Goal: Information Seeking & Learning: Learn about a topic

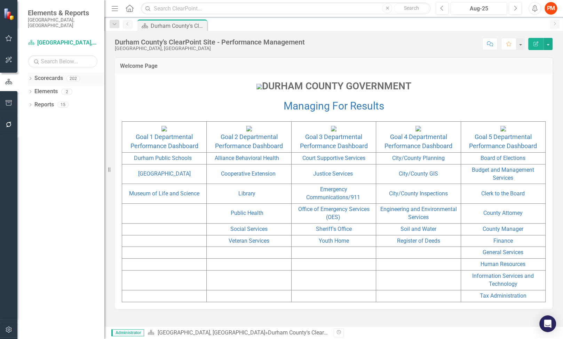
click at [31, 77] on icon "Dropdown" at bounding box center [30, 79] width 5 height 4
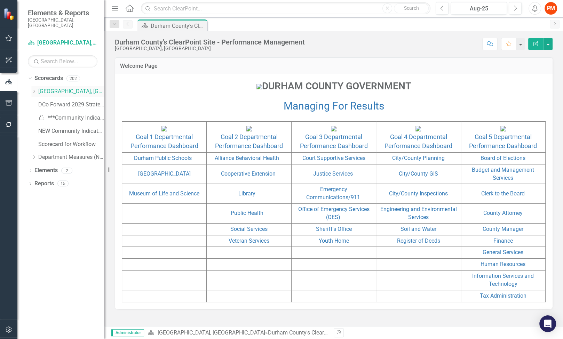
click at [34, 89] on icon "Dropdown" at bounding box center [33, 91] width 5 height 4
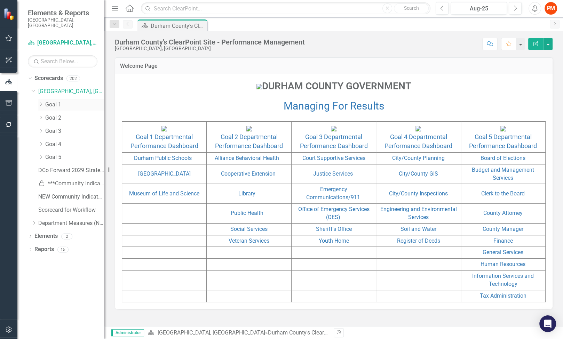
click at [77, 103] on div "Dropdown Goal 1" at bounding box center [71, 104] width 66 height 11
click at [40, 102] on div "Dropdown" at bounding box center [40, 105] width 5 height 6
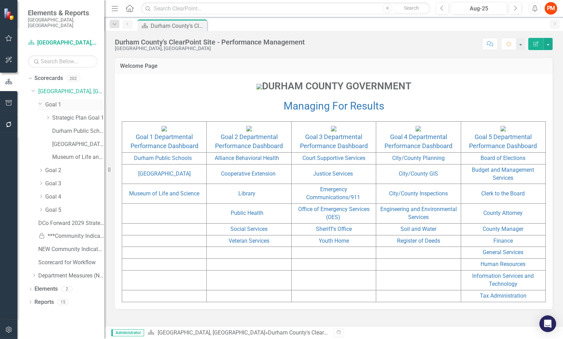
click at [57, 101] on link "Goal 1" at bounding box center [74, 105] width 59 height 8
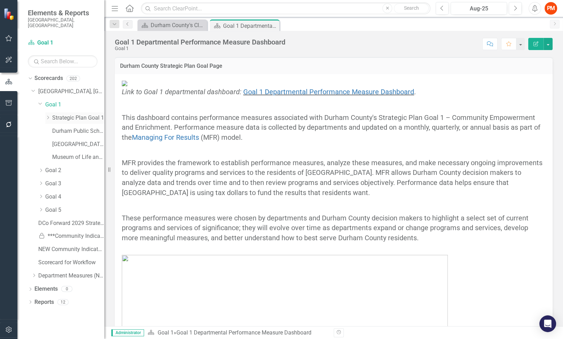
click at [91, 114] on link "Strategic Plan Goal 1" at bounding box center [78, 118] width 52 height 8
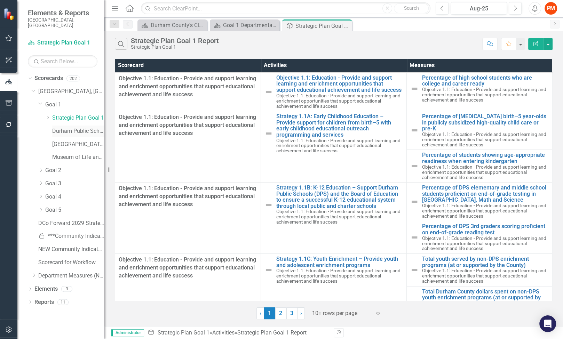
click at [90, 127] on link "Durham Public Schools" at bounding box center [78, 131] width 52 height 8
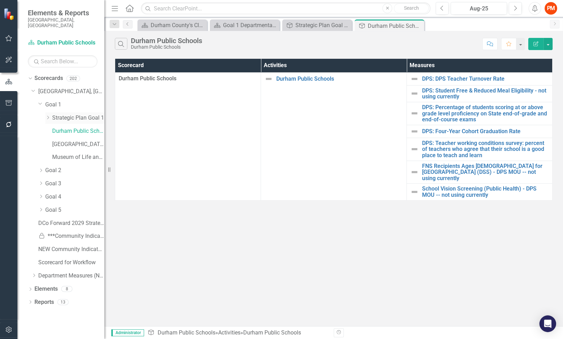
click at [48, 115] on icon "Dropdown" at bounding box center [47, 117] width 5 height 4
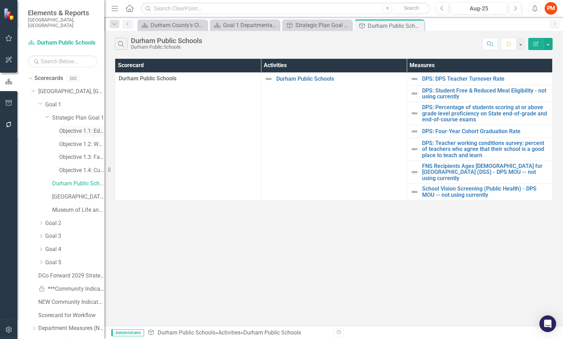
click at [71, 127] on link "Objective 1.1: Education - Provide and support learning and enrichment opportun…" at bounding box center [81, 131] width 45 height 8
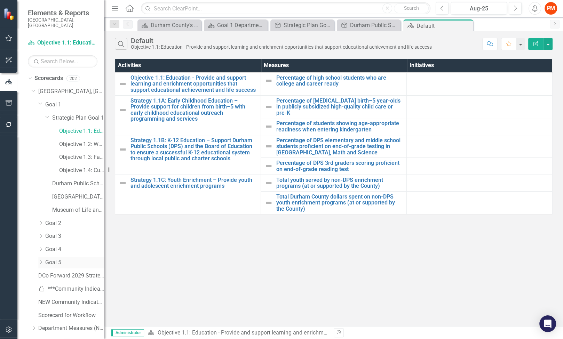
click at [40, 260] on icon "Dropdown" at bounding box center [40, 262] width 5 height 4
click at [40, 247] on icon "Dropdown" at bounding box center [40, 249] width 5 height 4
click at [41, 236] on div "Dropdown Goal 3" at bounding box center [71, 236] width 66 height 11
click at [42, 221] on icon "Dropdown" at bounding box center [40, 223] width 5 height 4
click at [74, 298] on link "Social Services" at bounding box center [78, 302] width 52 height 8
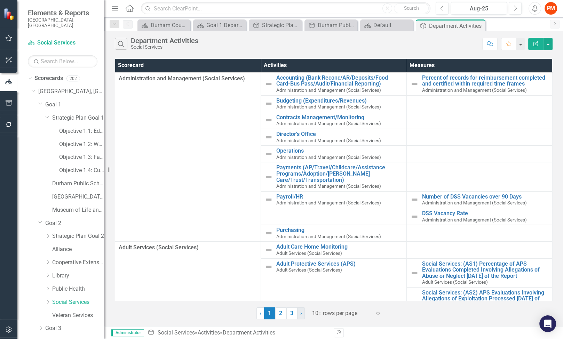
click at [302, 313] on link "› Next" at bounding box center [301, 314] width 8 height 12
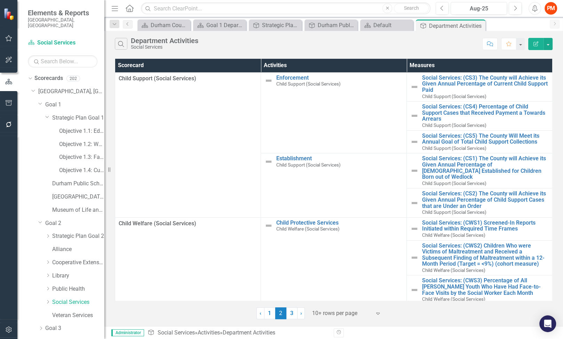
click at [323, 317] on div at bounding box center [341, 313] width 59 height 9
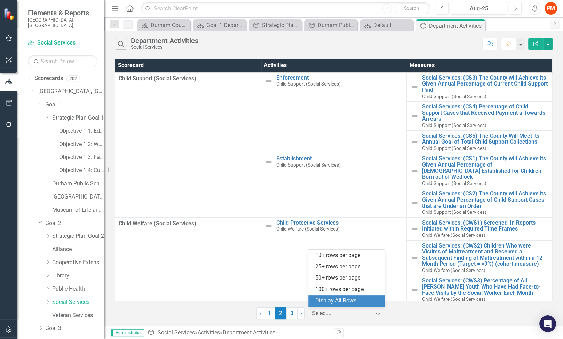
click at [330, 302] on div "Display All Rows" at bounding box center [347, 301] width 65 height 8
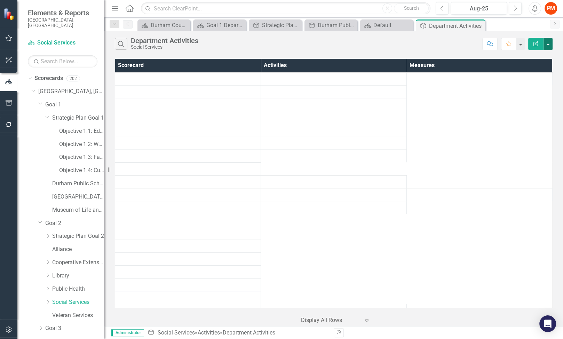
click at [549, 41] on button "button" at bounding box center [547, 44] width 9 height 12
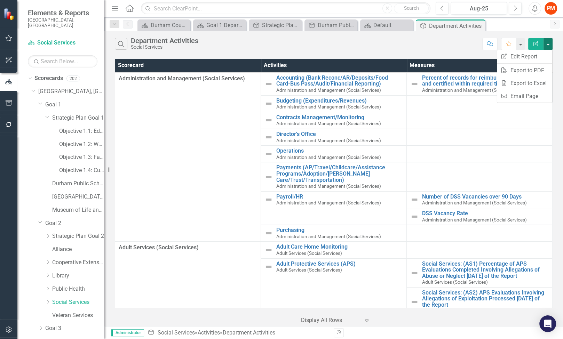
click at [461, 45] on div "Search Department Activities Social Services" at bounding box center [297, 44] width 364 height 12
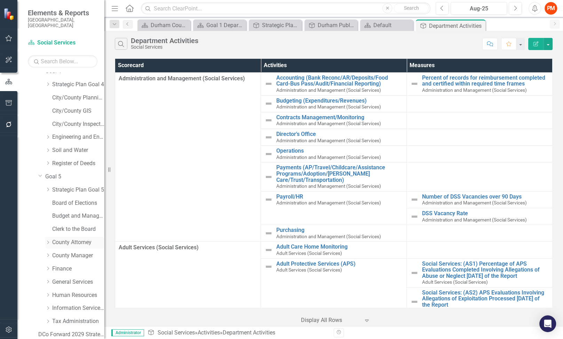
scroll to position [346, 0]
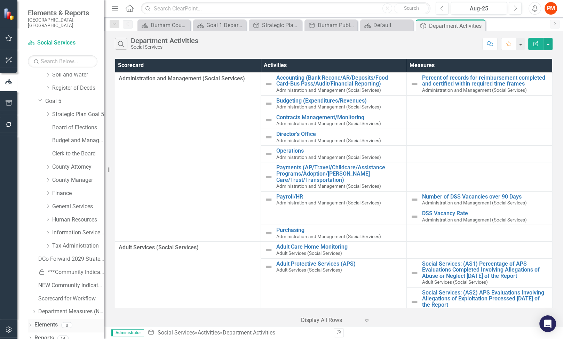
click at [30, 324] on icon at bounding box center [31, 325] width 2 height 3
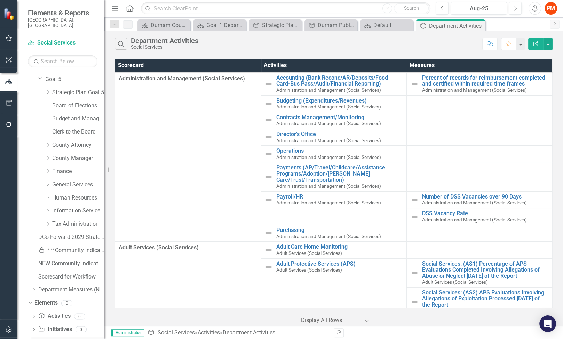
scroll to position [385, 0]
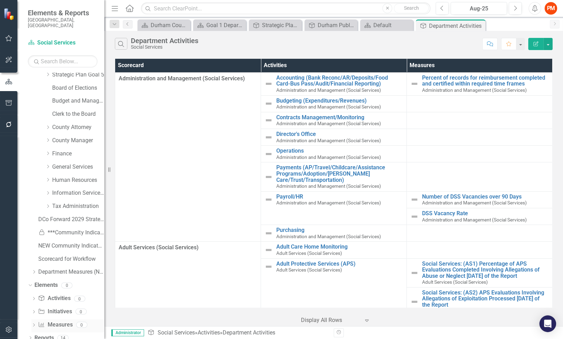
click at [66, 321] on link "Measure Measures" at bounding box center [55, 325] width 34 height 8
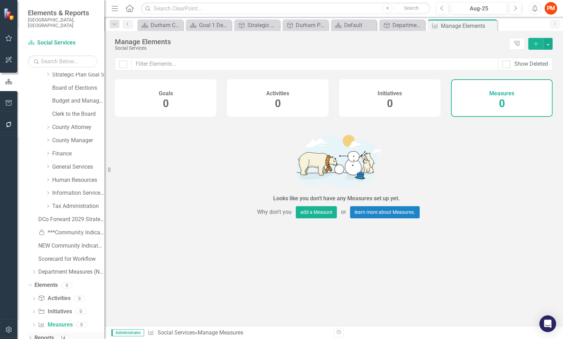
click at [31, 333] on div "Dropdown Reports 14" at bounding box center [66, 339] width 77 height 13
click at [31, 337] on icon "Dropdown" at bounding box center [30, 339] width 5 height 4
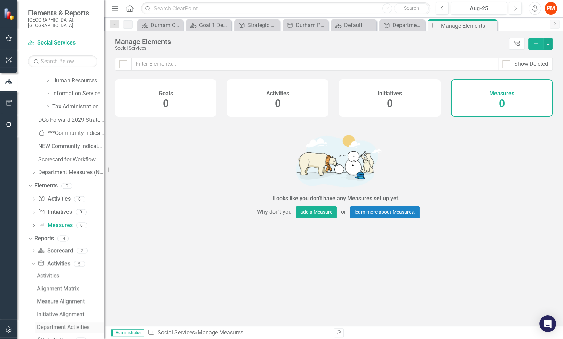
scroll to position [511, 0]
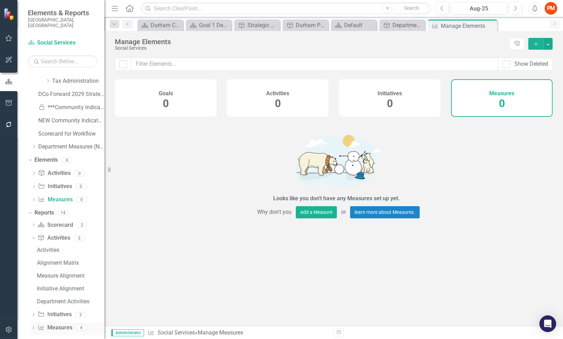
click at [71, 324] on link "Measure Measures" at bounding box center [55, 328] width 34 height 8
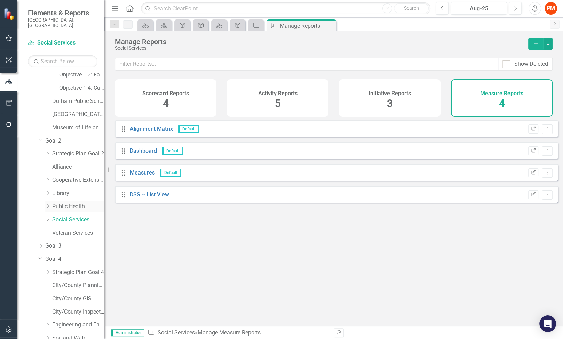
scroll to position [116, 0]
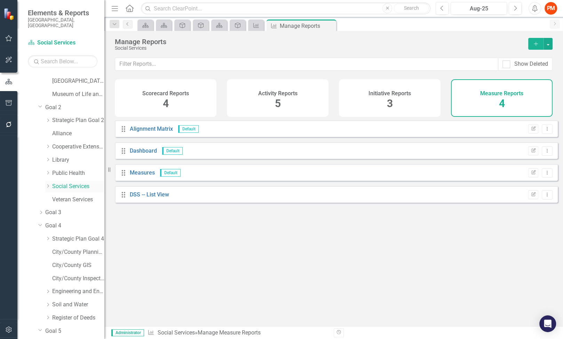
click at [47, 184] on icon "Dropdown" at bounding box center [47, 186] width 5 height 4
click at [63, 196] on link "Administration and Management (Social Services)" at bounding box center [81, 200] width 45 height 8
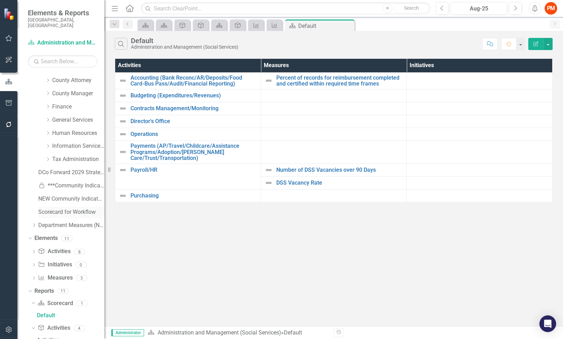
scroll to position [589, 0]
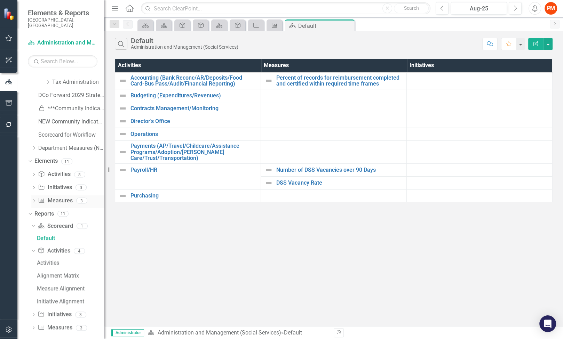
click at [62, 197] on link "Measure Measures" at bounding box center [55, 201] width 34 height 8
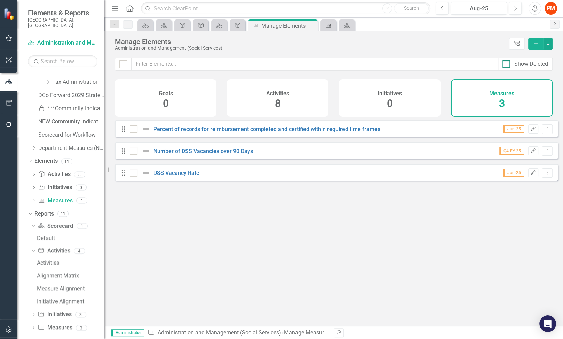
click at [526, 65] on div "Show Deleted" at bounding box center [531, 64] width 34 height 8
click at [507, 65] on input "Show Deleted" at bounding box center [504, 63] width 5 height 5
click at [526, 65] on div "Show Deleted" at bounding box center [531, 64] width 34 height 8
click at [507, 65] on input "Show Deleted" at bounding box center [504, 63] width 5 height 5
checkbox input "false"
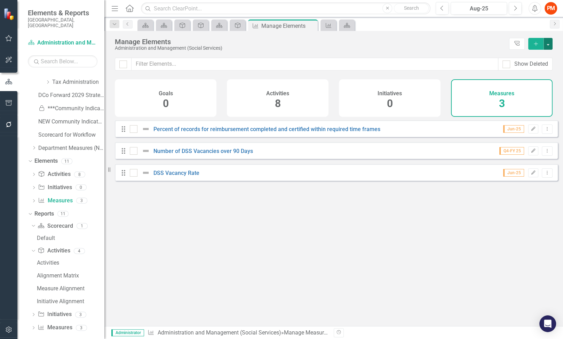
click at [549, 47] on button "button" at bounding box center [547, 44] width 9 height 12
click at [338, 260] on div "Looks like you don't have any Measures set up yet. Why don't you add a Measure …" at bounding box center [336, 214] width 443 height 189
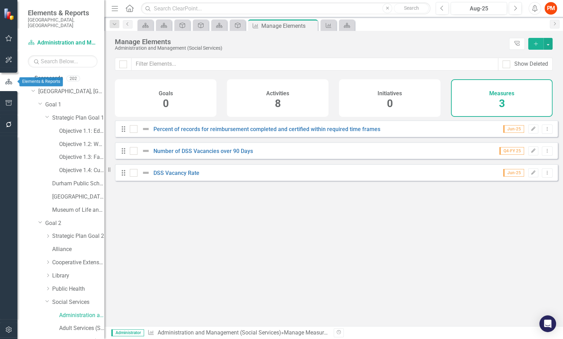
click at [6, 81] on icon "button" at bounding box center [9, 82] width 8 height 6
click at [45, 74] on link "Scorecards" at bounding box center [48, 78] width 29 height 8
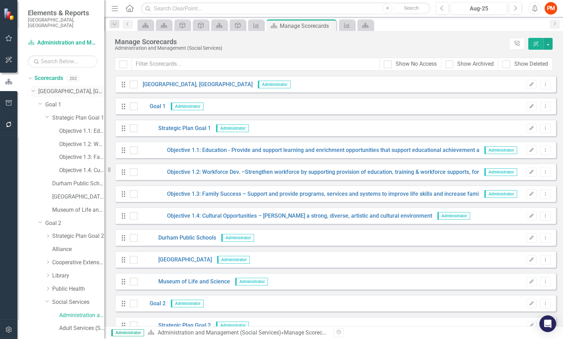
click at [33, 88] on icon "Dropdown" at bounding box center [33, 90] width 4 height 5
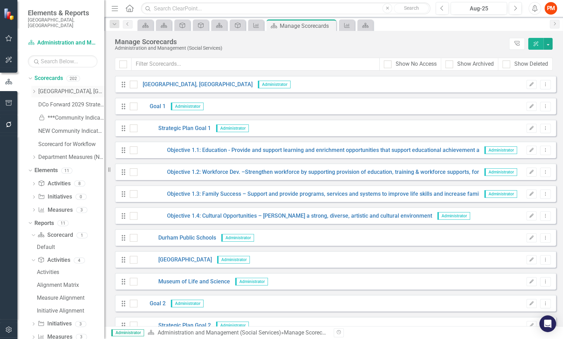
click at [35, 89] on icon "Dropdown" at bounding box center [33, 91] width 5 height 4
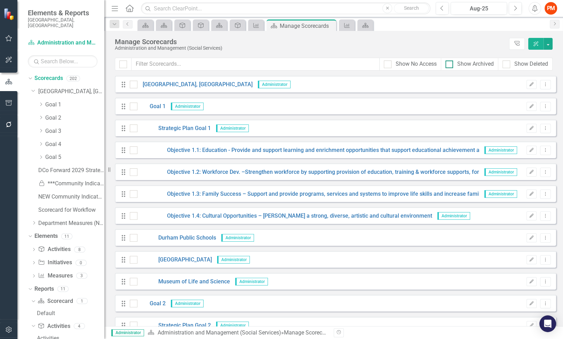
click at [465, 63] on div "Show Archived" at bounding box center [475, 64] width 37 height 8
click at [450, 63] on input "Show Archived" at bounding box center [447, 63] width 5 height 5
checkbox input "true"
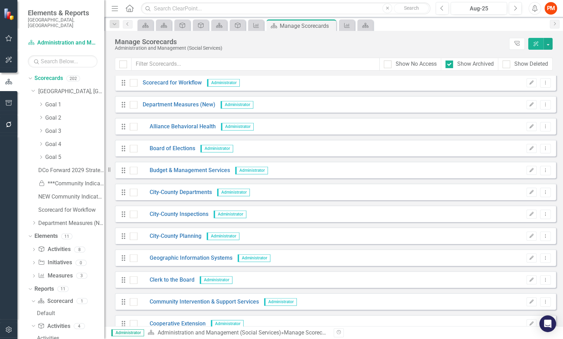
scroll to position [3362, 0]
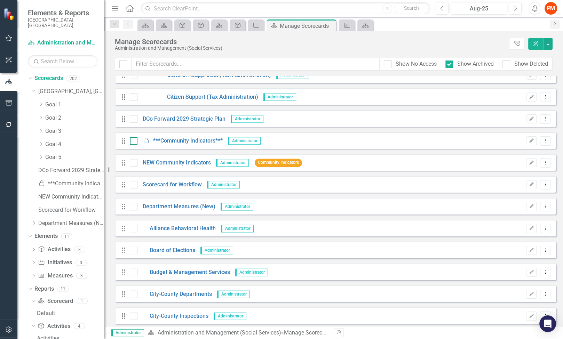
click at [131, 141] on div at bounding box center [134, 141] width 8 height 8
click at [131, 141] on input "checkbox" at bounding box center [132, 139] width 5 height 5
checkbox input "true"
click at [542, 141] on icon "Dropdown Menu" at bounding box center [545, 140] width 6 height 5
click at [451, 66] on div at bounding box center [449, 65] width 8 height 8
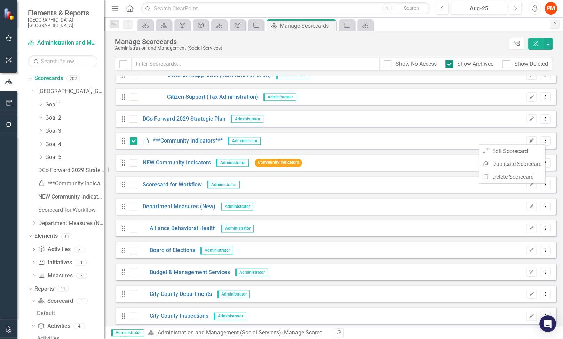
click at [450, 65] on input "Show Archived" at bounding box center [447, 63] width 5 height 5
click at [451, 66] on div at bounding box center [449, 65] width 8 height 8
click at [450, 65] on input "Show Archived" at bounding box center [447, 63] width 5 height 5
click at [451, 66] on div at bounding box center [449, 65] width 8 height 8
click at [450, 65] on input "Show Archived" at bounding box center [447, 63] width 5 height 5
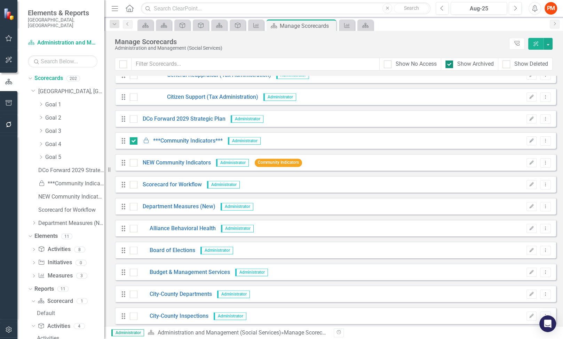
checkbox input "false"
click at [144, 139] on icon "Locked" at bounding box center [146, 141] width 7 height 6
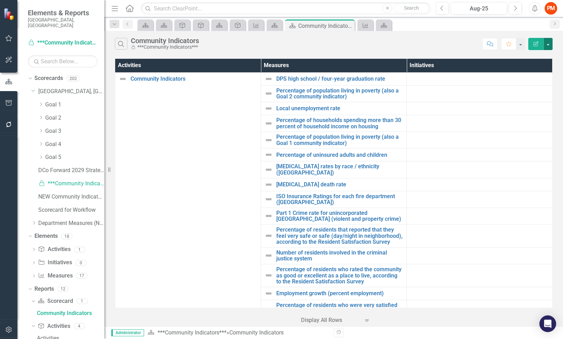
click at [549, 43] on button "button" at bounding box center [547, 44] width 9 height 12
click at [52, 180] on link "Locked ***Community Indicators***" at bounding box center [71, 184] width 66 height 8
click at [56, 79] on div "Scorecards 202" at bounding box center [69, 79] width 70 height 13
click at [58, 74] on link "Scorecards" at bounding box center [48, 78] width 29 height 8
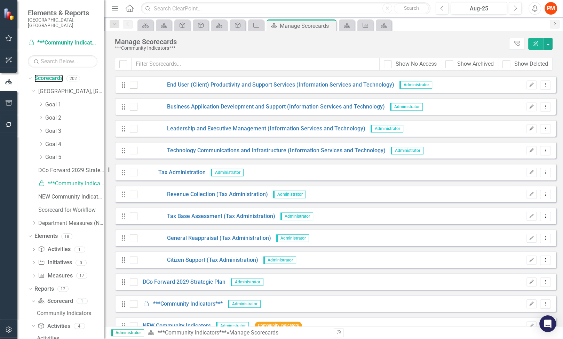
scroll to position [3362, 0]
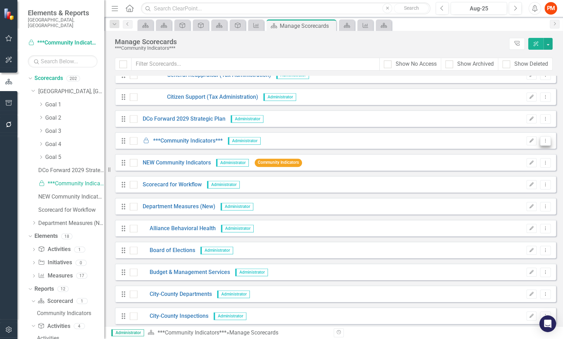
click at [541, 142] on button "Dropdown Menu" at bounding box center [545, 140] width 11 height 9
click at [538, 148] on link "Edit Edit Scorecard" at bounding box center [512, 151] width 66 height 13
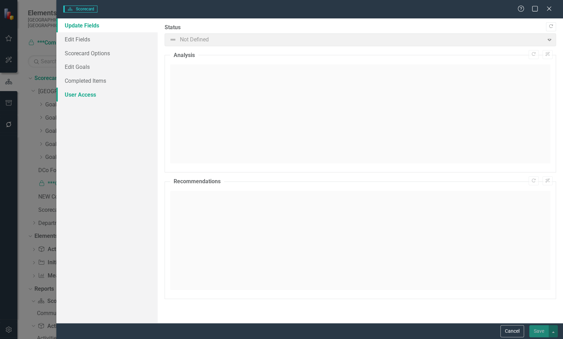
click at [112, 91] on link "User Access" at bounding box center [106, 95] width 101 height 14
click at [116, 91] on link "User Access" at bounding box center [106, 95] width 101 height 14
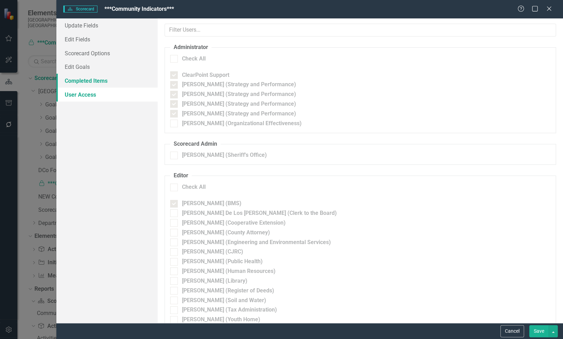
click at [117, 83] on link "Completed Items" at bounding box center [106, 81] width 101 height 14
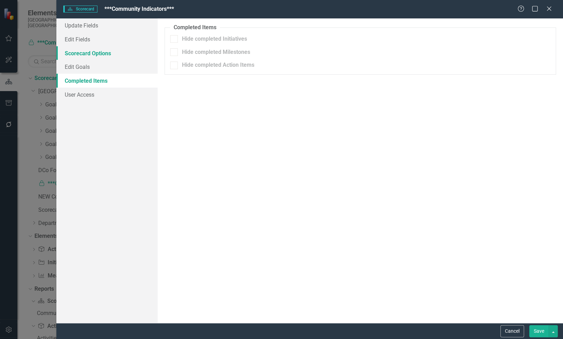
click at [113, 57] on link "Scorecard Options" at bounding box center [106, 53] width 101 height 14
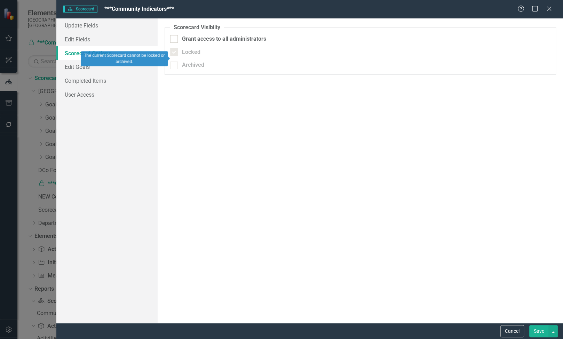
click at [178, 53] on div "Locked" at bounding box center [360, 52] width 380 height 8
click at [177, 41] on div at bounding box center [174, 39] width 8 height 8
click at [175, 40] on input "Grant access to all administrators" at bounding box center [172, 37] width 5 height 5
click at [177, 42] on div at bounding box center [174, 39] width 8 height 8
click at [175, 40] on input "Grant access to all administrators" at bounding box center [172, 37] width 5 height 5
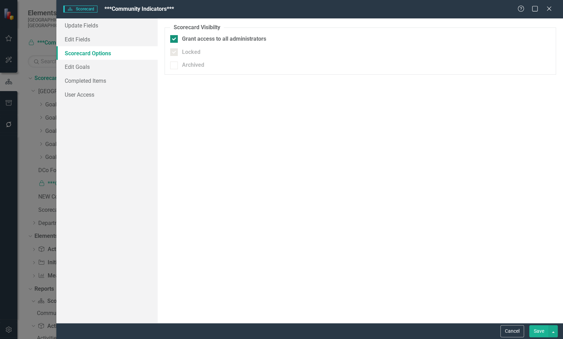
checkbox input "false"
click at [113, 40] on link "Edit Fields" at bounding box center [106, 39] width 101 height 14
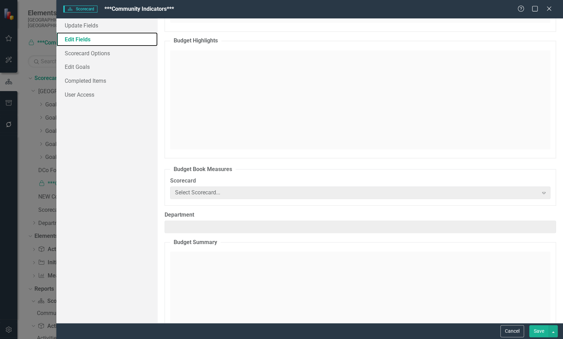
scroll to position [1469, 0]
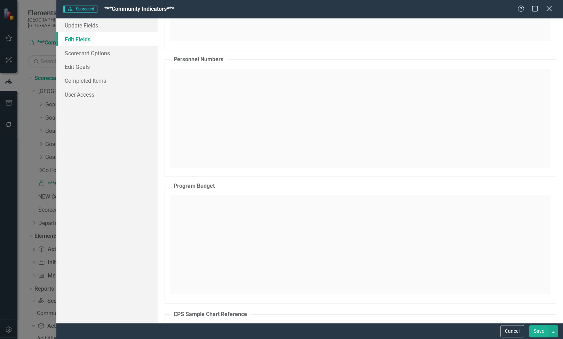
click at [551, 6] on icon "Close" at bounding box center [548, 8] width 9 height 7
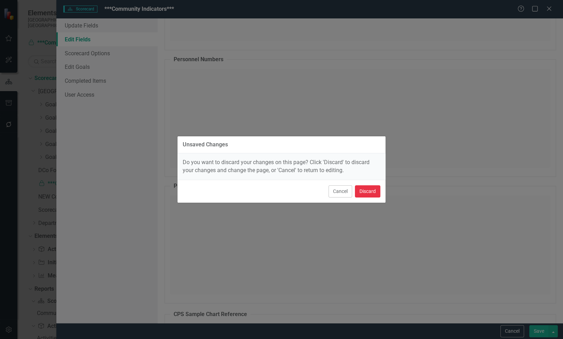
click at [362, 194] on button "Discard" at bounding box center [367, 191] width 25 height 12
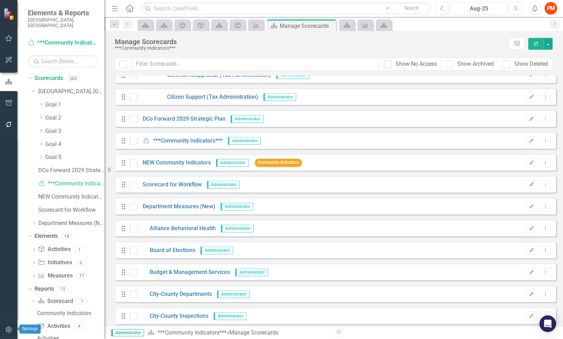
click at [8, 328] on icon "button" at bounding box center [8, 330] width 7 height 6
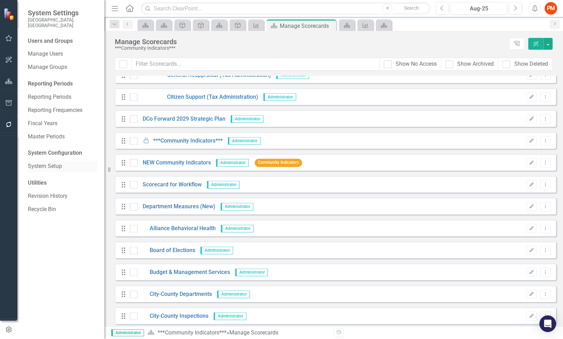
click at [79, 161] on div "System Setup" at bounding box center [63, 166] width 70 height 11
click at [59, 162] on link "System Setup" at bounding box center [63, 166] width 70 height 8
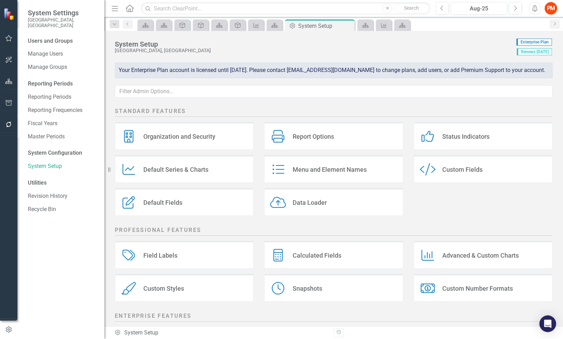
click at [198, 139] on div "Organization and Security" at bounding box center [179, 137] width 72 height 8
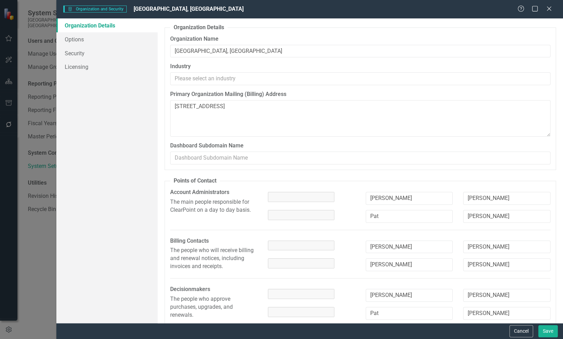
type textarea "200 East Main Street, 3rd Floor Durham NC 27701"
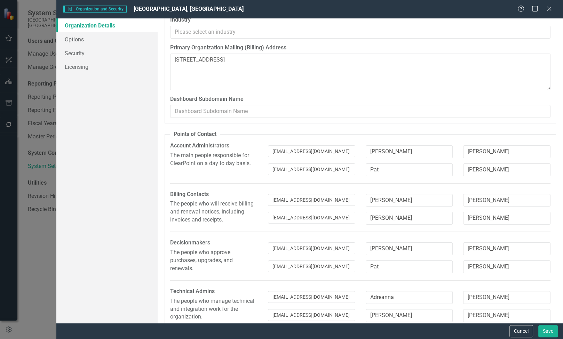
scroll to position [53, 0]
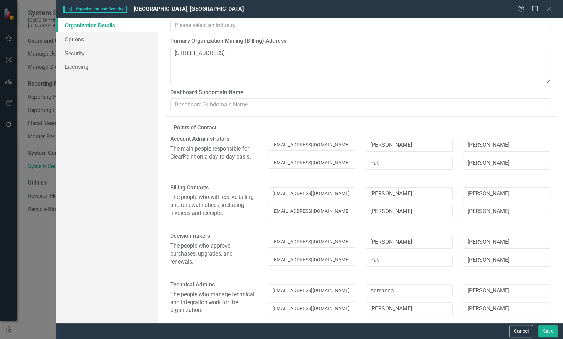
click at [552, 10] on div "Help Maximize Close" at bounding box center [536, 9] width 39 height 8
click at [554, 9] on div "Help Maximize Close" at bounding box center [536, 9] width 39 height 8
drag, startPoint x: 340, startPoint y: 142, endPoint x: 216, endPoint y: 133, distance: 123.8
click at [216, 133] on fieldset "Points of Contact Please provide the names and email addresses for the followin…" at bounding box center [360, 222] width 391 height 197
type textarea "200 East Main Street, 3rd Floor Durham NC 27701"
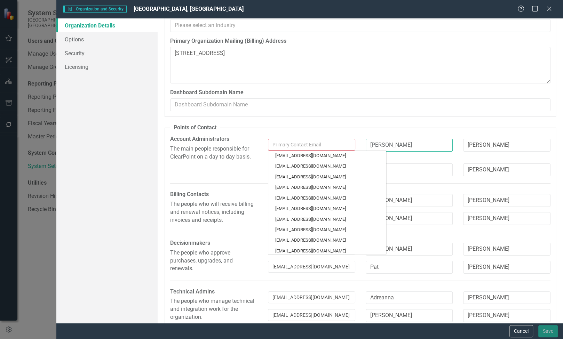
type textarea "200 East Main Street, 3rd Floor Durham NC 27701"
drag, startPoint x: 405, startPoint y: 144, endPoint x: 351, endPoint y: 145, distance: 53.6
click at [351, 145] on div "dades@dconc.gov ialderman@dconc.gov kcandrews@dconc.gov latkins@dconc.gov bwcba…" at bounding box center [409, 151] width 293 height 25
type textarea "200 East Main Street, 3rd Floor Durham NC 27701"
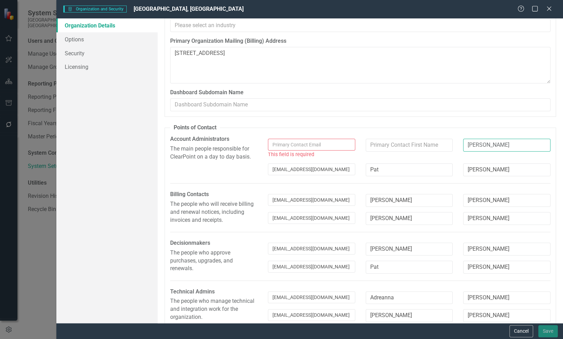
type textarea "200 East Main Street, 3rd Floor Durham NC 27701"
drag, startPoint x: 496, startPoint y: 146, endPoint x: 420, endPoint y: 145, distance: 76.2
click at [420, 145] on div "This field is required Edwards" at bounding box center [409, 151] width 293 height 25
type textarea "200 East Main Street, 3rd Floor Durham NC 27701"
click at [325, 147] on input "text" at bounding box center [311, 145] width 87 height 12
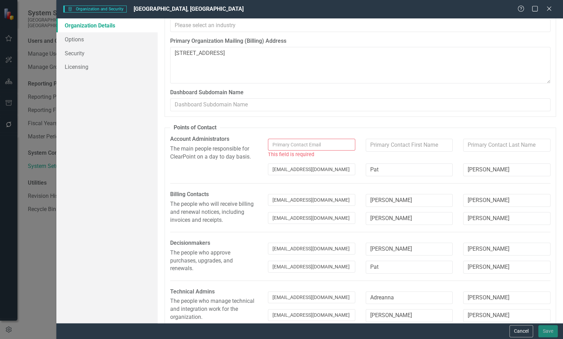
type textarea "200 East Main Street, 3rd Floor Durham NC 27701"
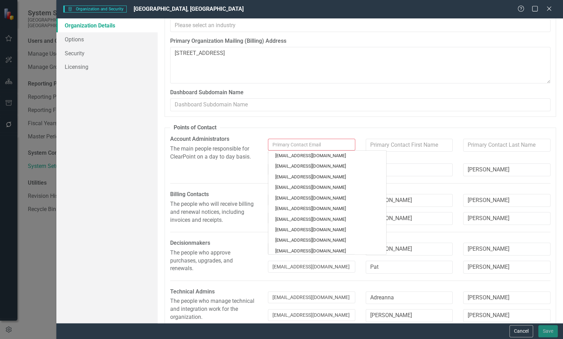
type input "p"
type textarea "200 East Main Street, 3rd Floor Durham NC 27701"
type input "pm"
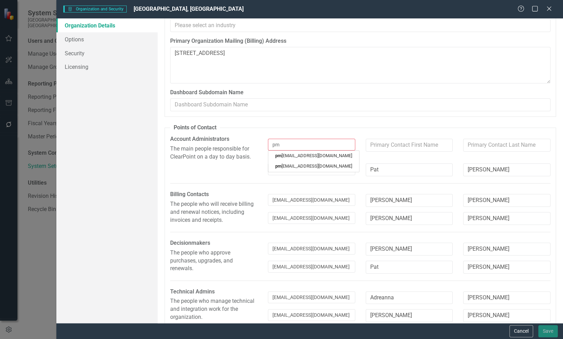
type textarea "200 East Main Street, 3rd Floor Durham NC 27701"
type input "pma"
type textarea "200 East Main Street, 3rd Floor Durham NC 27701"
type input "pmad"
type textarea "200 East Main Street, 3rd Floor Durham NC 27701"
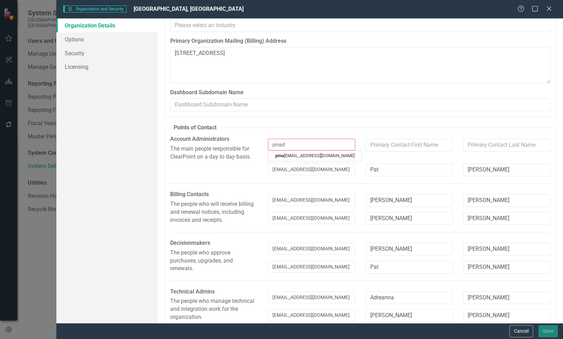
type input "pmade"
type textarea "200 East Main Street, 3rd Floor Durham NC 27701"
type input "pmadej"
type textarea "200 East Main Street, 3rd Floor Durham NC 27701"
type input "pmadej@dconc.gov"
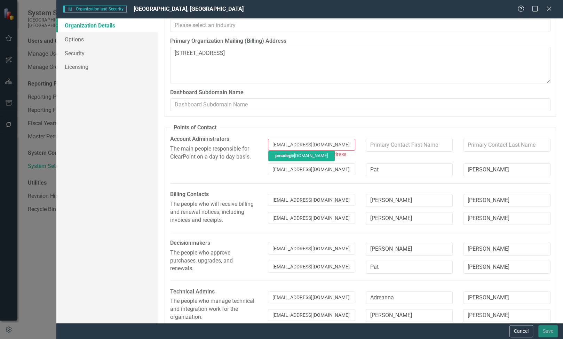
type input "Pat"
type input "Madej"
type textarea "200 East Main Street, 3rd Floor Durham NC 27701"
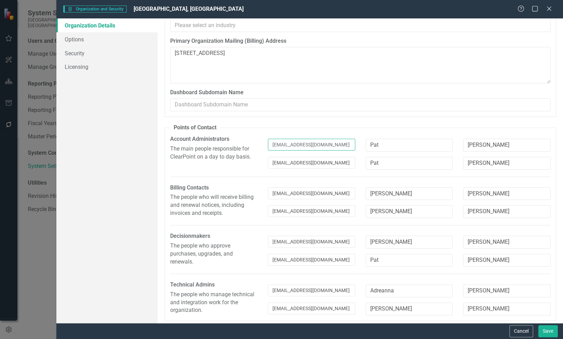
type input "pmadej@dconc.gov"
drag, startPoint x: 338, startPoint y: 162, endPoint x: 153, endPoint y: 156, distance: 185.2
click at [153, 156] on div "Organization Details Options Security Licensing Organization Details From this …" at bounding box center [309, 170] width 506 height 305
type textarea "200 East Main Street, 3rd Floor Durham NC 27701"
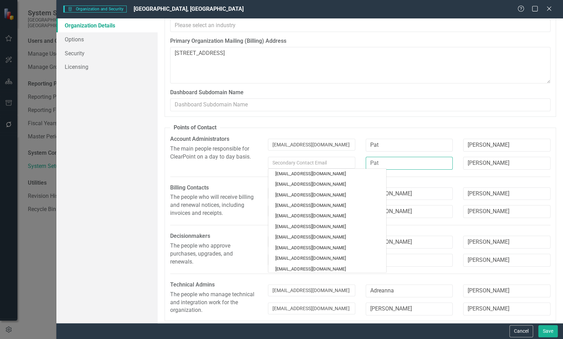
type textarea "200 East Main Street, 3rd Floor Durham NC 27701"
drag, startPoint x: 405, startPoint y: 163, endPoint x: 275, endPoint y: 165, distance: 130.1
click at [275, 165] on div "dades@dconc.gov ialderman@dconc.gov kcandrews@dconc.gov latkins@dconc.gov bwcba…" at bounding box center [409, 166] width 293 height 18
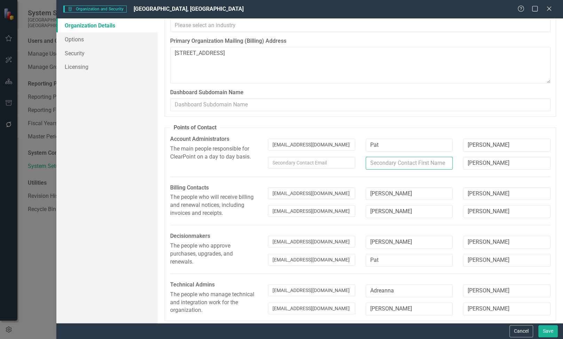
type textarea "200 East Main Street, 3rd Floor Durham NC 27701"
drag, startPoint x: 490, startPoint y: 162, endPoint x: 418, endPoint y: 162, distance: 72.4
click at [424, 162] on div "Madej" at bounding box center [409, 166] width 293 height 18
type textarea "200 East Main Street, 3rd Floor Durham NC 27701"
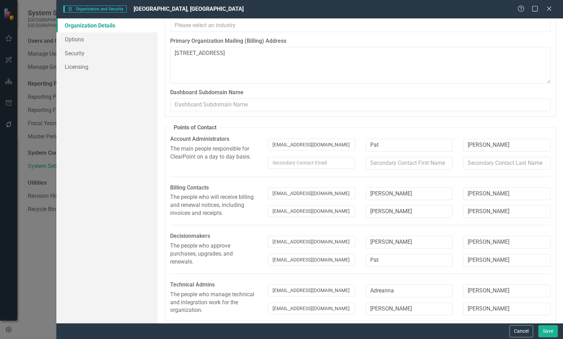
type textarea "200 East Main Street, 3rd Floor Durham NC 27701"
click at [509, 175] on fieldset "Points of Contact Please provide the names and email addresses for the followin…" at bounding box center [360, 222] width 391 height 197
drag, startPoint x: 341, startPoint y: 240, endPoint x: 207, endPoint y: 234, distance: 134.7
click at [207, 234] on div "Decisionmakers The people who approve purchases, upgrades, and renewals. joshed…" at bounding box center [360, 252] width 391 height 40
type textarea "200 East Main Street, 3rd Floor Durham NC 27701"
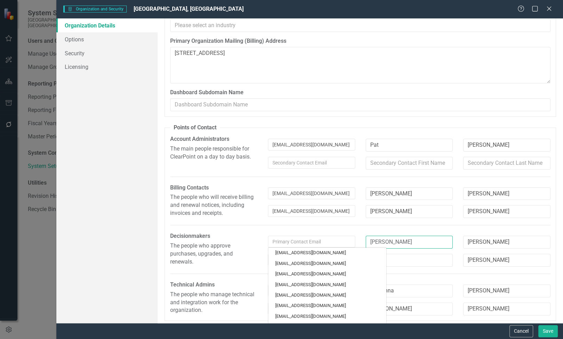
type textarea "200 East Main Street, 3rd Floor Durham NC 27701"
drag, startPoint x: 396, startPoint y: 238, endPoint x: 261, endPoint y: 233, distance: 135.4
click at [261, 233] on div "Decisionmakers The people who approve purchases, upgrades, and renewals. dades@…" at bounding box center [360, 252] width 391 height 40
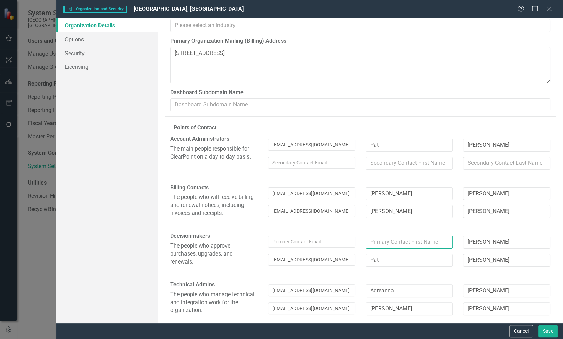
type textarea "200 East Main Street, 3rd Floor Durham NC 27701"
drag, startPoint x: 500, startPoint y: 237, endPoint x: 333, endPoint y: 237, distance: 167.0
click at [333, 237] on div "Edwards" at bounding box center [409, 245] width 293 height 18
type textarea "200 East Main Street, 3rd Floor Durham NC 27701"
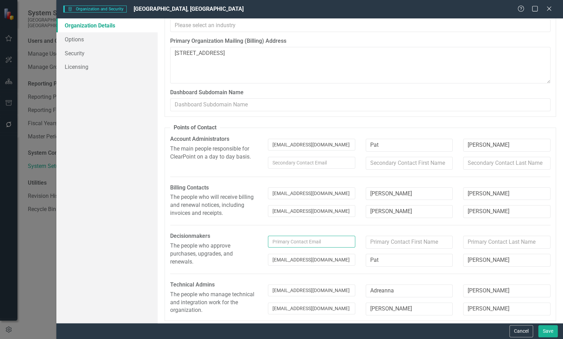
type textarea "200 East Main Street, 3rd Floor Durham NC 27701"
click at [302, 244] on input "text" at bounding box center [311, 242] width 87 height 12
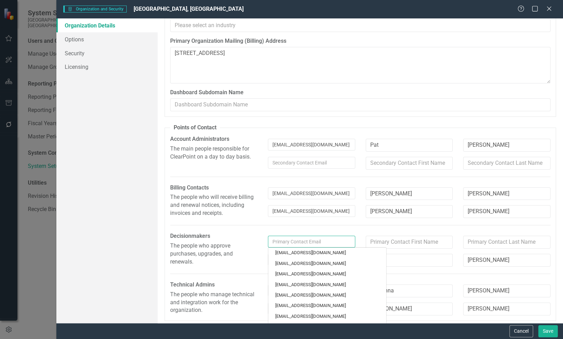
type input "p"
type textarea "200 East Main Street, 3rd Floor Durham NC 27701"
type input "pm"
type textarea "200 East Main Street, 3rd Floor Durham NC 27701"
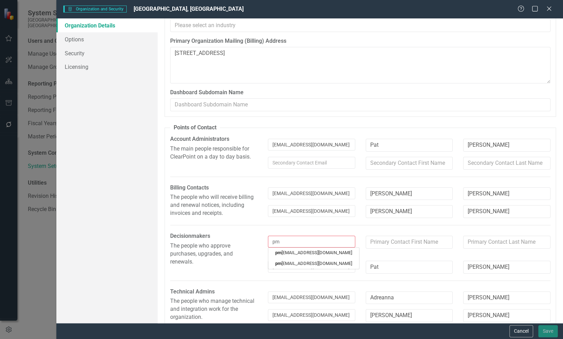
type input "pma"
type textarea "200 East Main Street, 3rd Floor Durham NC 27701"
type input "pmad"
type textarea "200 East Main Street, 3rd Floor Durham NC 27701"
click at [303, 248] on link "pmad ej@dconc.gov" at bounding box center [316, 253] width 96 height 10
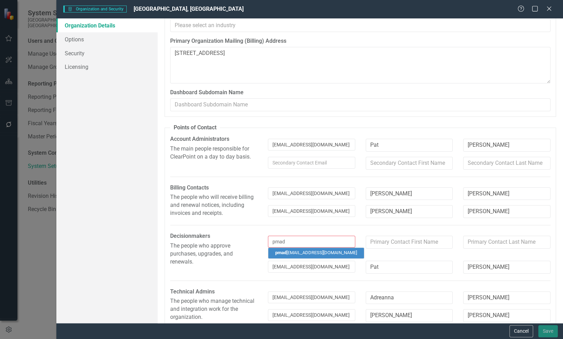
type input "Pat"
type input "Madej"
type input "pmadej@dconc.gov"
type textarea "200 East Main Street, 3rd Floor Durham NC 27701"
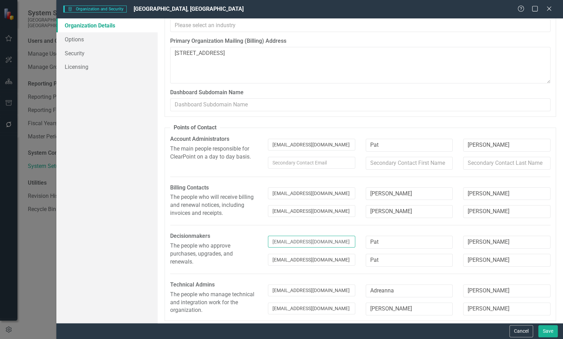
type input "pmadej@dconc.gov"
click at [308, 254] on input "pmadej@dconc.gov" at bounding box center [311, 260] width 87 height 12
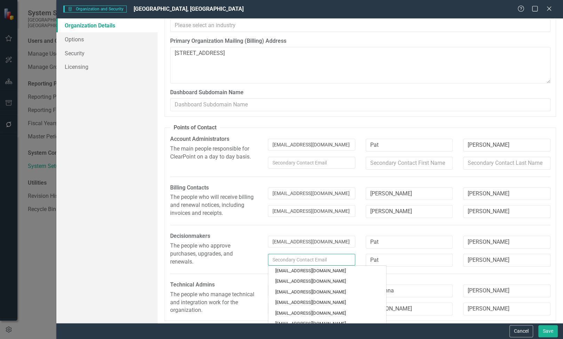
type textarea "200 East Main Street, 3rd Floor Durham NC 27701"
click at [377, 254] on input "Pat" at bounding box center [409, 260] width 87 height 13
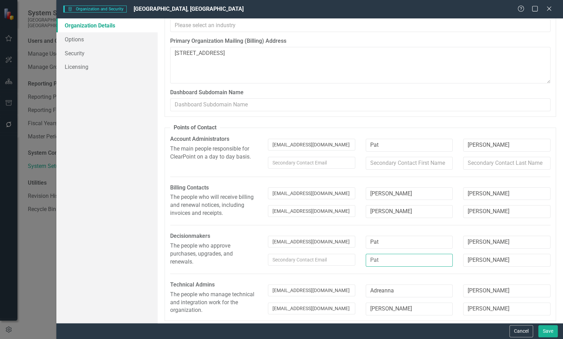
click at [377, 254] on input "Pat" at bounding box center [409, 260] width 87 height 13
type textarea "200 East Main Street, 3rd Floor Durham NC 27701"
click at [488, 257] on input "Madej" at bounding box center [506, 260] width 87 height 13
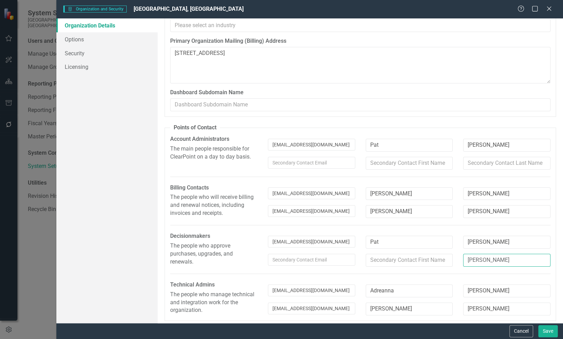
click at [488, 257] on input "Madej" at bounding box center [506, 260] width 87 height 13
type textarea "200 East Main Street, 3rd Floor Durham NC 27701"
click at [486, 230] on fieldset "Points of Contact Please provide the names and email addresses for the followin…" at bounding box center [360, 222] width 391 height 197
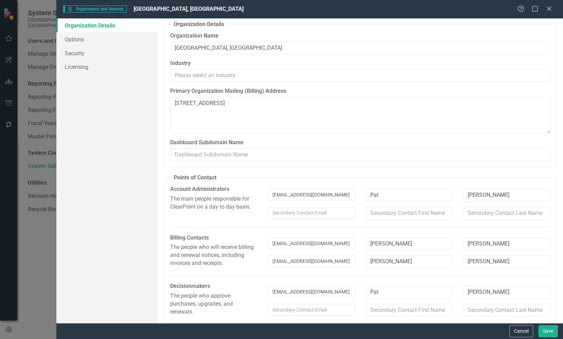
scroll to position [0, 0]
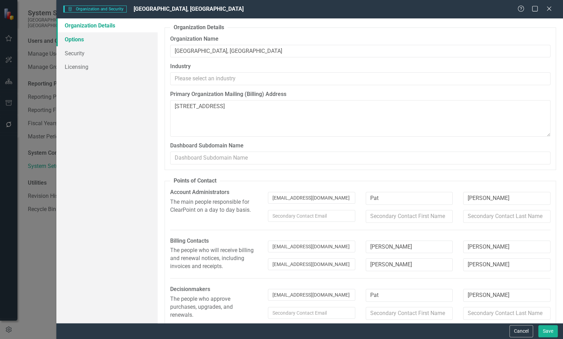
click at [111, 37] on link "Options" at bounding box center [106, 39] width 101 height 14
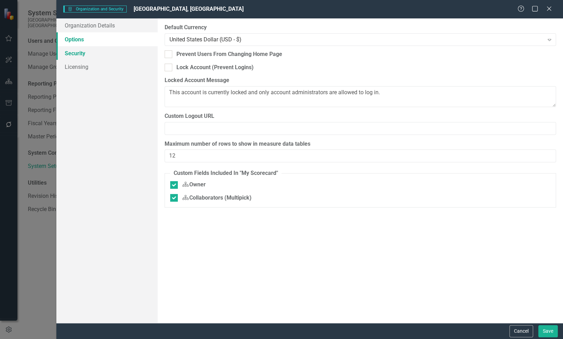
click at [97, 56] on link "Security" at bounding box center [106, 53] width 101 height 14
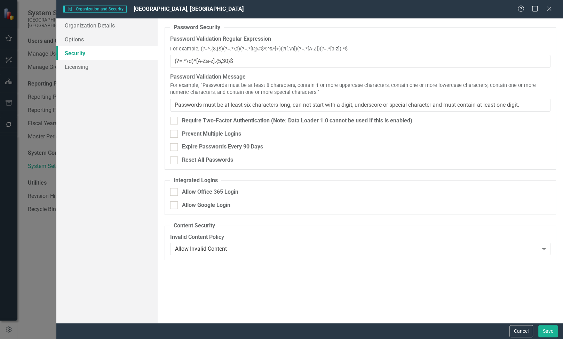
click at [96, 76] on div "Organization Details Options Security Licensing" at bounding box center [106, 170] width 101 height 305
click at [94, 71] on link "Licensing" at bounding box center [106, 67] width 101 height 14
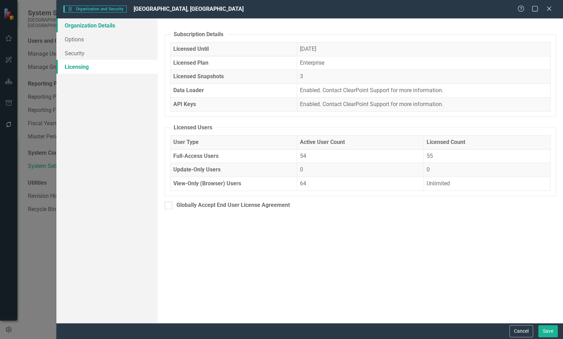
click at [95, 29] on link "Organization Details" at bounding box center [106, 25] width 101 height 14
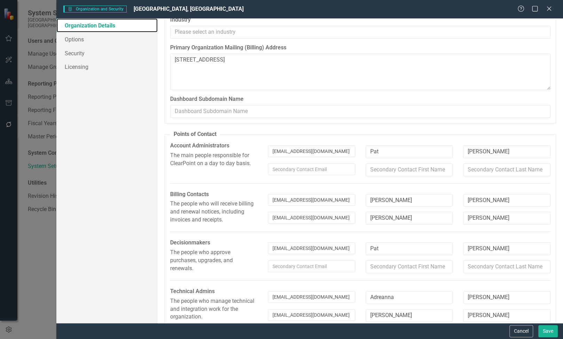
scroll to position [53, 0]
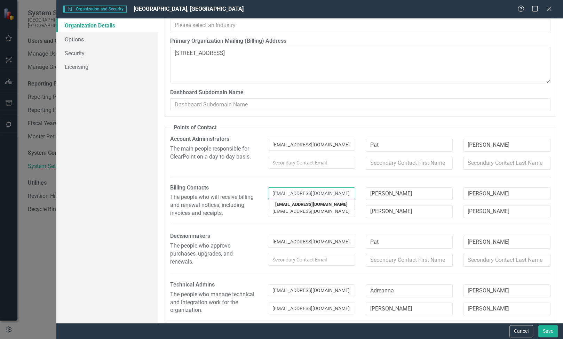
drag, startPoint x: 340, startPoint y: 190, endPoint x: 258, endPoint y: 188, distance: 81.8
click at [258, 188] on div "Billing Contacts The people who will receive billing and renewal notices, inclu…" at bounding box center [360, 204] width 391 height 40
type input "p"
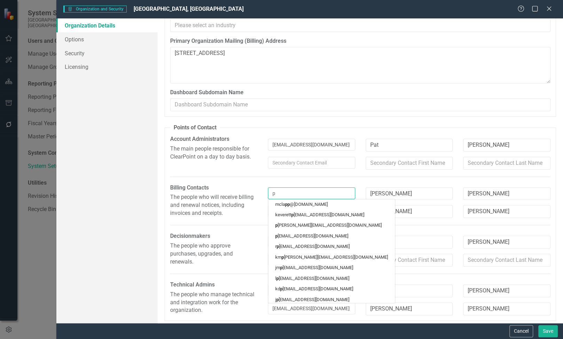
type textarea "200 East Main Street, 3rd Floor Durham NC 27701"
type input "pm"
type textarea "200 East Main Street, 3rd Floor Durham NC 27701"
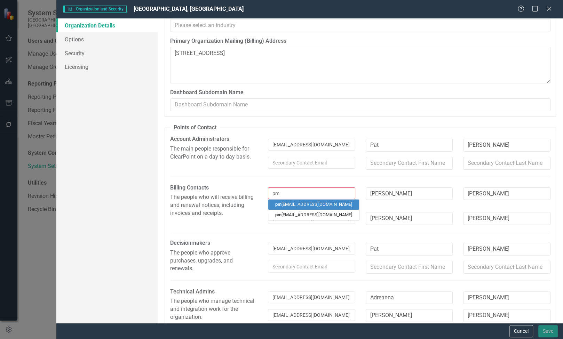
click at [290, 205] on link "pm adej@dconc.gov" at bounding box center [313, 204] width 91 height 10
type input "Pat"
type input "Madej"
type input "pmadej@dconc.gov"
type textarea "200 East Main Street, 3rd Floor Durham NC 27701"
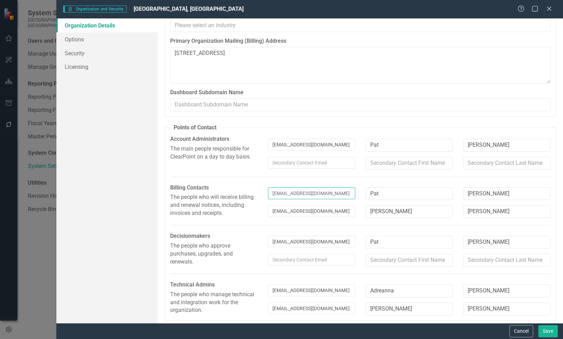
type input "pmadej@dconc.gov"
click at [390, 192] on input "Pat" at bounding box center [409, 193] width 87 height 13
click at [421, 184] on div "pmadej@dconc.gov Pat Madej cgarner@dconc.gov Ciji Garner" at bounding box center [409, 204] width 293 height 40
click at [544, 329] on button "Save" at bounding box center [547, 331] width 19 height 12
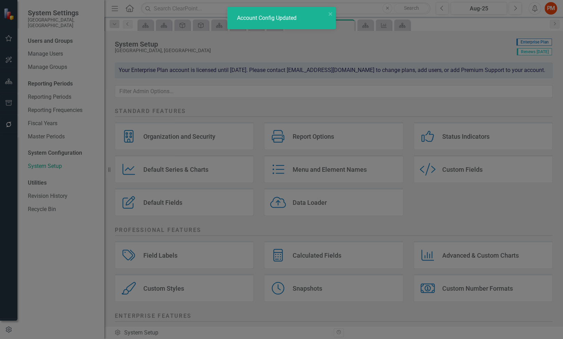
type textarea "200 East Main Street, 3rd Floor Durham NC 27701"
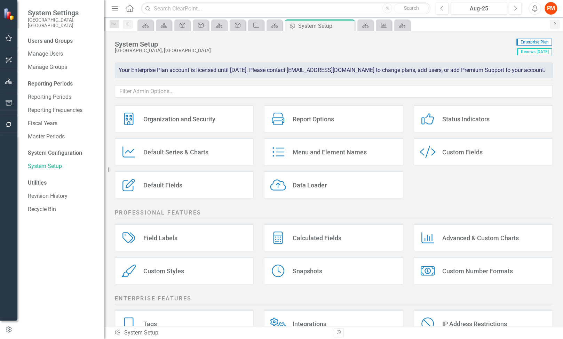
scroll to position [0, 0]
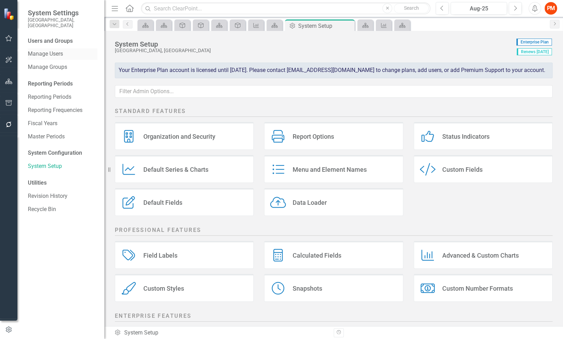
click at [66, 50] on link "Manage Users" at bounding box center [63, 54] width 70 height 8
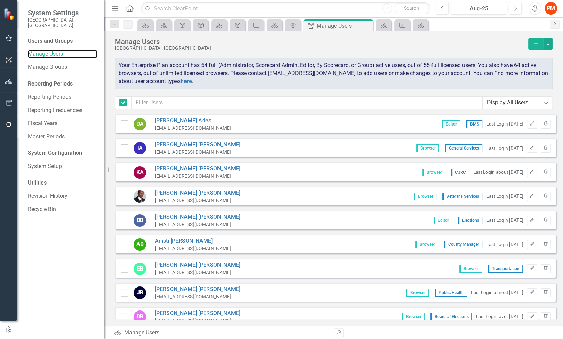
checkbox input "false"
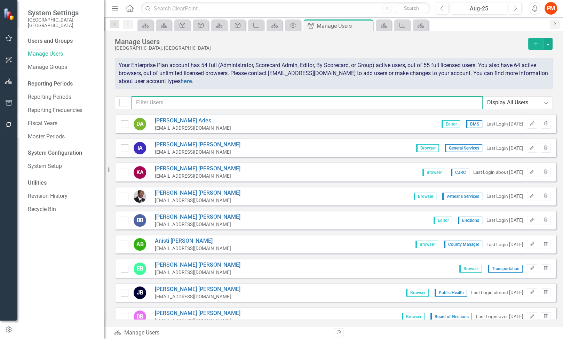
click at [359, 108] on input "text" at bounding box center [306, 102] width 351 height 13
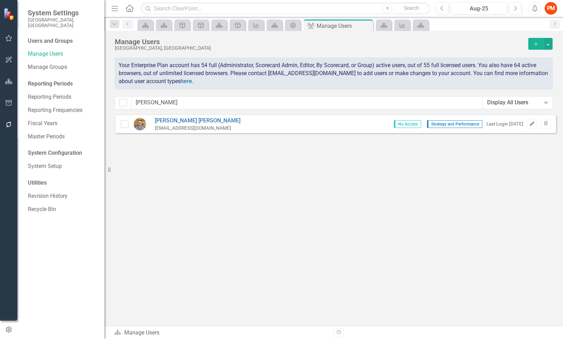
click at [535, 122] on button "Edit" at bounding box center [532, 124] width 10 height 9
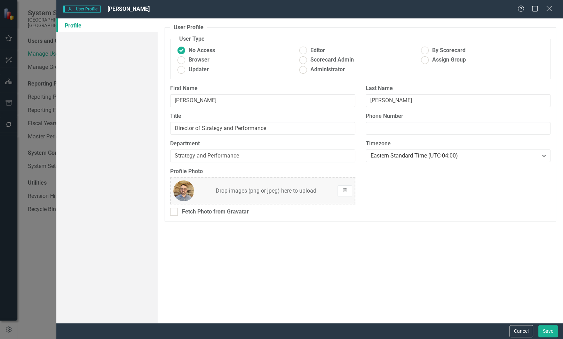
click at [550, 8] on icon "Close" at bounding box center [548, 8] width 9 height 7
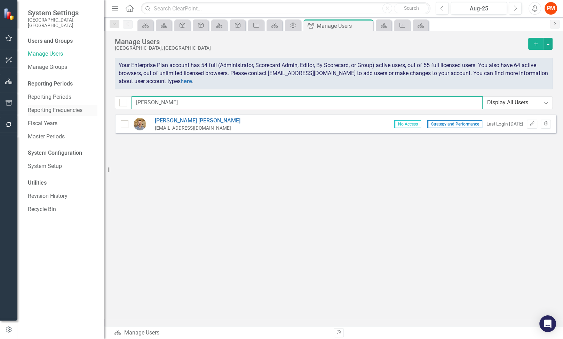
drag, startPoint x: 234, startPoint y: 102, endPoint x: 85, endPoint y: 100, distance: 149.9
click at [85, 100] on div "System Settings Durham County, NC Users and Groups Manage Users Manage Groups R…" at bounding box center [281, 169] width 563 height 339
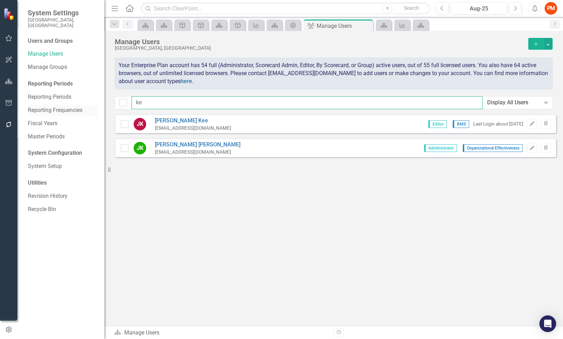
type input "k"
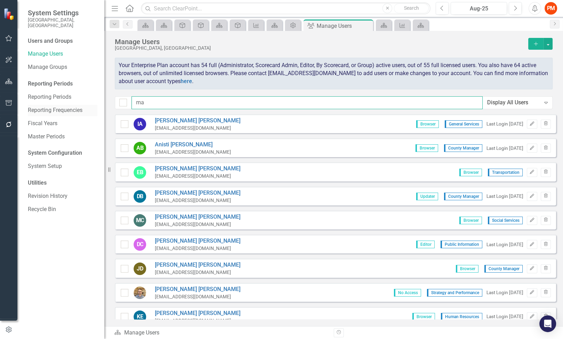
type input "m"
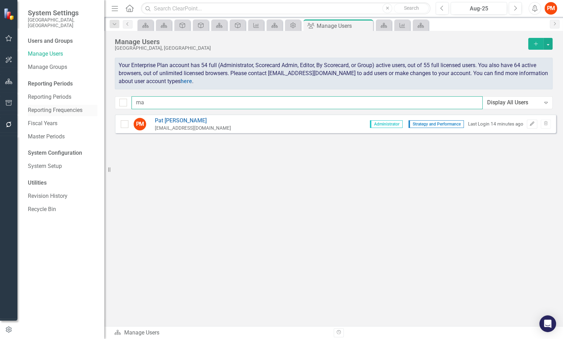
type input "m"
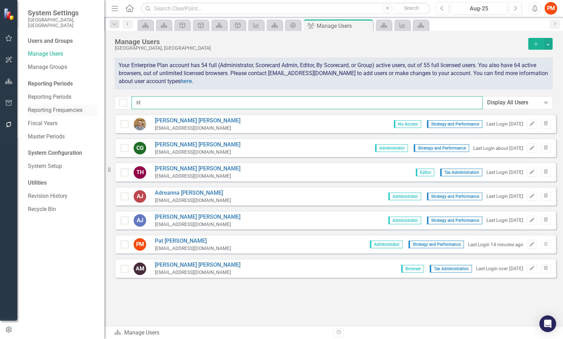
type input "s"
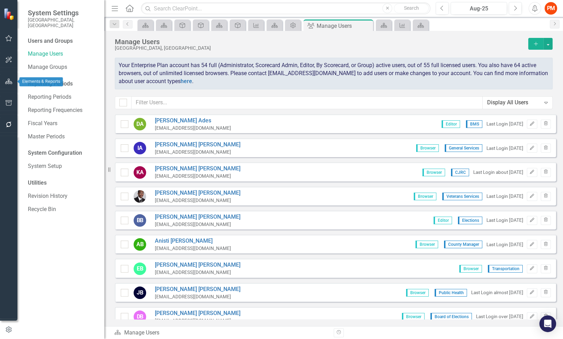
click at [8, 89] on div at bounding box center [8, 90] width 17 height 3
click at [10, 81] on icon "button" at bounding box center [8, 82] width 7 height 6
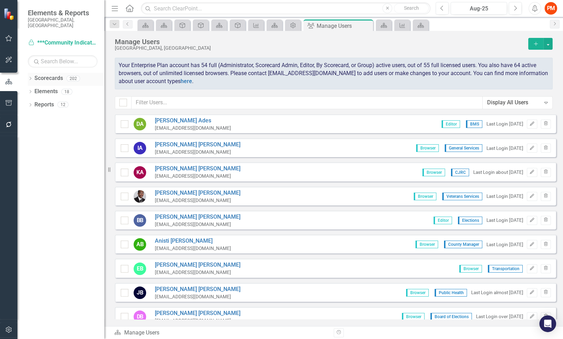
click at [56, 75] on link "Scorecards" at bounding box center [48, 78] width 29 height 8
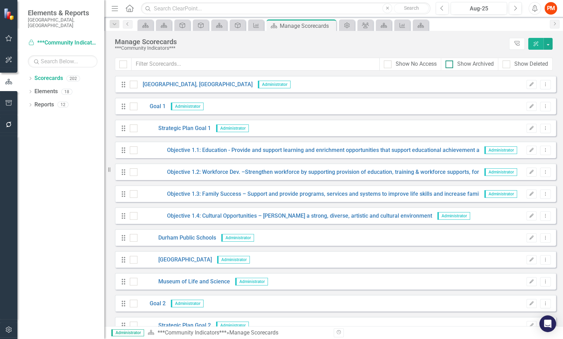
click at [454, 62] on div "Show Archived" at bounding box center [469, 64] width 48 height 8
click at [450, 62] on input "Show Archived" at bounding box center [447, 63] width 5 height 5
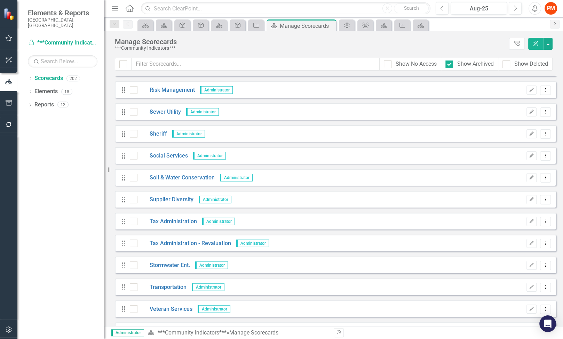
scroll to position [4175, 0]
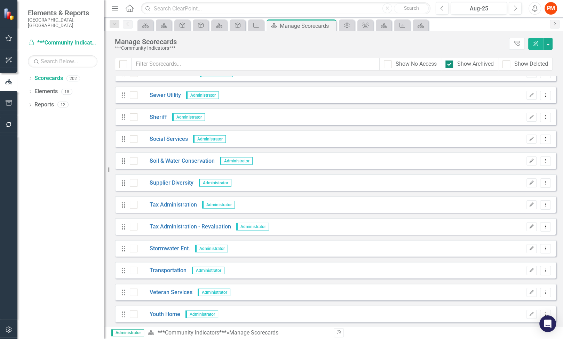
click at [453, 66] on div "Show Archived" at bounding box center [469, 64] width 48 height 8
click at [450, 65] on input "Show Archived" at bounding box center [447, 63] width 5 height 5
checkbox input "false"
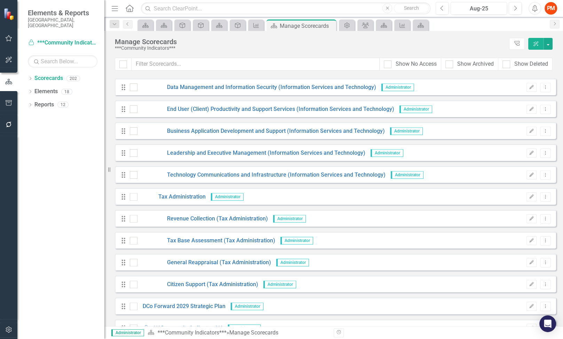
scroll to position [3324, 0]
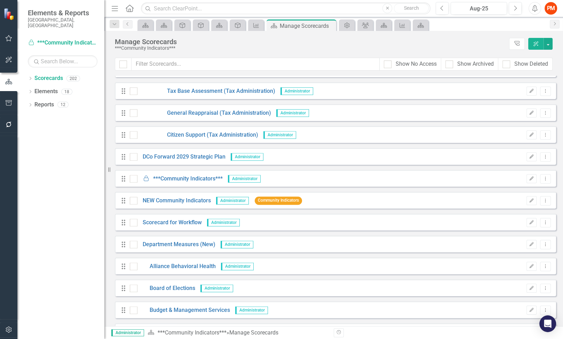
click at [551, 198] on div "Looks like you don't have any Scorecards set up yet. Why don't you add a Scorec…" at bounding box center [333, 201] width 458 height 250
click at [550, 44] on button "button" at bounding box center [547, 44] width 9 height 12
click at [132, 90] on input "checkbox" at bounding box center [132, 89] width 5 height 5
checkbox input "true"
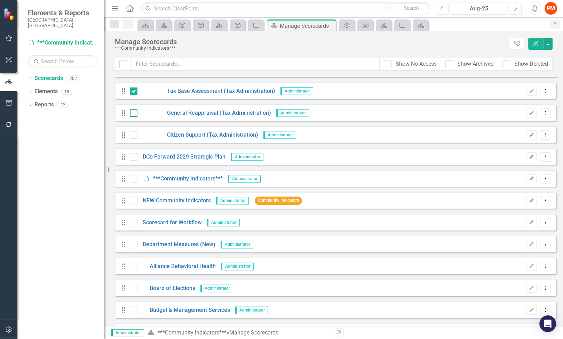
click at [133, 111] on input "checkbox" at bounding box center [132, 111] width 5 height 5
click at [549, 46] on button "button" at bounding box center [547, 44] width 9 height 12
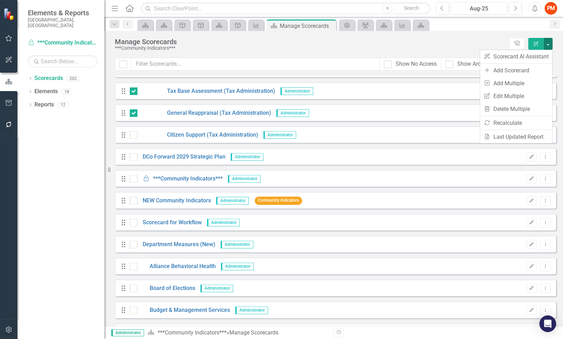
click at [557, 54] on div "Manage Scorecards ***Community Indicators*** Tree Explorer ClearPoint AI" at bounding box center [333, 44] width 458 height 27
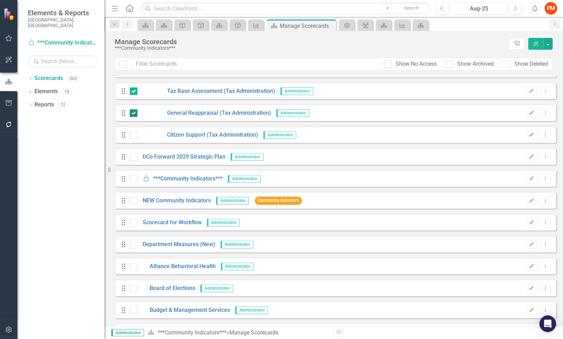
click at [135, 110] on div at bounding box center [134, 113] width 8 height 8
click at [134, 110] on input "checkbox" at bounding box center [132, 111] width 5 height 5
checkbox input "false"
click at [136, 91] on div at bounding box center [134, 91] width 8 height 8
click at [134, 91] on input "checkbox" at bounding box center [132, 89] width 5 height 5
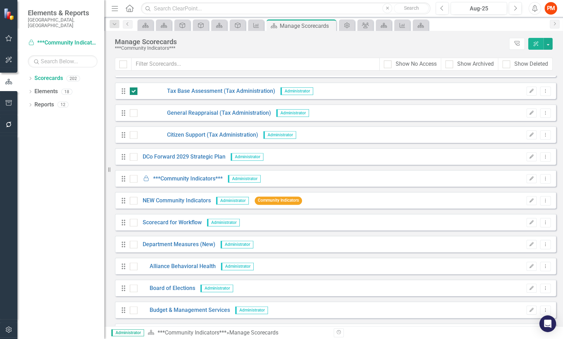
checkbox input "false"
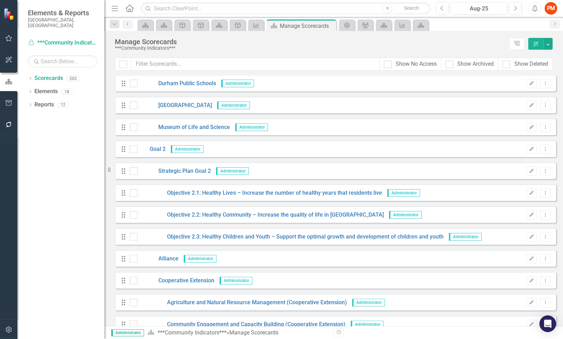
scroll to position [0, 0]
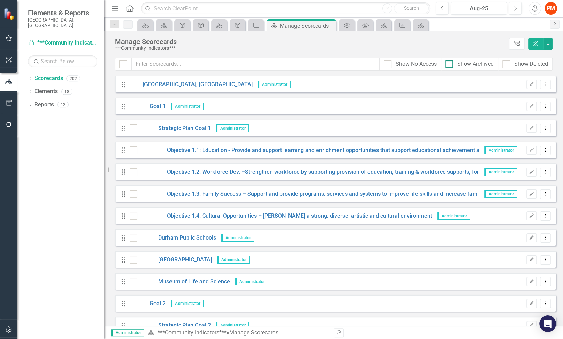
click at [482, 64] on div "Show Archived" at bounding box center [475, 64] width 37 height 8
click at [450, 64] on input "Show Archived" at bounding box center [447, 63] width 5 height 5
click at [482, 64] on div "Show Archived" at bounding box center [475, 64] width 37 height 8
click at [450, 64] on input "Show Archived" at bounding box center [447, 63] width 5 height 5
click at [482, 64] on div "Show Archived" at bounding box center [475, 64] width 37 height 8
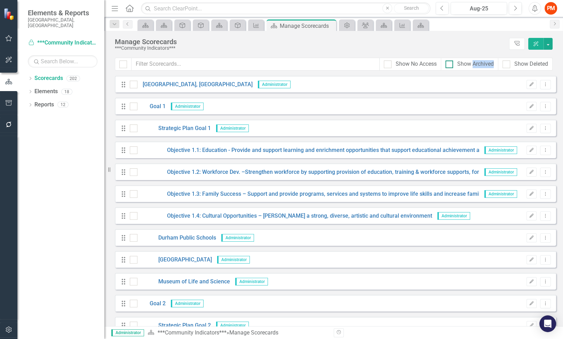
click at [450, 64] on input "Show Archived" at bounding box center [447, 63] width 5 height 5
click at [482, 64] on div "Show Archived" at bounding box center [475, 64] width 37 height 8
click at [450, 64] on input "Show Archived" at bounding box center [447, 63] width 5 height 5
checkbox input "false"
drag, startPoint x: 482, startPoint y: 64, endPoint x: 444, endPoint y: 50, distance: 41.0
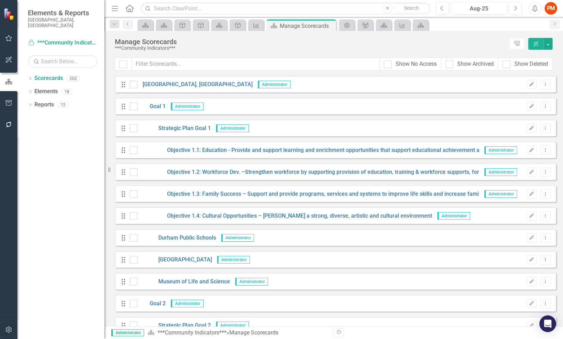
click at [444, 50] on div "***Community Indicators***" at bounding box center [310, 48] width 391 height 5
click at [422, 63] on div "Show No Access" at bounding box center [416, 64] width 41 height 8
click at [388, 63] on input "Show No Access" at bounding box center [386, 63] width 5 height 5
click at [422, 63] on div "Show No Access" at bounding box center [416, 64] width 41 height 8
click at [388, 63] on input "Show No Access" at bounding box center [386, 63] width 5 height 5
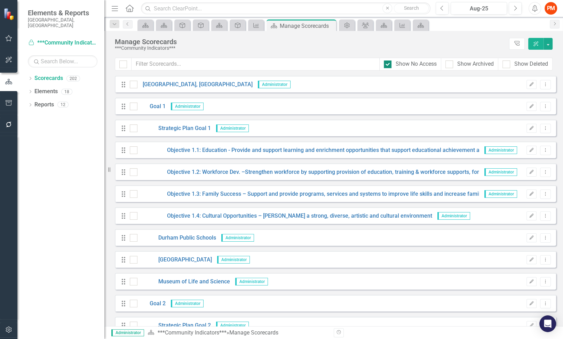
checkbox input "false"
click at [521, 63] on div "Show Deleted" at bounding box center [531, 64] width 34 height 8
click at [507, 63] on input "Show Deleted" at bounding box center [504, 63] width 5 height 5
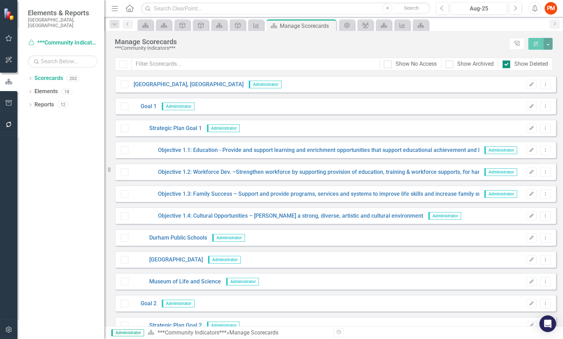
click at [512, 64] on div "Show Deleted" at bounding box center [525, 64] width 46 height 8
click at [507, 64] on input "Show Deleted" at bounding box center [504, 63] width 5 height 5
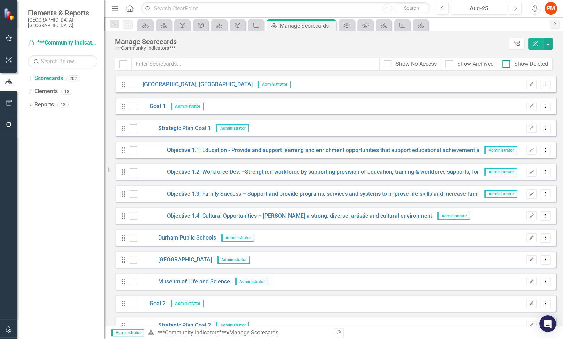
click at [512, 64] on div "Show Deleted" at bounding box center [525, 64] width 46 height 8
click at [507, 64] on input "Show Deleted" at bounding box center [504, 63] width 5 height 5
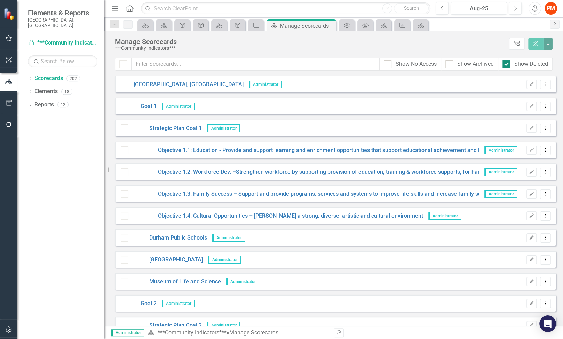
click at [512, 64] on div "Show Deleted" at bounding box center [525, 64] width 46 height 8
click at [507, 64] on input "Show Deleted" at bounding box center [504, 63] width 5 height 5
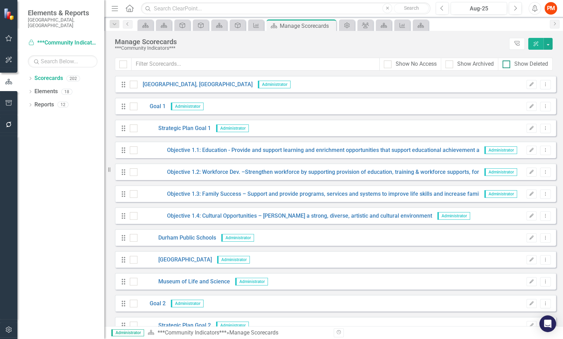
click at [512, 64] on div "Show Deleted" at bounding box center [525, 64] width 46 height 8
click at [507, 64] on input "Show Deleted" at bounding box center [504, 63] width 5 height 5
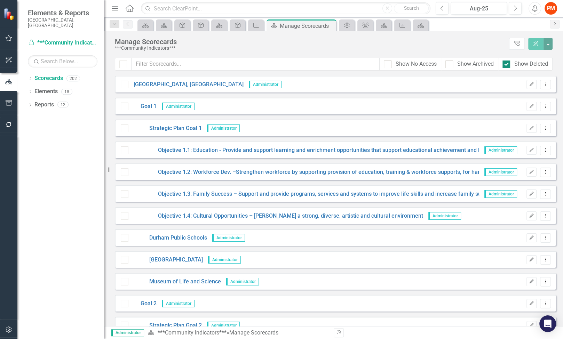
click at [512, 64] on div "Show Deleted" at bounding box center [525, 64] width 46 height 8
click at [507, 64] on input "Show Deleted" at bounding box center [504, 63] width 5 height 5
checkbox input "false"
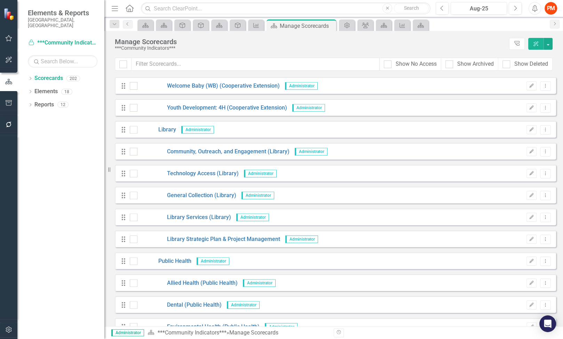
scroll to position [425, 0]
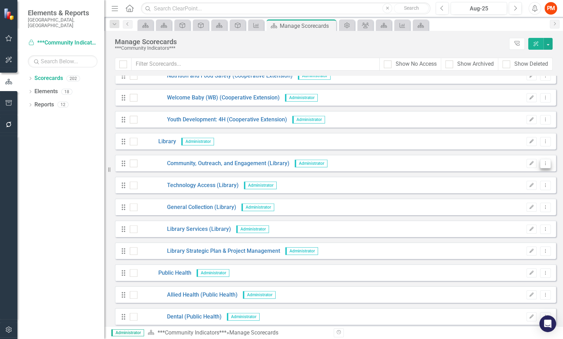
click at [540, 163] on button "Dropdown Menu" at bounding box center [545, 163] width 11 height 9
click at [529, 163] on icon "Edit" at bounding box center [531, 163] width 5 height 4
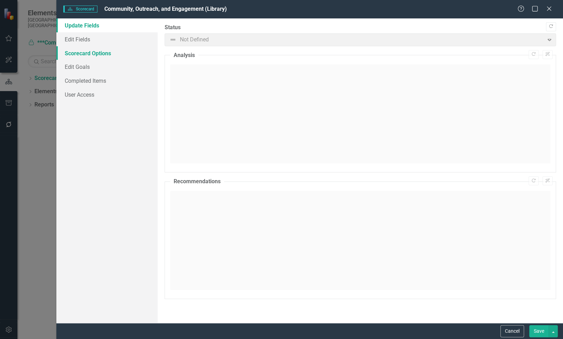
click at [97, 53] on link "Scorecard Options" at bounding box center [106, 53] width 101 height 14
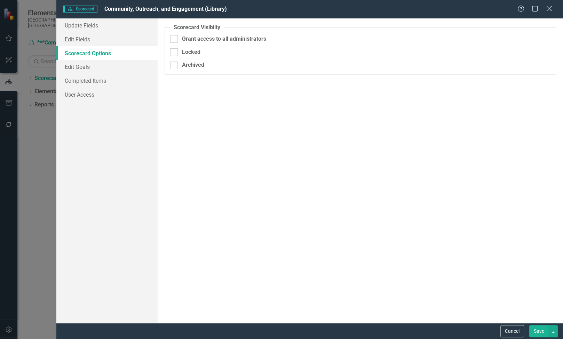
click at [552, 9] on icon "Close" at bounding box center [548, 8] width 9 height 7
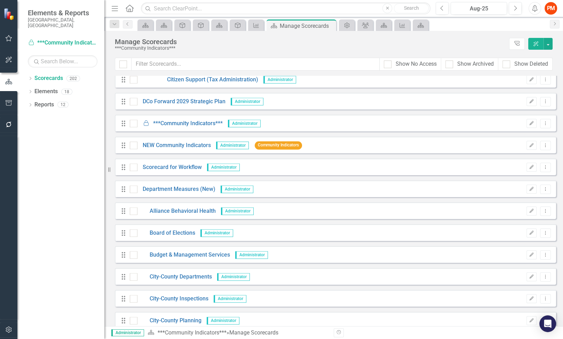
scroll to position [3362, 0]
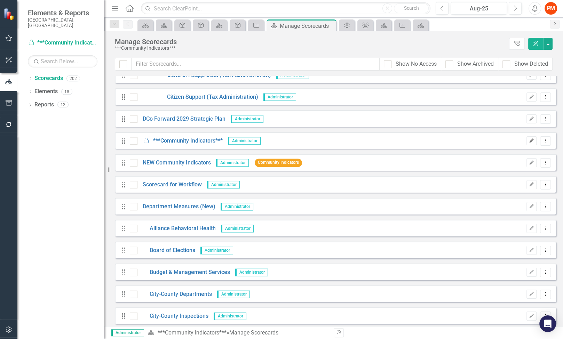
click at [529, 139] on icon "Edit" at bounding box center [531, 141] width 5 height 4
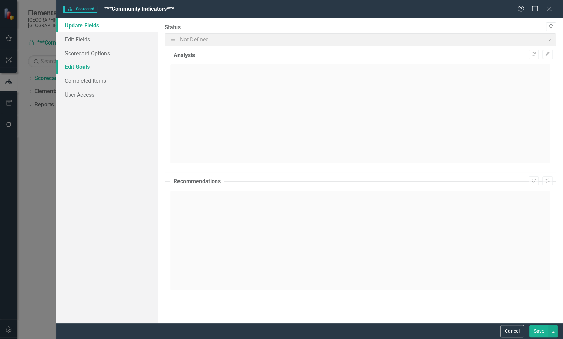
click at [101, 65] on link "Edit Goals" at bounding box center [106, 67] width 101 height 14
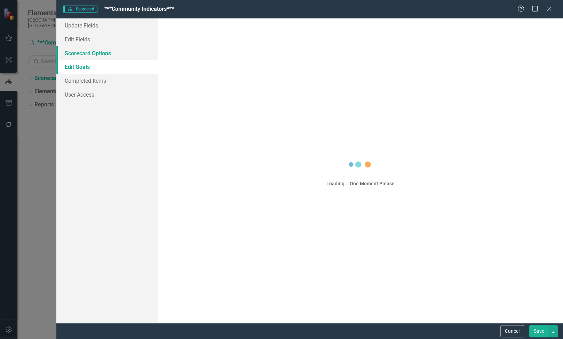
click at [103, 56] on link "Scorecard Options" at bounding box center [106, 53] width 101 height 14
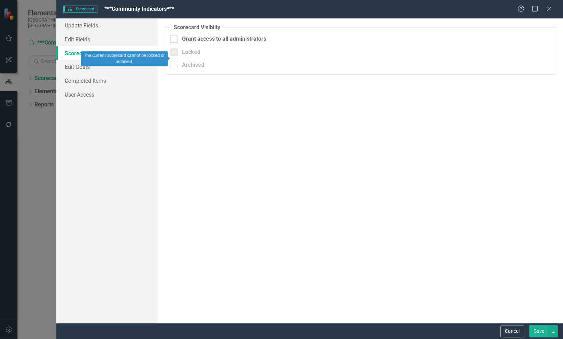
click at [173, 53] on div at bounding box center [174, 52] width 8 height 8
click at [182, 53] on div "Locked" at bounding box center [191, 52] width 18 height 8
click at [86, 30] on link "Update Fields" at bounding box center [106, 25] width 101 height 14
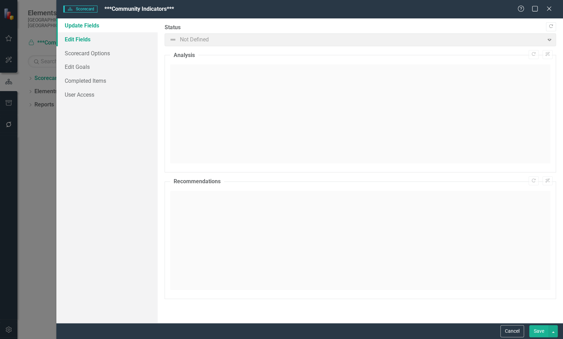
click at [87, 39] on link "Edit Fields" at bounding box center [106, 39] width 101 height 14
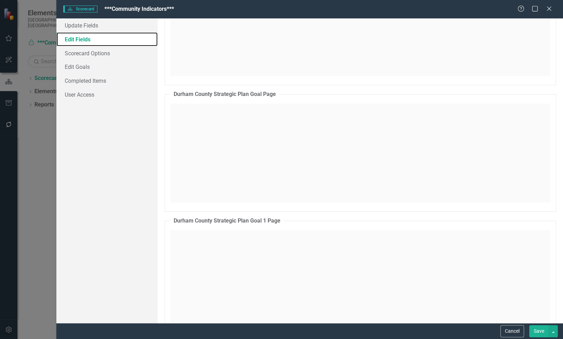
scroll to position [2010, 0]
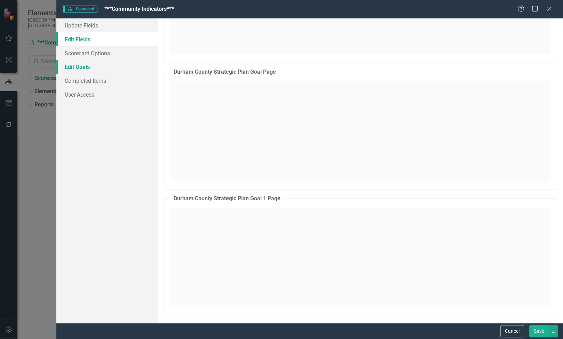
click at [86, 65] on link "Edit Goals" at bounding box center [106, 67] width 101 height 14
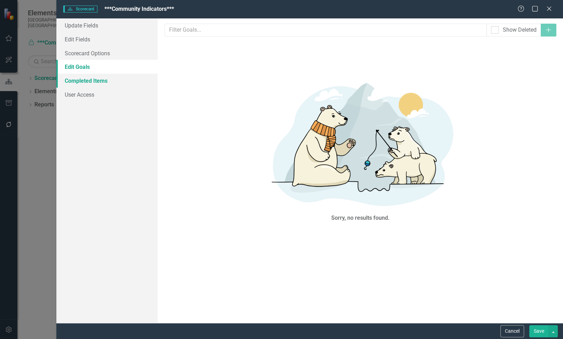
click at [94, 84] on link "Completed Items" at bounding box center [106, 81] width 101 height 14
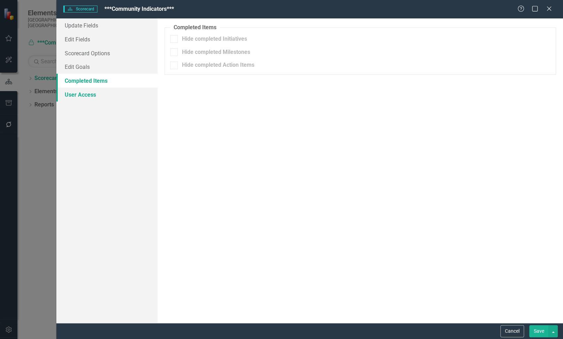
click at [96, 93] on link "User Access" at bounding box center [106, 95] width 101 height 14
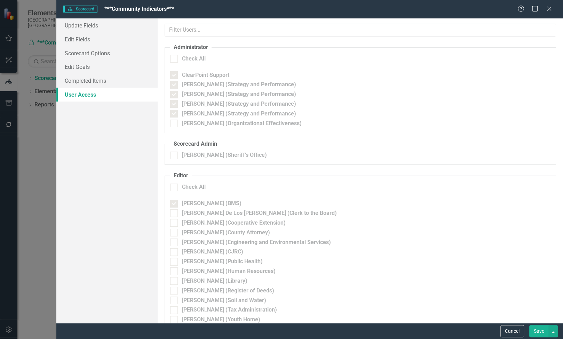
checkbox input "true"
checkbox input "false"
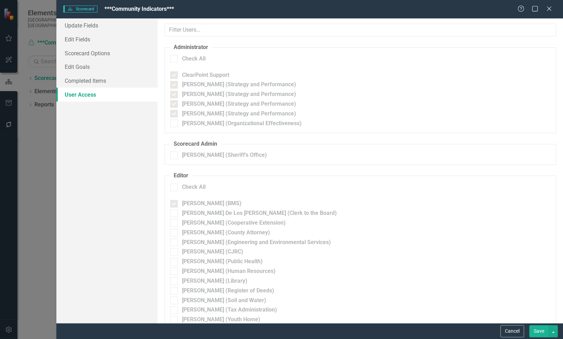
checkbox input "false"
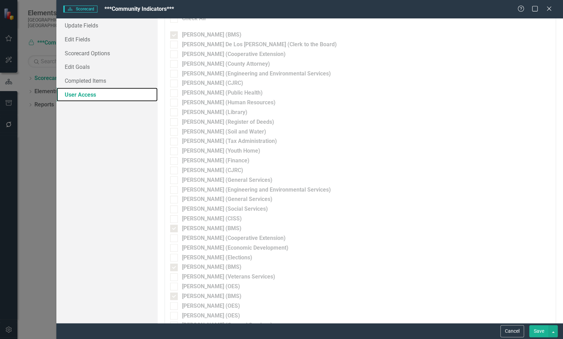
scroll to position [309, 0]
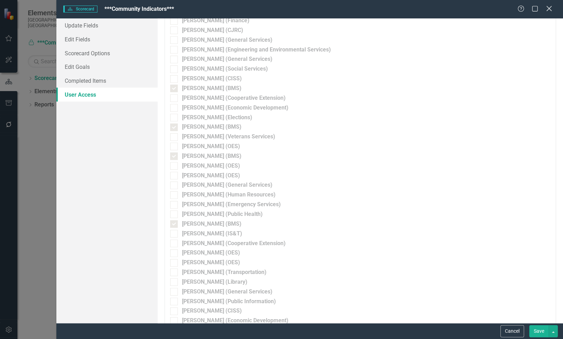
click at [548, 9] on icon "Close" at bounding box center [548, 8] width 9 height 7
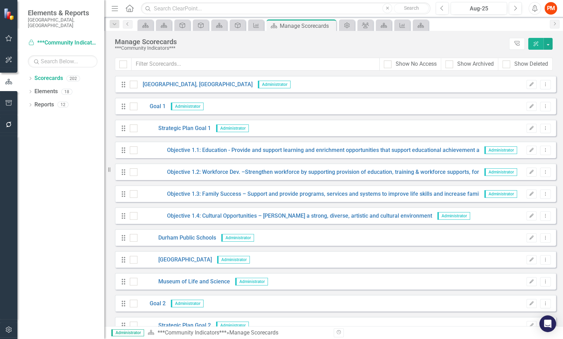
scroll to position [3362, 0]
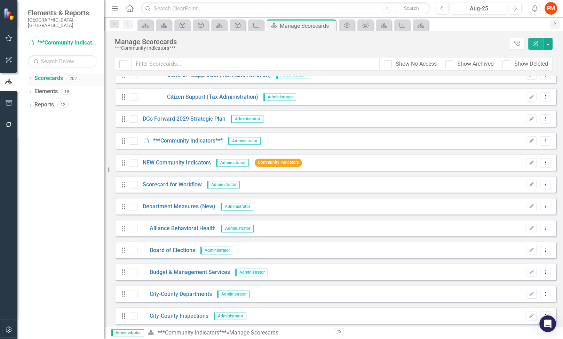
click at [45, 74] on link "Scorecards" at bounding box center [48, 78] width 29 height 8
click at [46, 88] on link "Elements" at bounding box center [45, 92] width 23 height 8
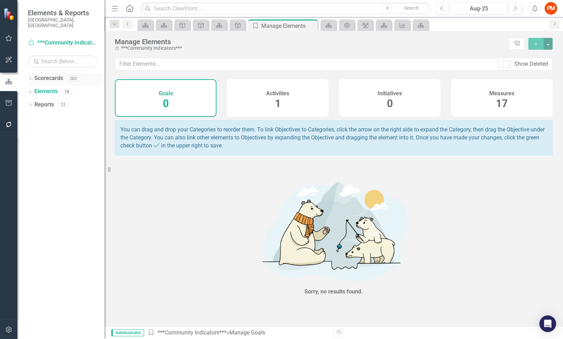
click at [32, 77] on icon "Dropdown" at bounding box center [30, 79] width 5 height 4
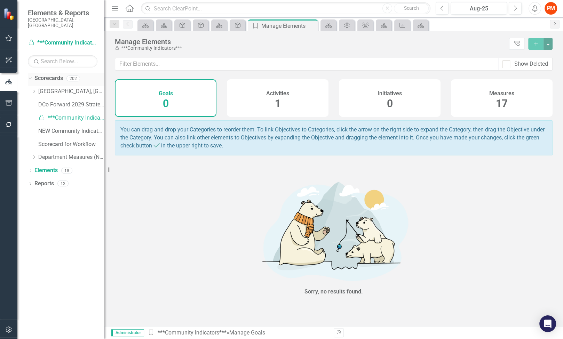
click at [42, 74] on link "Scorecards" at bounding box center [48, 78] width 29 height 8
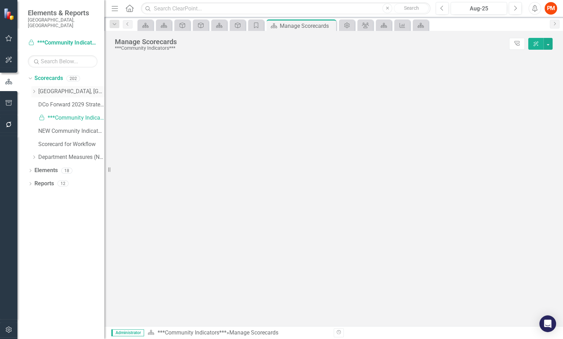
click at [36, 86] on div "Dropdown Durham County, NC" at bounding box center [67, 91] width 73 height 11
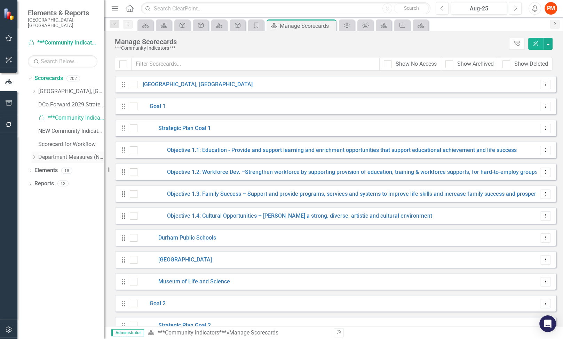
click at [32, 154] on div "Dropdown Department Measures (New)" at bounding box center [67, 157] width 73 height 11
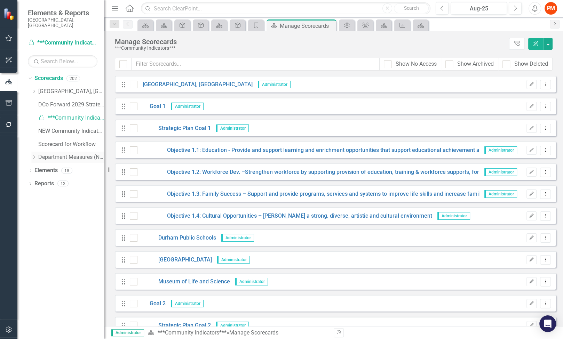
click at [33, 155] on icon "Dropdown" at bounding box center [33, 157] width 5 height 4
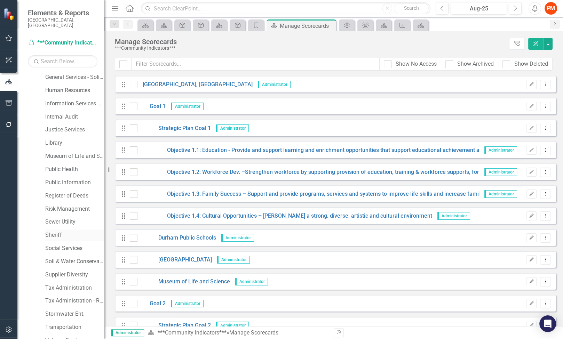
scroll to position [398, 0]
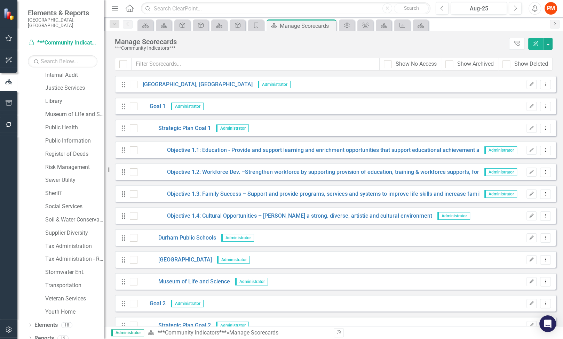
click at [5, 332] on icon "button" at bounding box center [8, 330] width 7 height 6
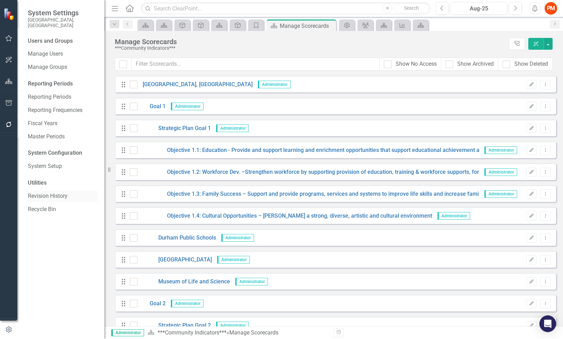
click at [71, 191] on div "Revision History" at bounding box center [63, 196] width 70 height 11
click at [54, 193] on link "Revision History" at bounding box center [63, 196] width 70 height 8
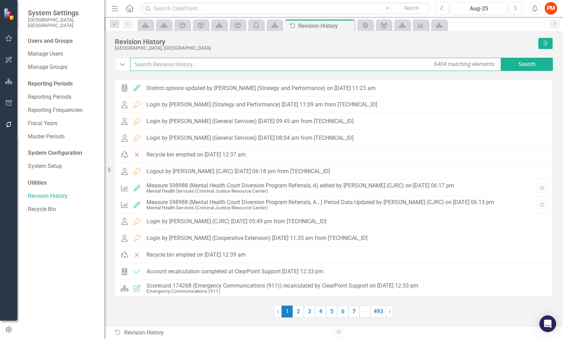
click at [212, 69] on input "text" at bounding box center [316, 64] width 372 height 13
type input "archive"
click at [527, 56] on div "Revision History Durham County, NC Excel" at bounding box center [334, 48] width 438 height 20
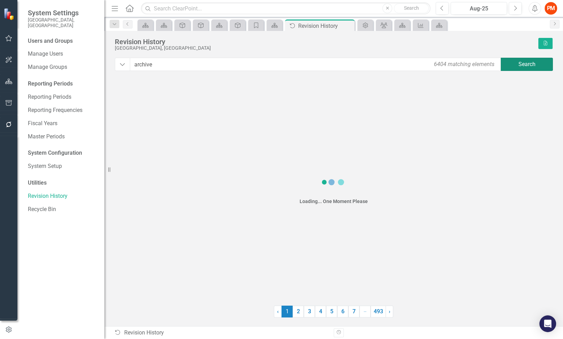
click at [530, 64] on button "Search" at bounding box center [527, 64] width 52 height 13
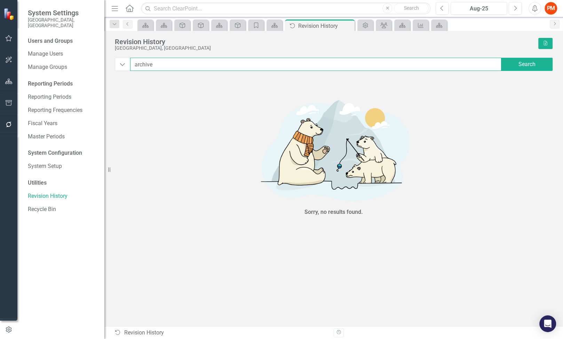
click at [243, 62] on input "archive" at bounding box center [316, 64] width 372 height 13
type input "a"
type input "lock"
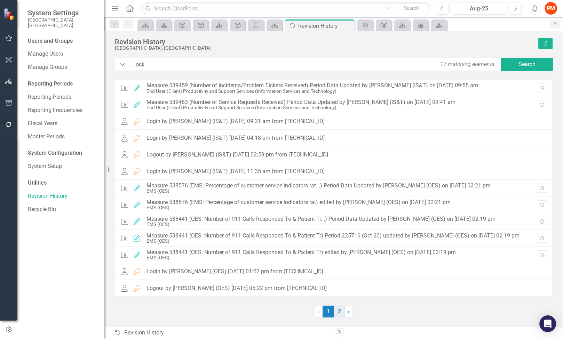
click at [338, 310] on link "2" at bounding box center [339, 312] width 11 height 12
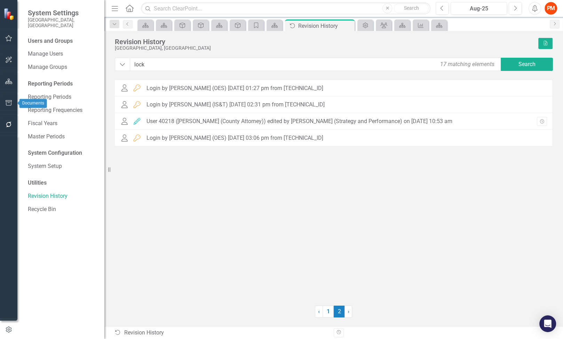
click at [10, 98] on button "button" at bounding box center [9, 103] width 16 height 15
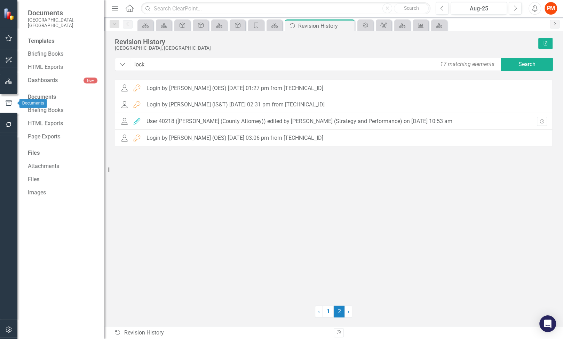
click at [9, 87] on button "button" at bounding box center [9, 81] width 16 height 15
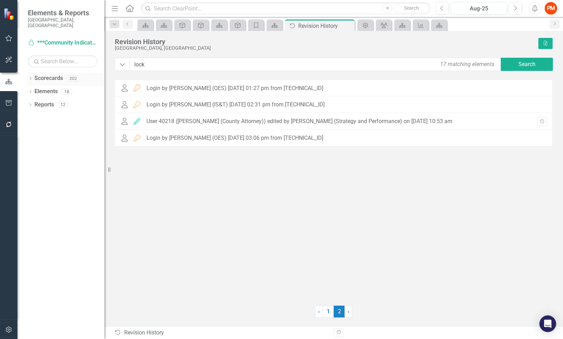
click at [56, 74] on link "Scorecards" at bounding box center [48, 78] width 29 height 8
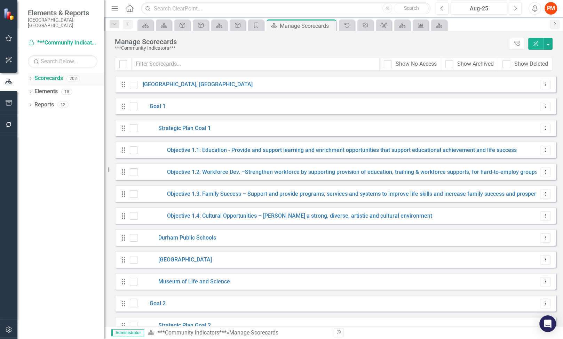
click at [29, 77] on icon "Dropdown" at bounding box center [30, 79] width 5 height 4
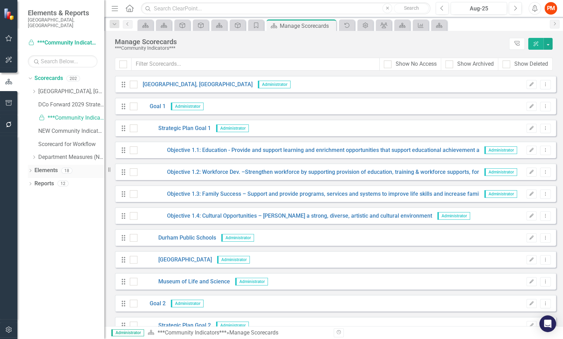
click at [42, 167] on link "Elements" at bounding box center [45, 171] width 23 height 8
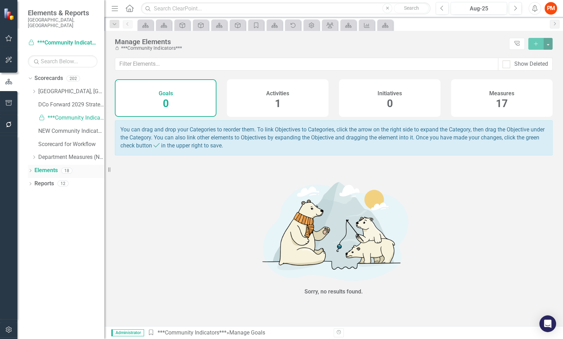
click at [37, 167] on link "Elements" at bounding box center [45, 171] width 23 height 8
click at [31, 169] on icon at bounding box center [31, 170] width 2 height 3
click at [62, 206] on link "Measure Measures" at bounding box center [55, 210] width 34 height 8
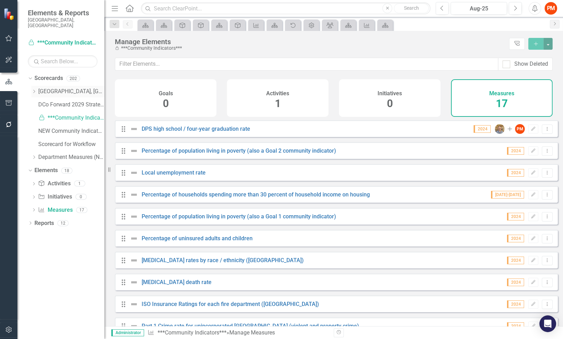
click at [50, 88] on link "[GEOGRAPHIC_DATA], [GEOGRAPHIC_DATA]" at bounding box center [71, 92] width 66 height 8
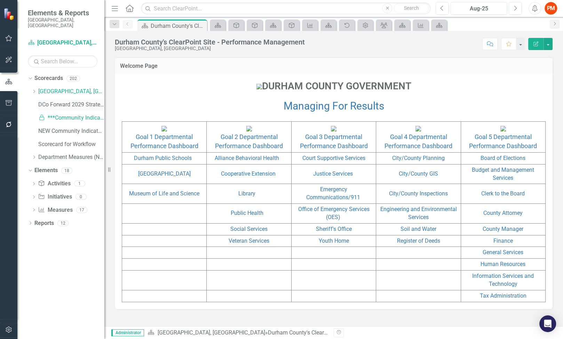
click at [57, 101] on link "DCo Forward 2029 Strategic Plan" at bounding box center [71, 105] width 66 height 8
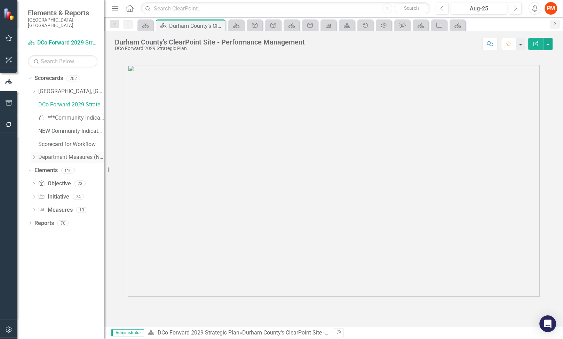
click at [61, 153] on link "Department Measures (New)" at bounding box center [71, 157] width 66 height 8
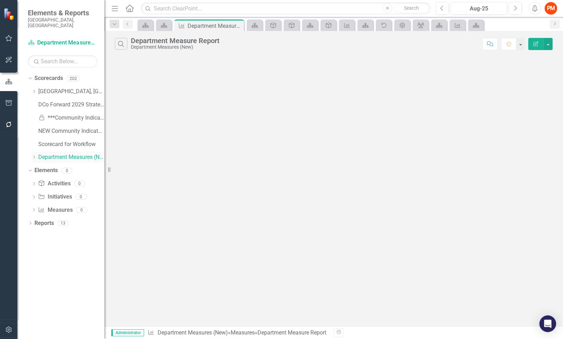
click at [34, 155] on icon "Dropdown" at bounding box center [33, 157] width 5 height 4
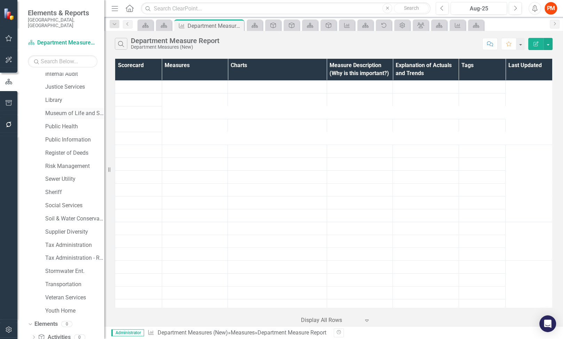
scroll to position [322, 0]
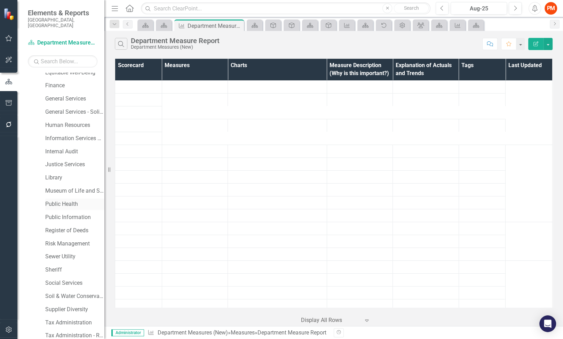
click at [65, 200] on link "Public Health" at bounding box center [74, 204] width 59 height 8
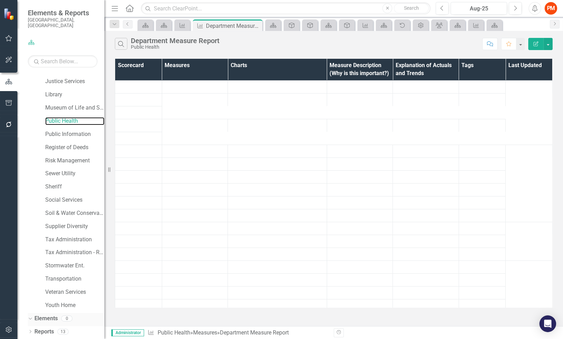
scroll to position [438, 0]
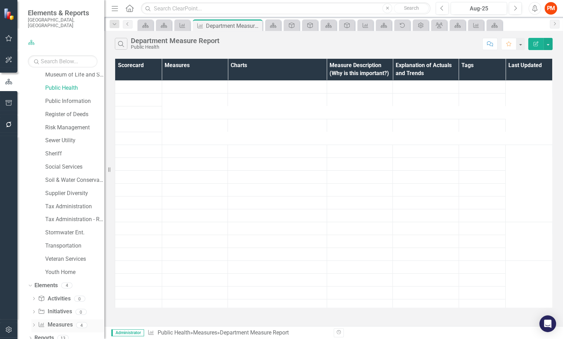
click at [64, 321] on link "Measure Measures" at bounding box center [55, 325] width 34 height 8
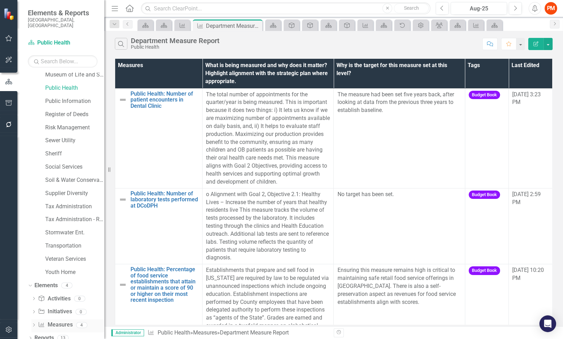
click at [63, 321] on link "Measure Measures" at bounding box center [55, 325] width 34 height 8
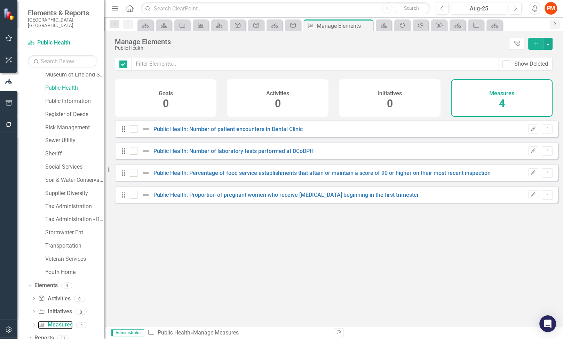
checkbox input "false"
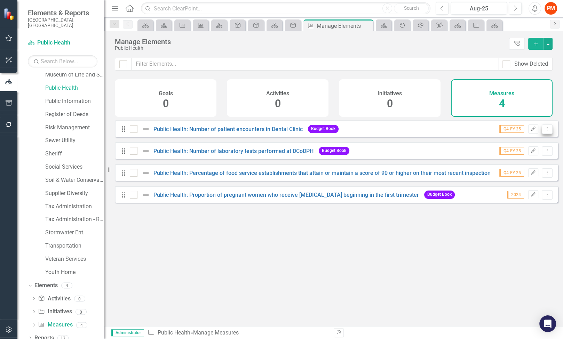
click at [544, 131] on icon "Dropdown Menu" at bounding box center [547, 129] width 6 height 5
click at [535, 141] on link "Edit Edit Measure" at bounding box center [515, 145] width 63 height 13
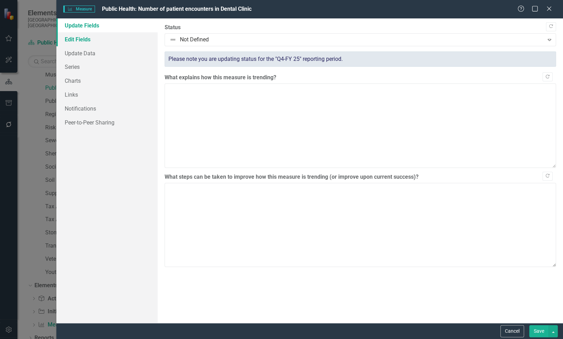
click at [103, 41] on link "Edit Fields" at bounding box center [106, 39] width 101 height 14
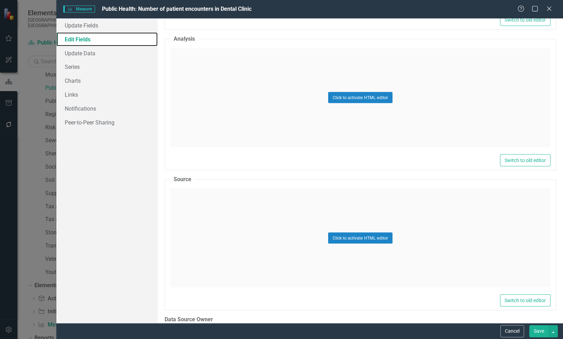
scroll to position [1312, 0]
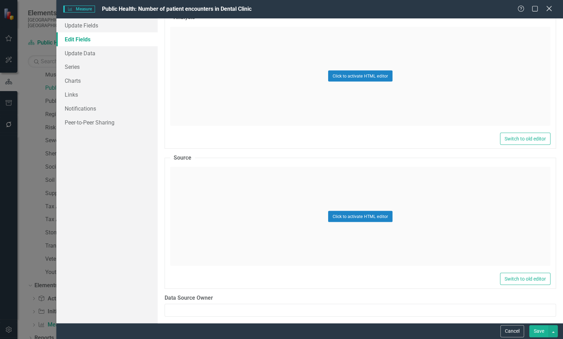
click at [546, 7] on icon at bounding box center [548, 8] width 5 height 5
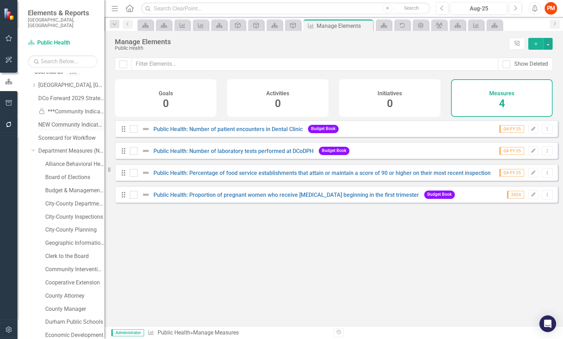
scroll to position [0, 0]
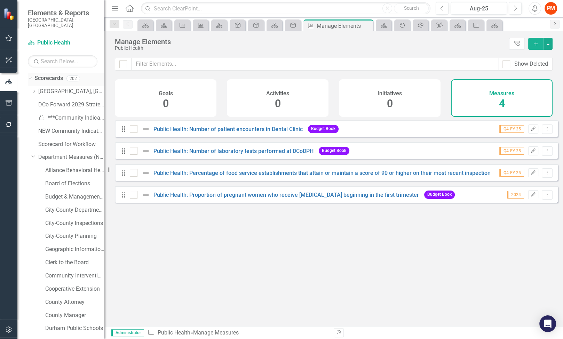
click at [58, 74] on link "Scorecards" at bounding box center [48, 78] width 29 height 8
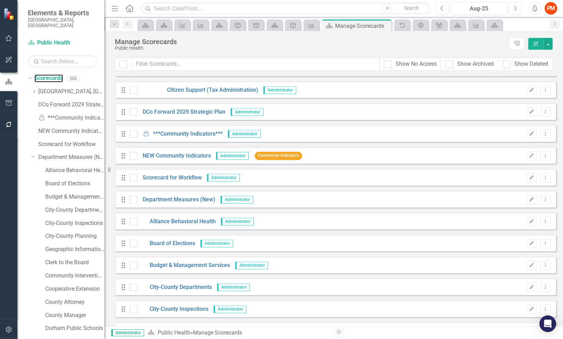
scroll to position [3285, 0]
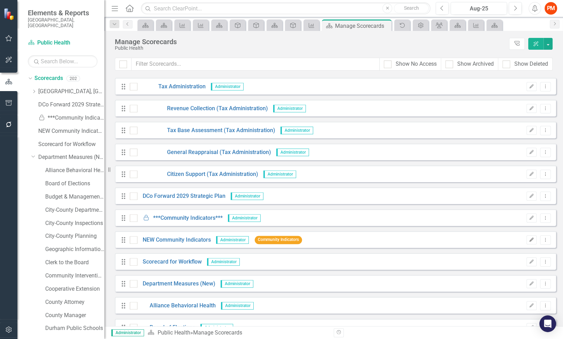
click at [531, 237] on button "Edit" at bounding box center [531, 239] width 10 height 9
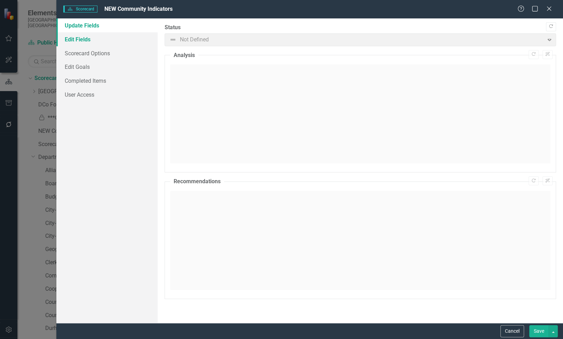
click at [101, 34] on link "Edit Fields" at bounding box center [106, 39] width 101 height 14
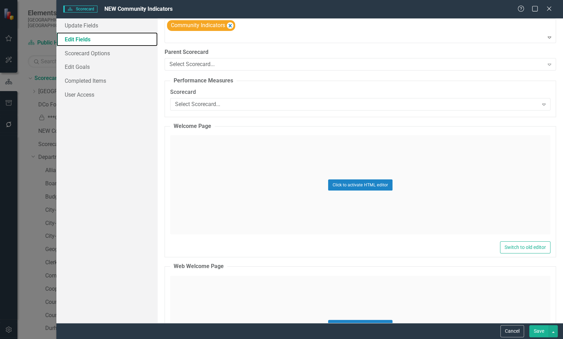
scroll to position [0, 0]
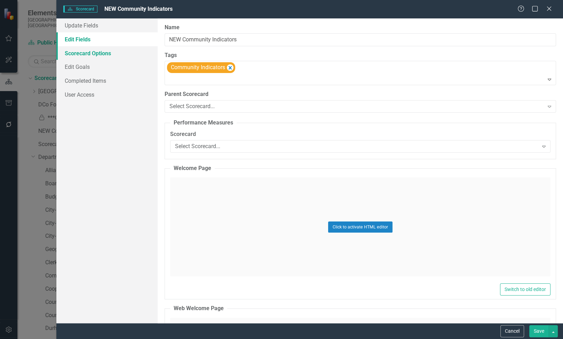
click at [106, 55] on link "Scorecard Options" at bounding box center [106, 53] width 101 height 14
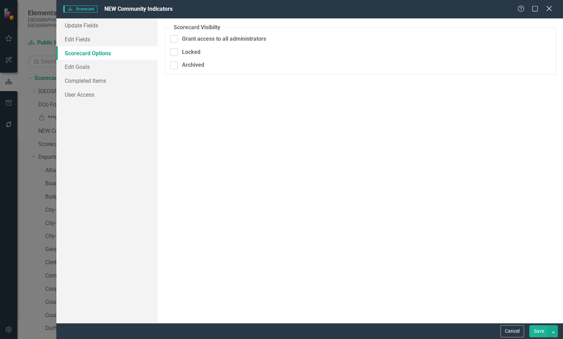
click at [545, 8] on icon "Close" at bounding box center [548, 8] width 9 height 7
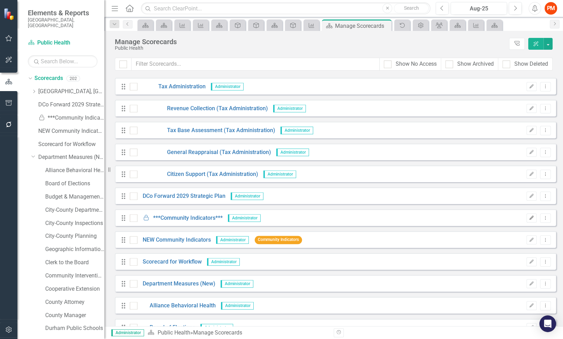
click at [530, 216] on button "Edit" at bounding box center [531, 218] width 10 height 9
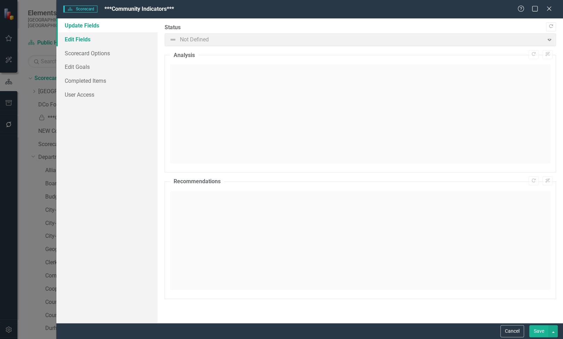
click at [90, 44] on link "Edit Fields" at bounding box center [106, 39] width 101 height 14
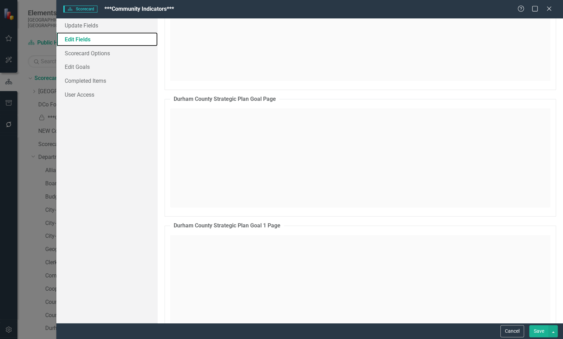
scroll to position [2010, 0]
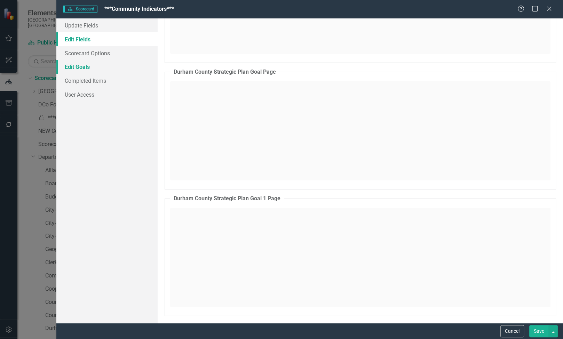
click at [78, 68] on link "Edit Goals" at bounding box center [106, 67] width 101 height 14
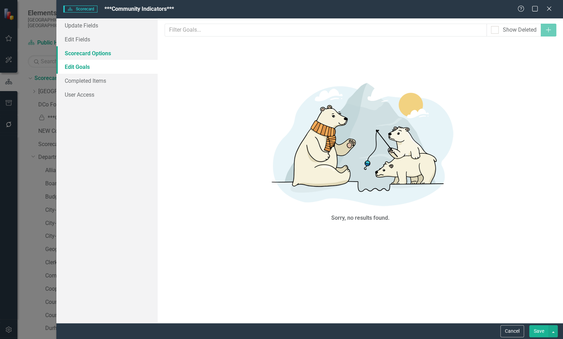
click at [94, 54] on link "Scorecard Options" at bounding box center [106, 53] width 101 height 14
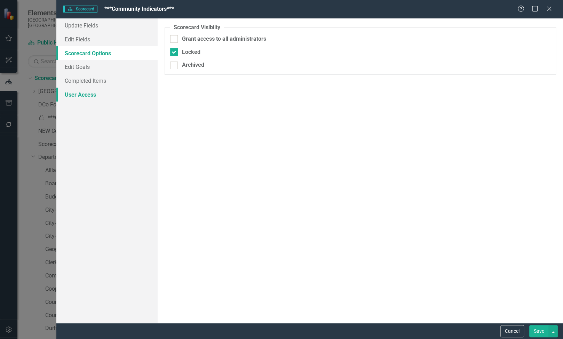
click at [95, 89] on link "User Access" at bounding box center [106, 95] width 101 height 14
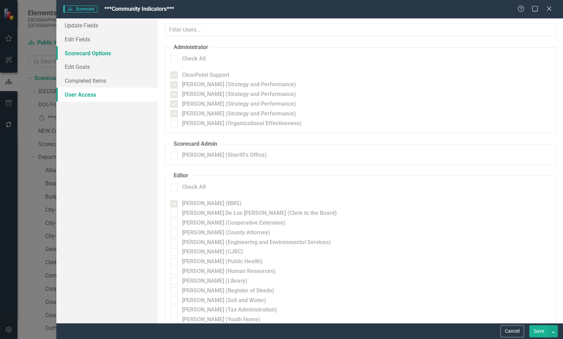
click at [96, 55] on link "Scorecard Options" at bounding box center [106, 53] width 101 height 14
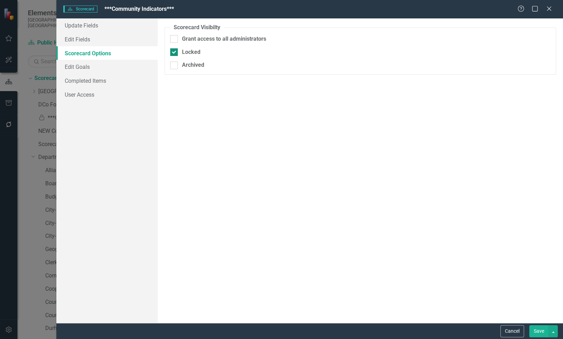
click at [191, 50] on div "Locked" at bounding box center [191, 52] width 18 height 8
click at [175, 50] on input "Locked" at bounding box center [172, 50] width 5 height 5
checkbox input "false"
click at [193, 64] on div "Archived" at bounding box center [193, 65] width 22 height 8
click at [175, 64] on input "Archived" at bounding box center [172, 64] width 5 height 5
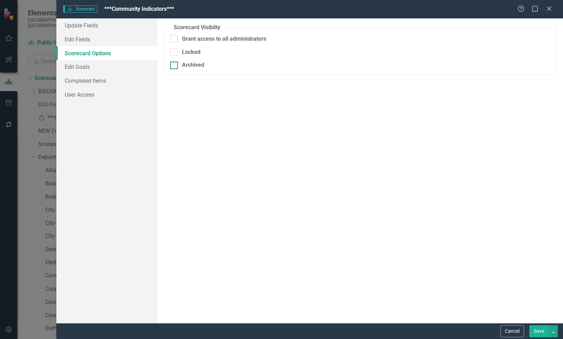
checkbox input "true"
click at [536, 329] on button "Save" at bounding box center [538, 331] width 19 height 12
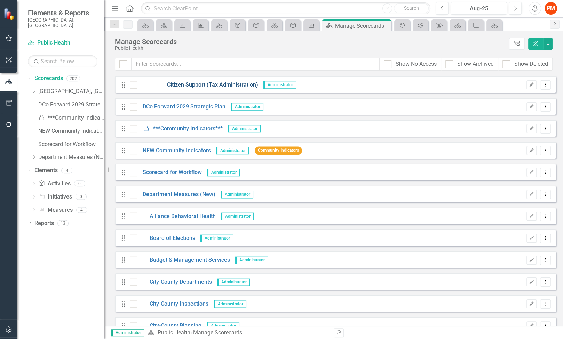
scroll to position [3362, 0]
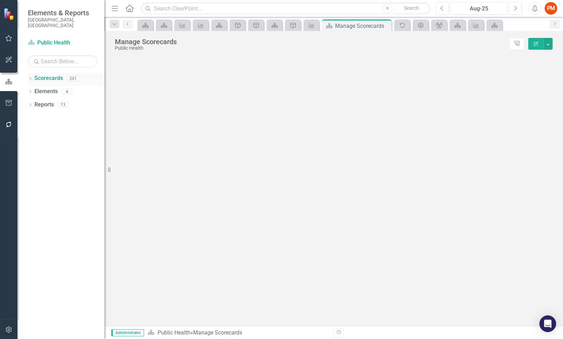
click at [32, 77] on div "Dropdown" at bounding box center [30, 80] width 5 height 6
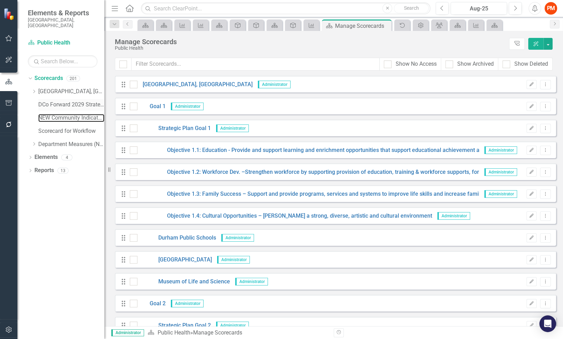
drag, startPoint x: 74, startPoint y: 115, endPoint x: 75, endPoint y: 94, distance: 20.9
click at [74, 115] on link "NEW Community Indicators" at bounding box center [71, 118] width 66 height 8
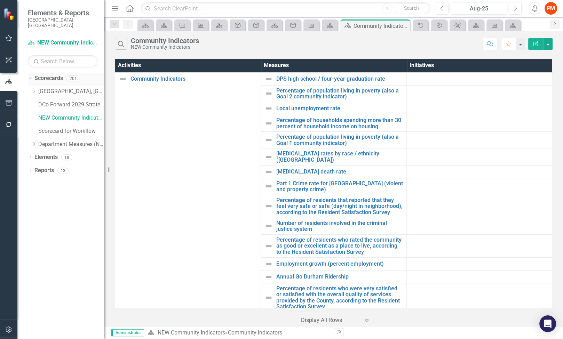
click at [53, 74] on link "Scorecards" at bounding box center [48, 78] width 29 height 8
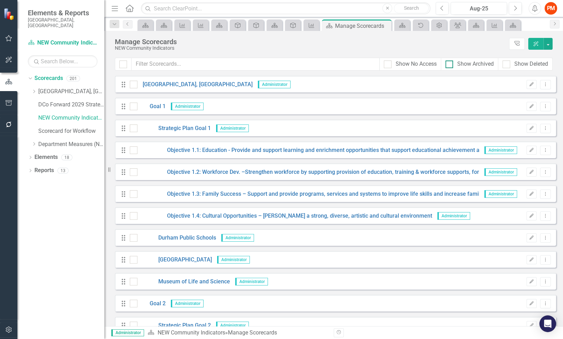
click at [461, 64] on div "Show Archived" at bounding box center [475, 64] width 37 height 8
click at [450, 64] on input "Show Archived" at bounding box center [447, 63] width 5 height 5
checkbox input "true"
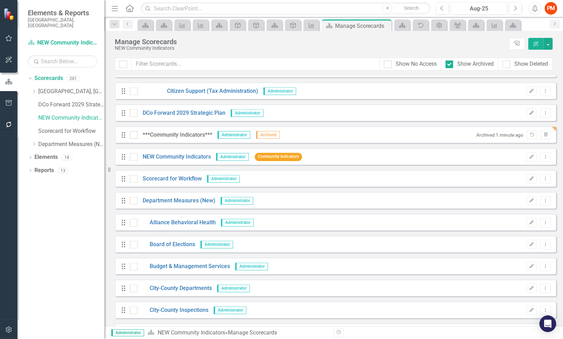
scroll to position [3362, 0]
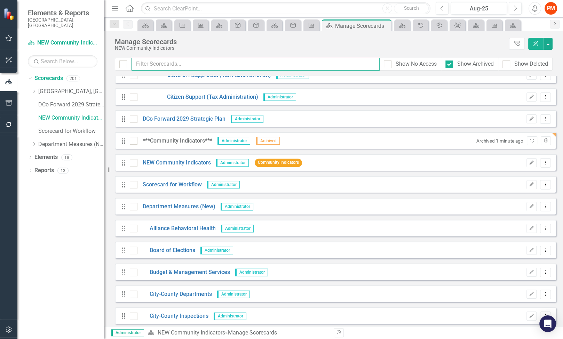
click at [335, 68] on input "text" at bounding box center [255, 64] width 248 height 13
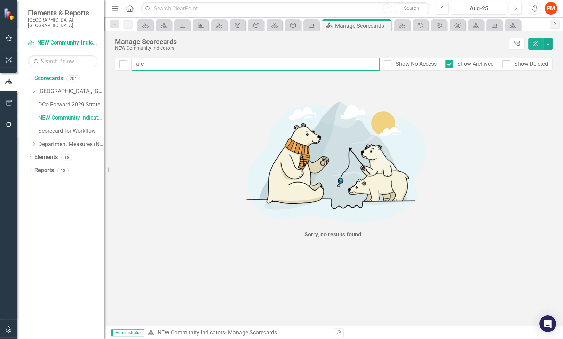
scroll to position [0, 0]
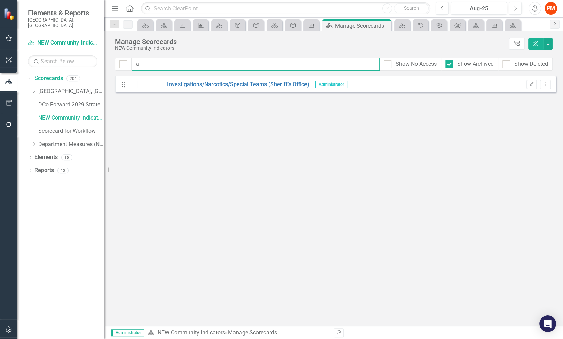
type input "a"
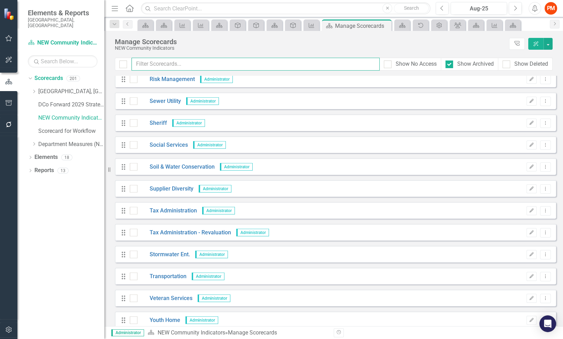
scroll to position [4175, 0]
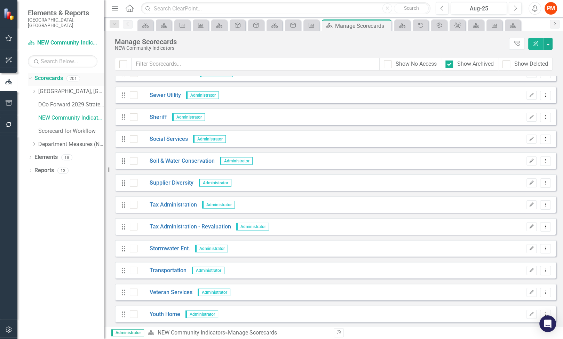
click at [62, 74] on link "Scorecards" at bounding box center [48, 78] width 29 height 8
click at [82, 317] on div "Dropdown Scorecards 201 Dropdown Durham County, NC Dropdown Goal 1 Dropdown Str…" at bounding box center [60, 206] width 87 height 266
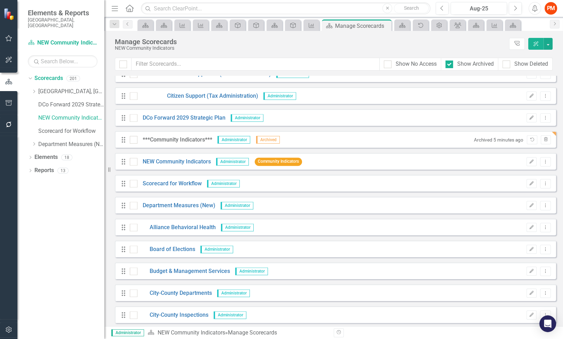
scroll to position [3286, 0]
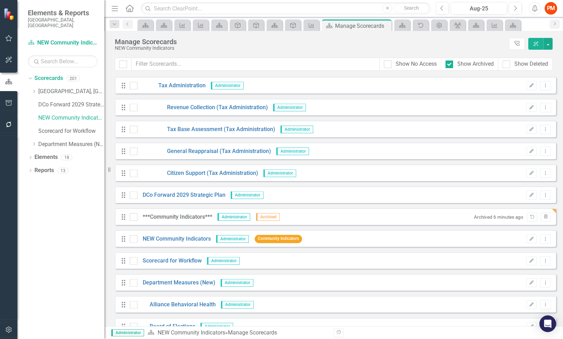
click at [27, 276] on div "Dropdown Scorecards 201 Dropdown Durham County, NC Dropdown Goal 1 Dropdown Str…" at bounding box center [60, 206] width 87 height 266
click at [9, 325] on button "button" at bounding box center [9, 330] width 16 height 15
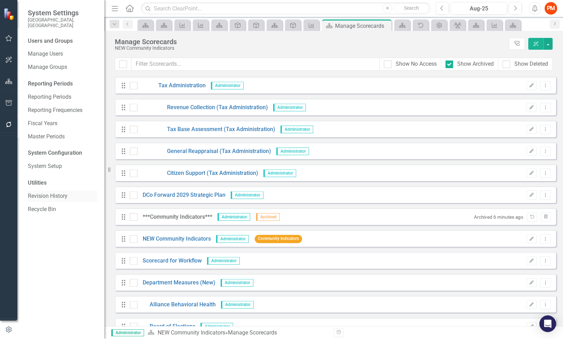
click at [69, 194] on link "Revision History" at bounding box center [63, 196] width 70 height 8
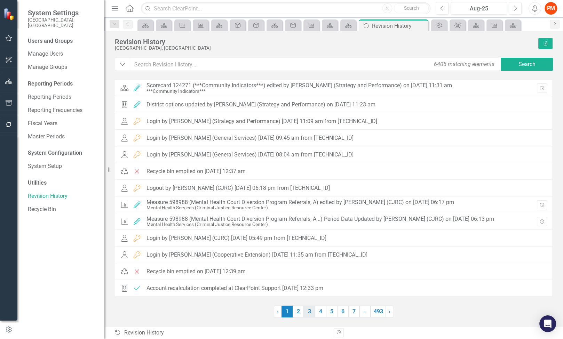
click at [310, 316] on link "3" at bounding box center [309, 312] width 11 height 12
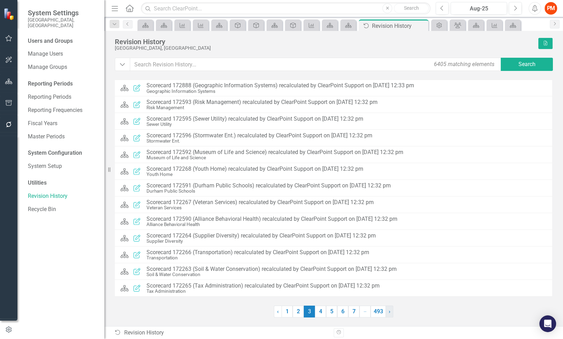
click at [392, 314] on link "› Next" at bounding box center [389, 312] width 8 height 12
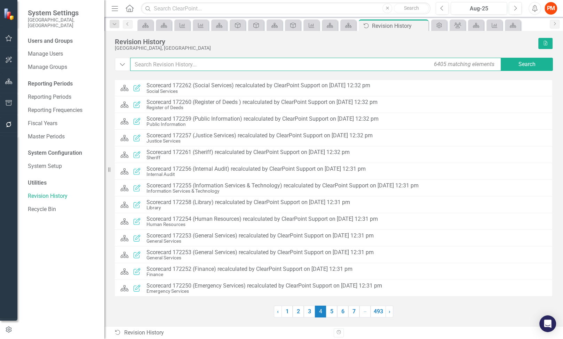
click at [139, 64] on input "text" at bounding box center [316, 64] width 372 height 13
click at [356, 313] on link "7" at bounding box center [353, 312] width 11 height 12
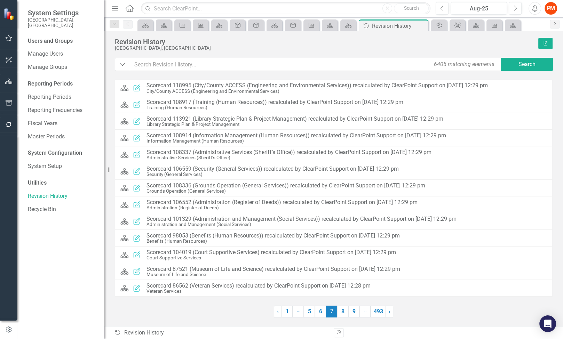
click at [356, 313] on link "9" at bounding box center [353, 312] width 11 height 12
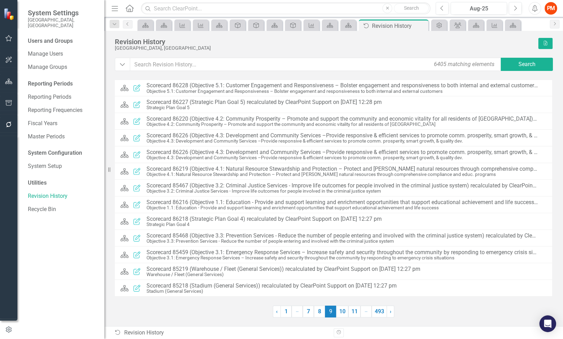
click at [356, 313] on link "11" at bounding box center [354, 312] width 12 height 12
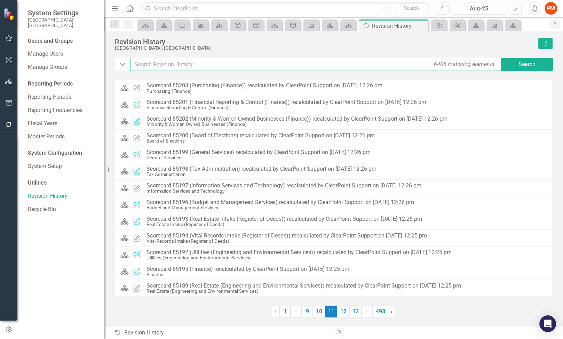
click at [254, 67] on input "text" at bounding box center [316, 64] width 372 height 13
type input "moved"
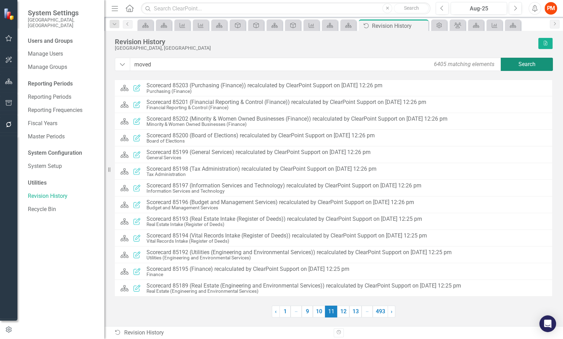
click at [526, 63] on button "Search" at bounding box center [527, 64] width 52 height 13
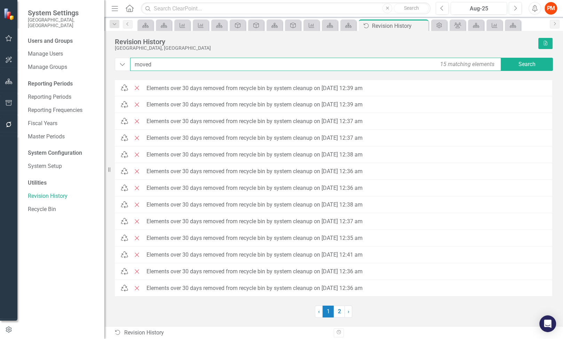
drag, startPoint x: 312, startPoint y: 70, endPoint x: 26, endPoint y: 70, distance: 286.3
click at [26, 70] on div "System Settings Durham County, NC Users and Groups Manage Users Manage Groups R…" at bounding box center [281, 169] width 563 height 339
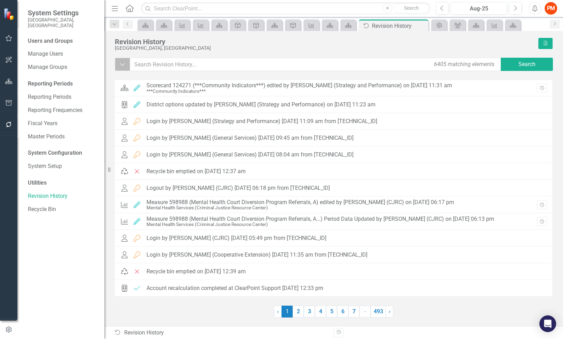
click at [118, 63] on button "Dropdown" at bounding box center [122, 64] width 15 height 13
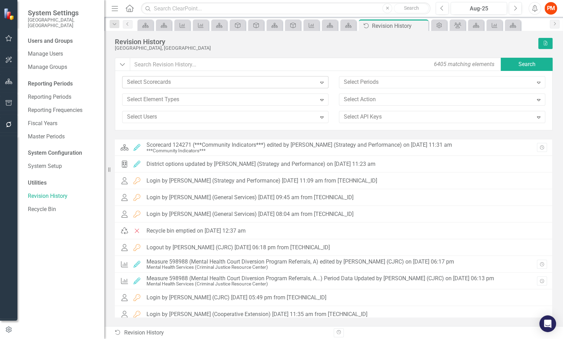
click at [303, 86] on div at bounding box center [220, 82] width 192 height 9
click at [284, 86] on div at bounding box center [220, 82] width 192 height 9
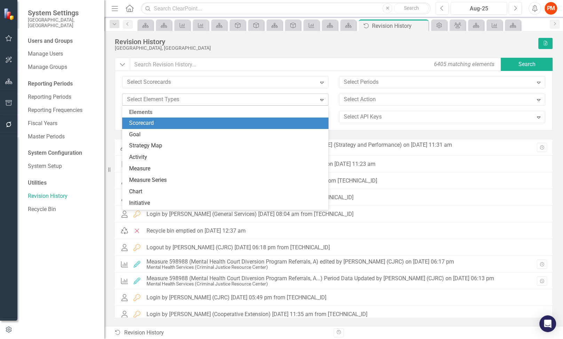
click at [223, 98] on div at bounding box center [220, 99] width 192 height 9
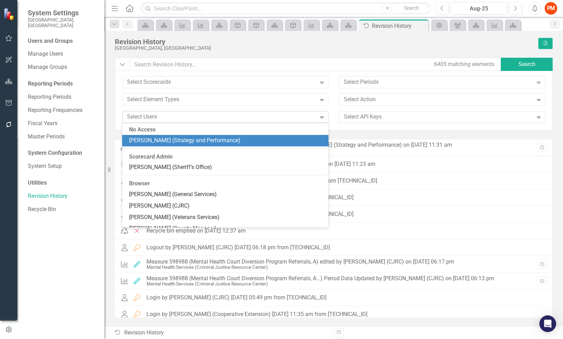
click at [198, 119] on div at bounding box center [220, 116] width 192 height 9
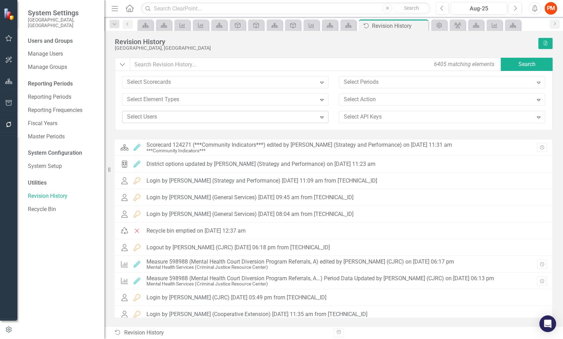
click at [198, 119] on div at bounding box center [220, 116] width 192 height 9
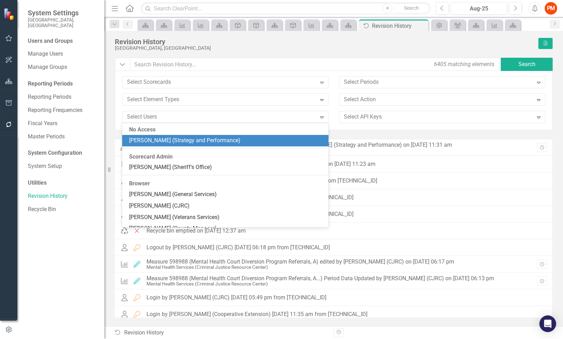
click at [199, 136] on div "Josh Edwards (Strategy and Performance)" at bounding box center [225, 140] width 206 height 11
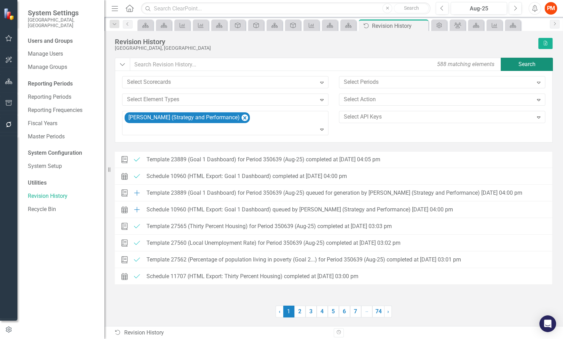
click at [526, 68] on button "Search" at bounding box center [527, 64] width 52 height 13
click at [389, 313] on link "› Next" at bounding box center [388, 312] width 8 height 12
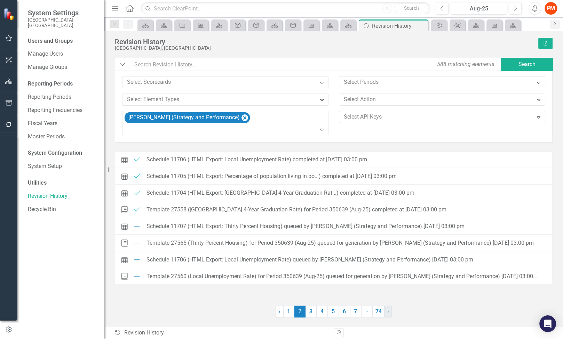
click at [389, 314] on link "› Next" at bounding box center [388, 312] width 8 height 12
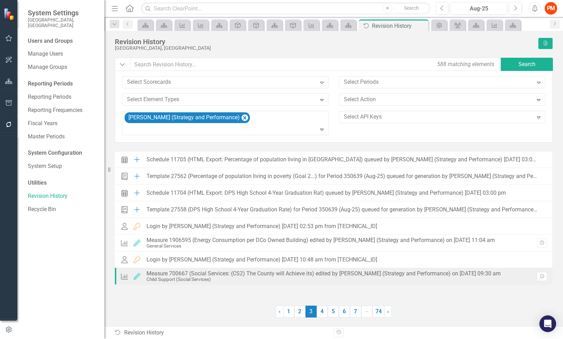
click at [401, 273] on div "Measure 700667 (Social Services: (CS2) The County will Achieve its) edited by J…" at bounding box center [323, 274] width 354 height 6
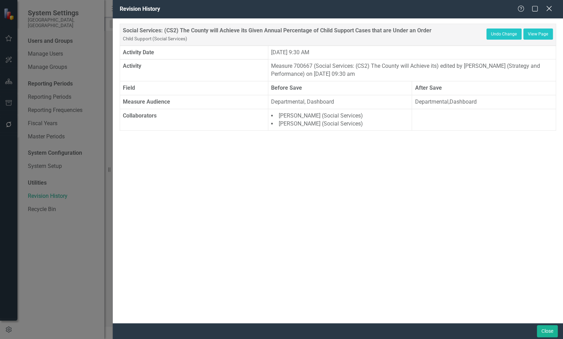
click at [549, 9] on icon at bounding box center [548, 8] width 5 height 5
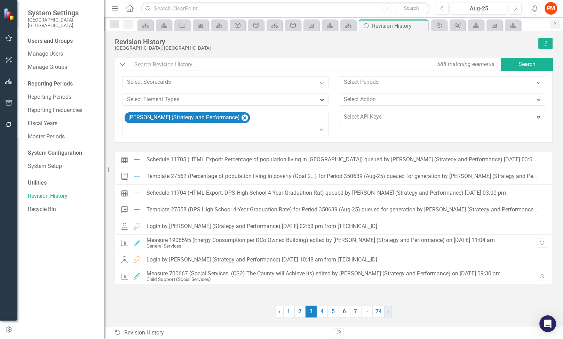
click at [385, 311] on link "› Next" at bounding box center [388, 312] width 8 height 12
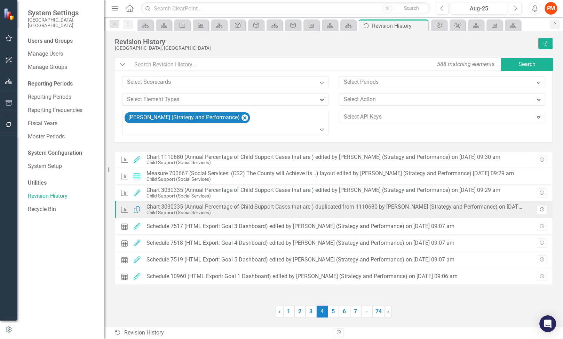
click at [541, 209] on icon "Revision History" at bounding box center [541, 210] width 5 height 4
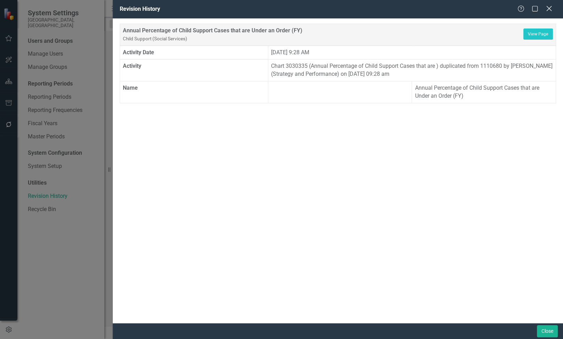
click at [548, 11] on icon "Close" at bounding box center [548, 8] width 9 height 7
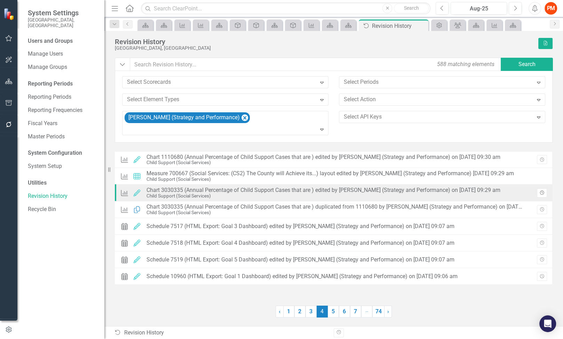
click at [542, 194] on icon "button" at bounding box center [542, 193] width 4 height 4
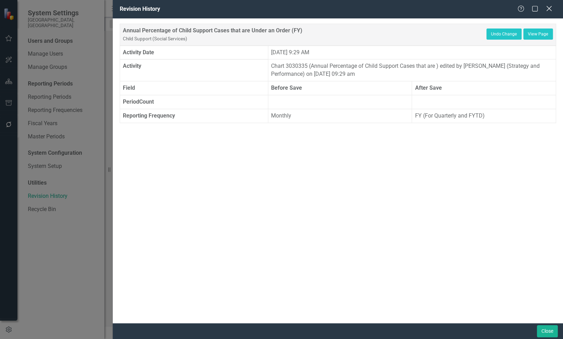
click at [549, 10] on icon "Close" at bounding box center [548, 8] width 9 height 7
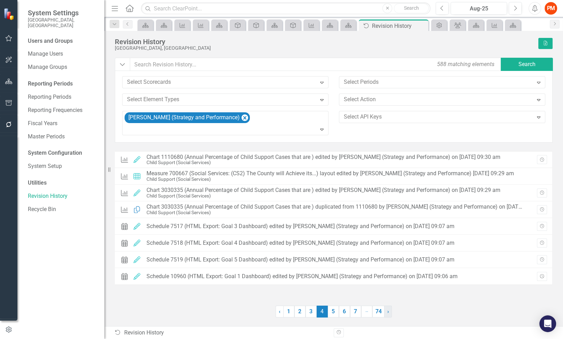
click at [388, 312] on span "›" at bounding box center [388, 311] width 2 height 7
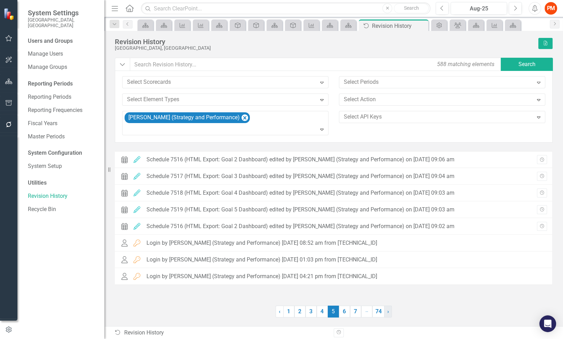
click at [388, 312] on span "›" at bounding box center [388, 311] width 2 height 7
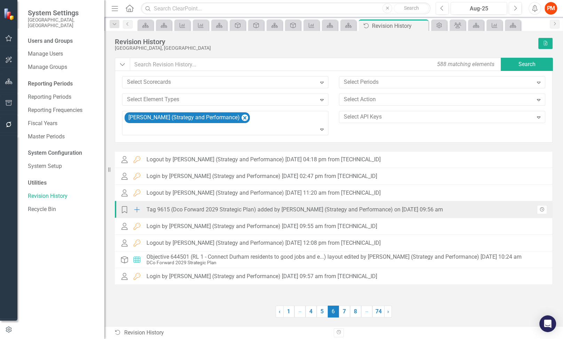
click at [542, 210] on icon "Revision History" at bounding box center [541, 210] width 5 height 4
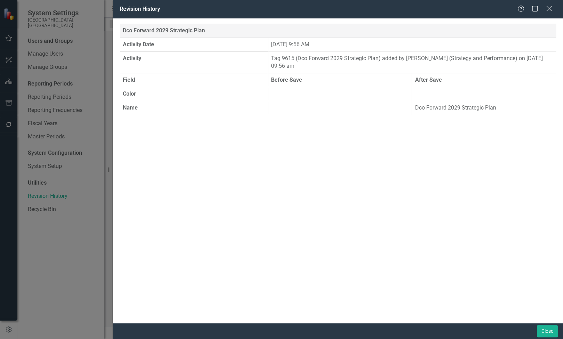
click at [548, 10] on icon at bounding box center [548, 8] width 5 height 5
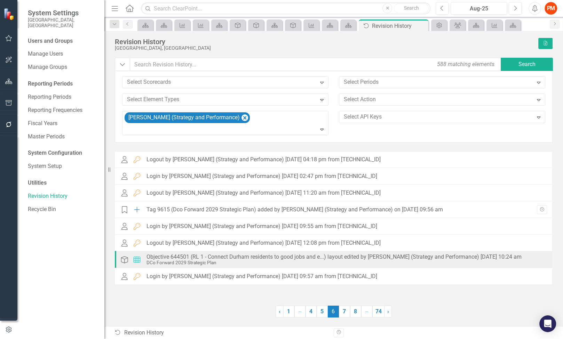
click at [525, 258] on div "Activity Layout Objective 644501 (RL 1 - Connect Durham residents to good jobs …" at bounding box center [322, 259] width 405 height 15
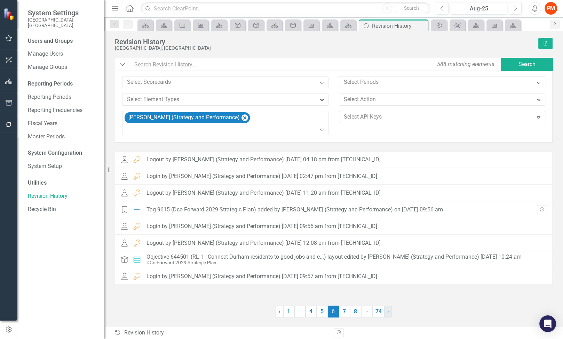
click at [388, 312] on span "›" at bounding box center [388, 311] width 2 height 7
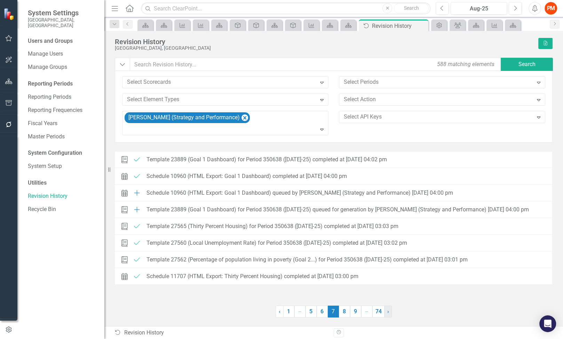
click at [388, 312] on span "›" at bounding box center [388, 311] width 2 height 7
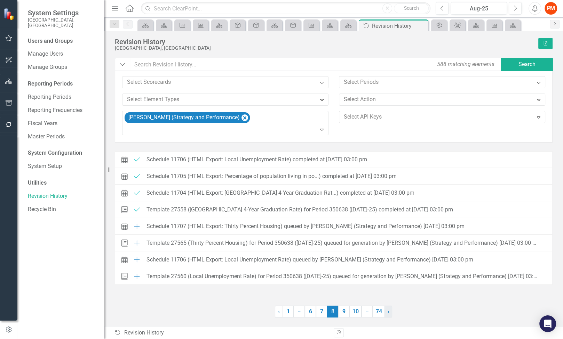
click at [388, 312] on span "›" at bounding box center [389, 311] width 2 height 7
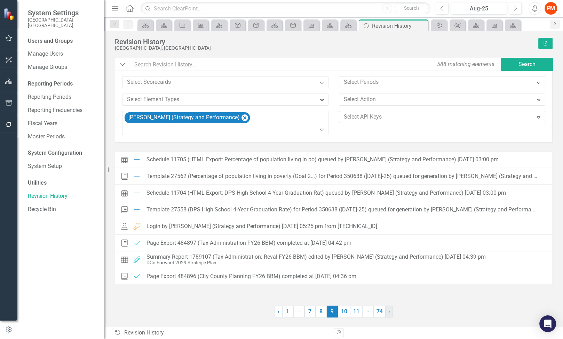
click at [386, 311] on link "› Next" at bounding box center [389, 312] width 8 height 12
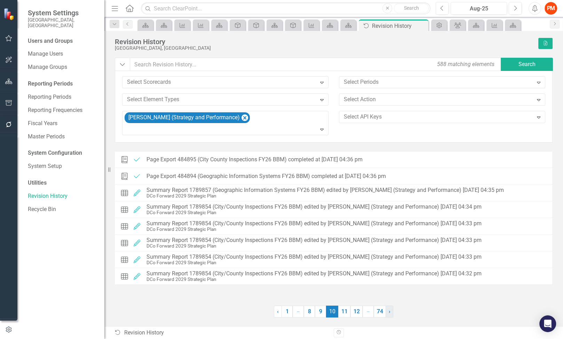
click at [386, 311] on link "› Next" at bounding box center [389, 312] width 8 height 12
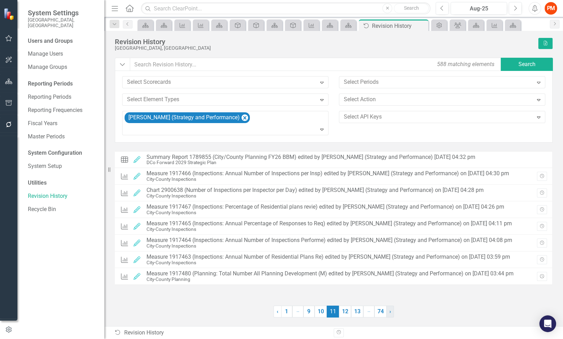
click at [386, 311] on link "› Next" at bounding box center [390, 312] width 8 height 12
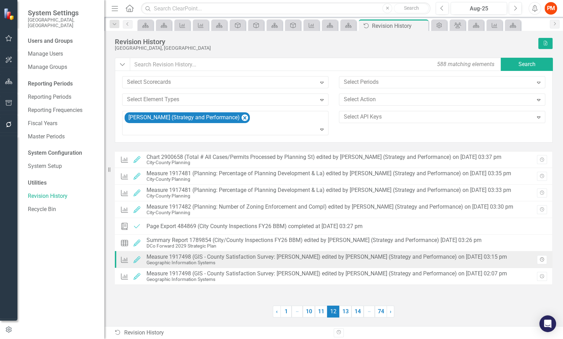
click at [541, 259] on icon "Revision History" at bounding box center [541, 260] width 5 height 4
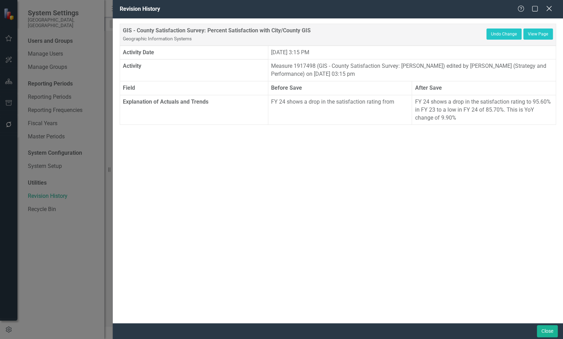
click at [548, 10] on icon "Close" at bounding box center [548, 8] width 9 height 7
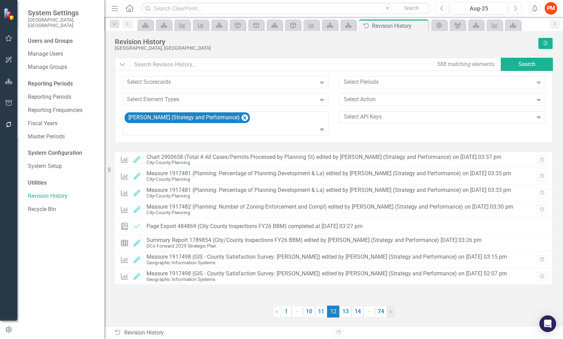
click at [390, 312] on span "›" at bounding box center [391, 311] width 2 height 7
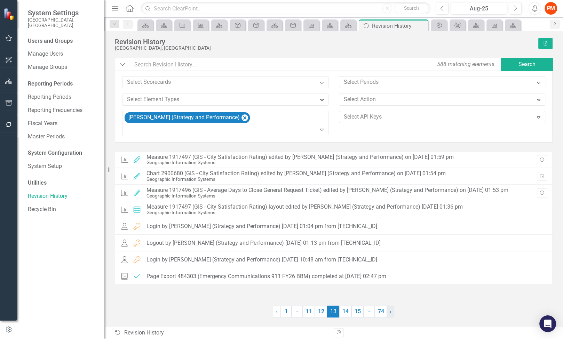
click at [390, 312] on span "›" at bounding box center [391, 311] width 2 height 7
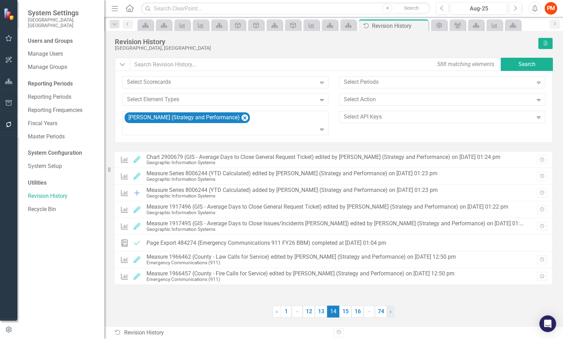
click at [390, 312] on span "›" at bounding box center [391, 311] width 2 height 7
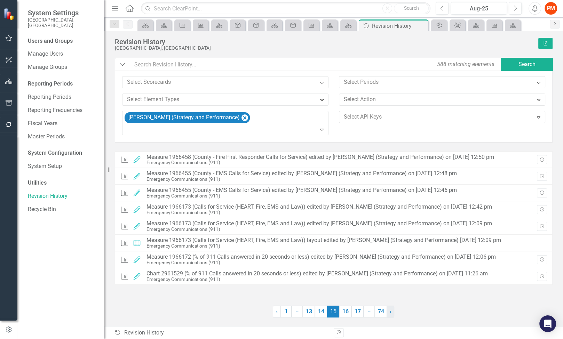
click at [390, 312] on span "›" at bounding box center [391, 311] width 2 height 7
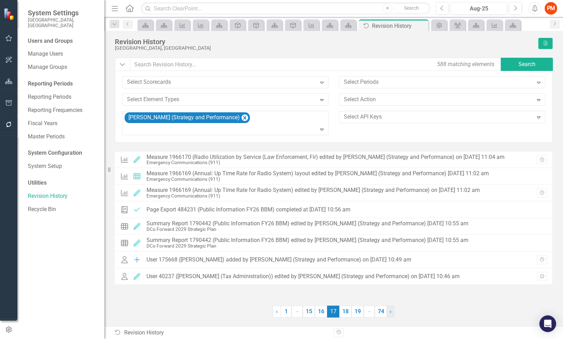
click at [390, 312] on span "›" at bounding box center [391, 311] width 2 height 7
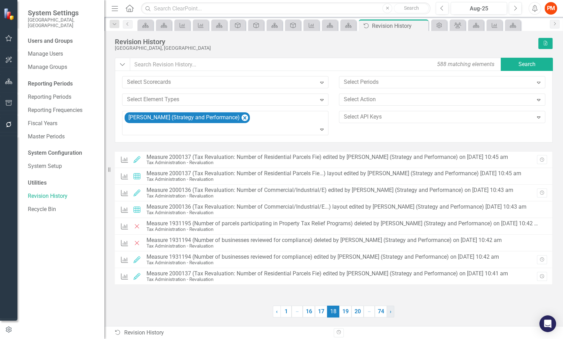
click at [391, 312] on link "› Next" at bounding box center [390, 312] width 8 height 12
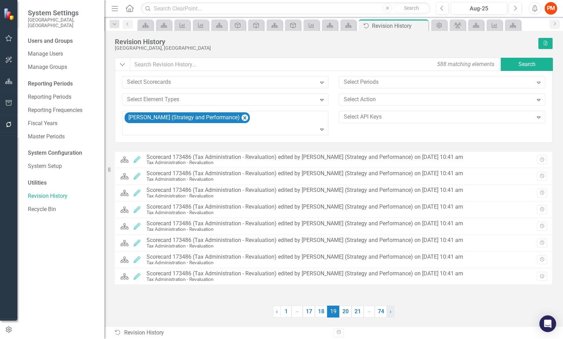
click at [391, 312] on link "› Next" at bounding box center [390, 312] width 8 height 12
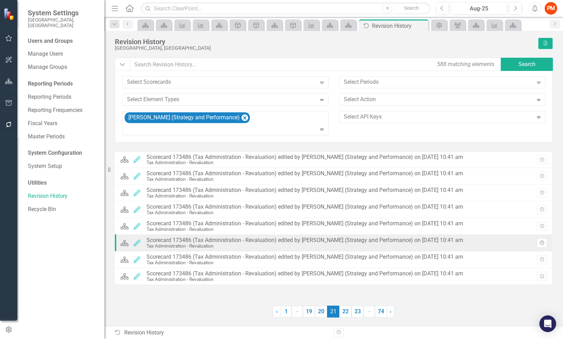
click at [542, 244] on icon "Revision History" at bounding box center [541, 243] width 5 height 4
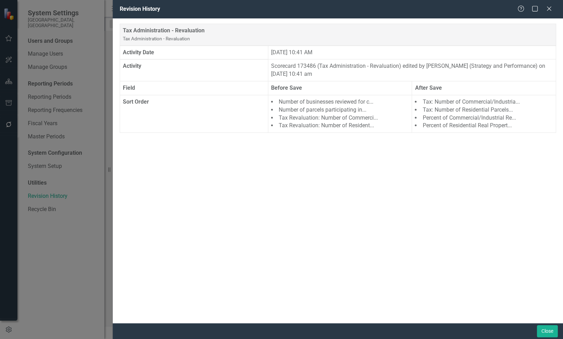
click at [551, 4] on div "Revision History Help Maximize Close" at bounding box center [338, 9] width 450 height 18
click at [545, 8] on icon "Close" at bounding box center [548, 8] width 9 height 7
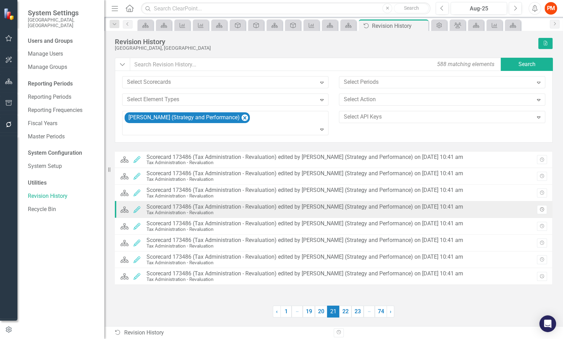
click at [542, 209] on icon "button" at bounding box center [542, 210] width 4 height 4
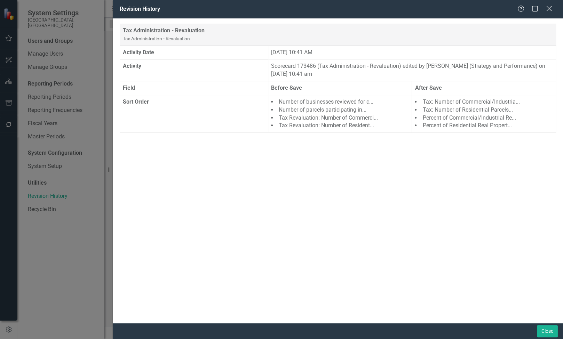
click at [552, 5] on icon "Close" at bounding box center [548, 8] width 9 height 7
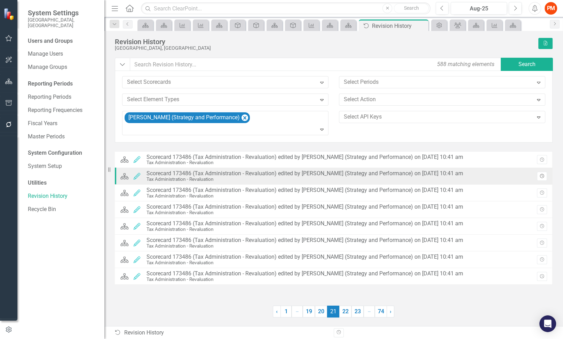
click at [545, 176] on button "Revision History" at bounding box center [542, 176] width 10 height 9
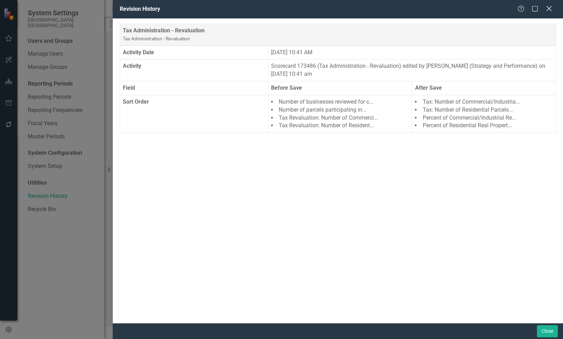
click at [551, 7] on icon "Close" at bounding box center [548, 8] width 9 height 7
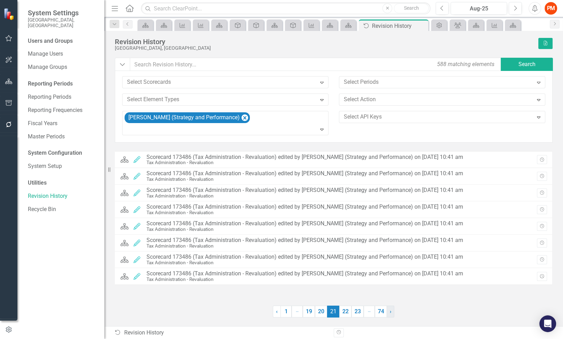
click at [393, 310] on link "› Next" at bounding box center [390, 312] width 8 height 12
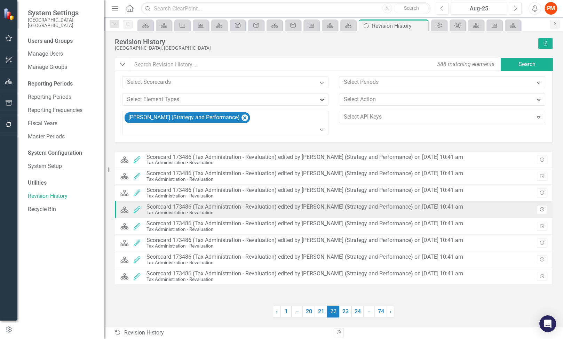
click at [541, 210] on icon "Revision History" at bounding box center [541, 210] width 5 height 4
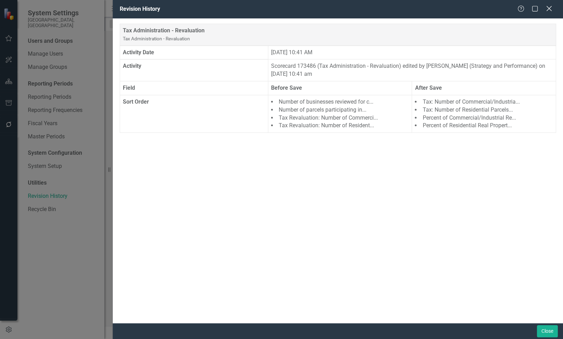
click at [550, 12] on icon "Close" at bounding box center [548, 8] width 9 height 7
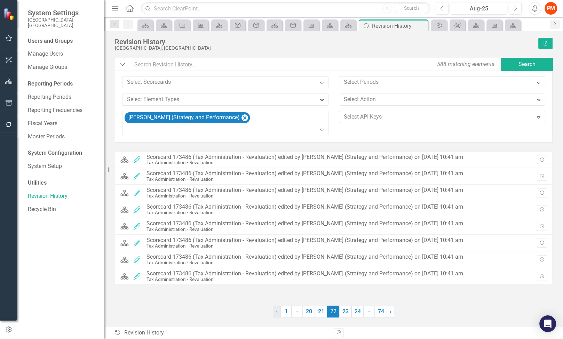
click at [277, 315] on link "‹ Previous" at bounding box center [277, 312] width 8 height 12
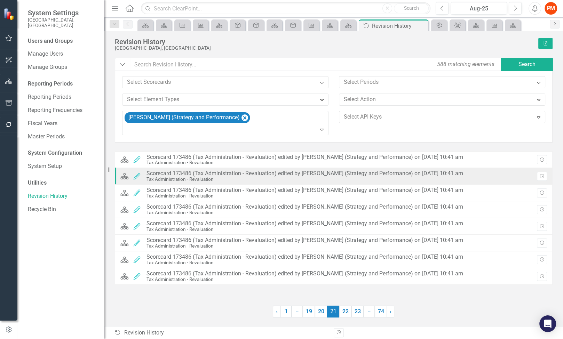
click at [200, 171] on div "Scorecard 173486 (Tax Administration - Revaluation) edited by Josh Edwards (Str…" at bounding box center [304, 173] width 317 height 6
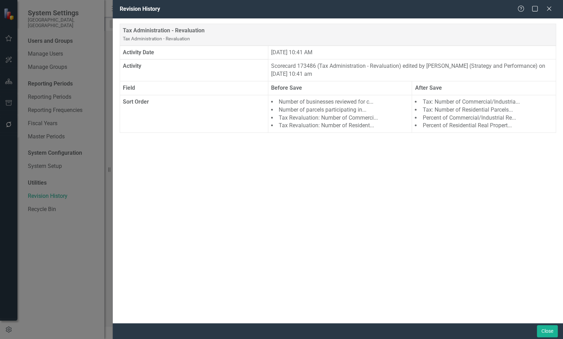
click at [301, 67] on td "Scorecard 173486 (Tax Administration - Revaluation) edited by Josh Edwards (Str…" at bounding box center [412, 70] width 288 height 22
click at [548, 10] on icon at bounding box center [548, 8] width 5 height 5
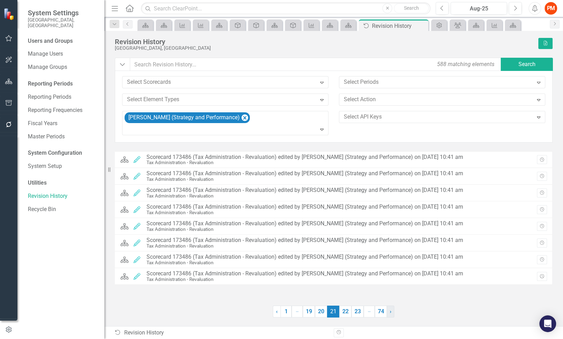
click at [389, 316] on link "› Next" at bounding box center [390, 312] width 8 height 12
click at [390, 313] on span "›" at bounding box center [391, 311] width 2 height 7
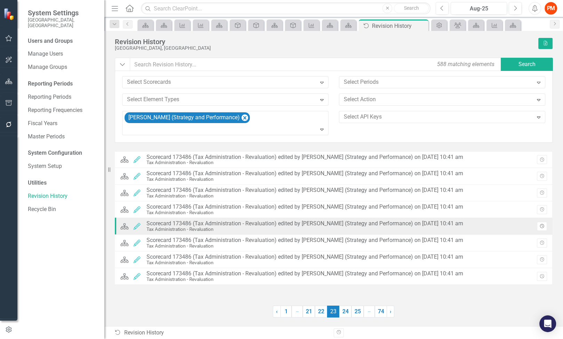
click at [543, 225] on icon "Revision History" at bounding box center [541, 226] width 5 height 4
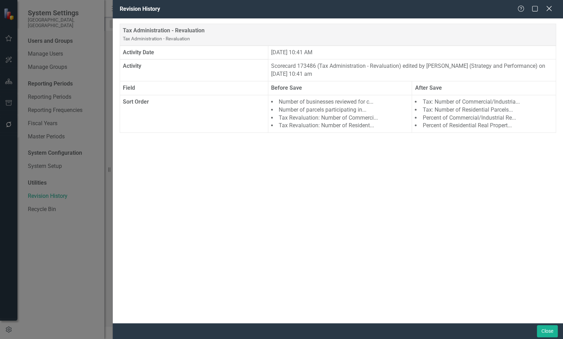
click at [550, 11] on icon "Close" at bounding box center [548, 8] width 9 height 7
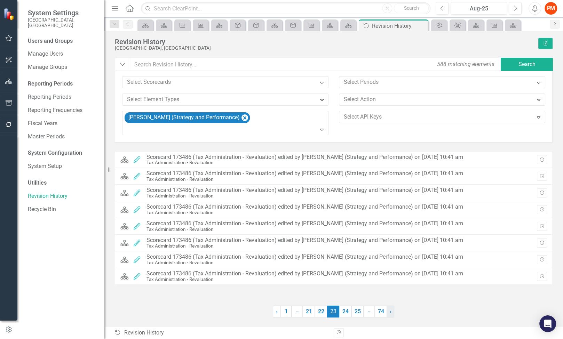
click at [391, 311] on link "› Next" at bounding box center [390, 312] width 8 height 12
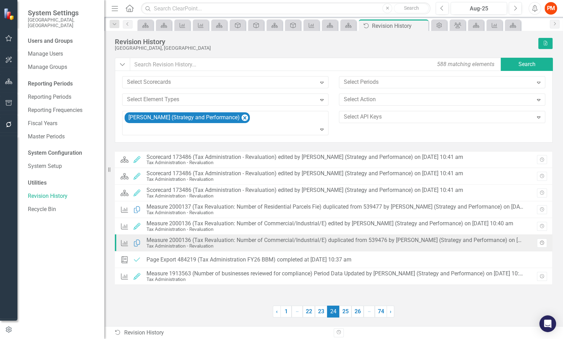
click at [540, 244] on icon "Revision History" at bounding box center [541, 243] width 5 height 4
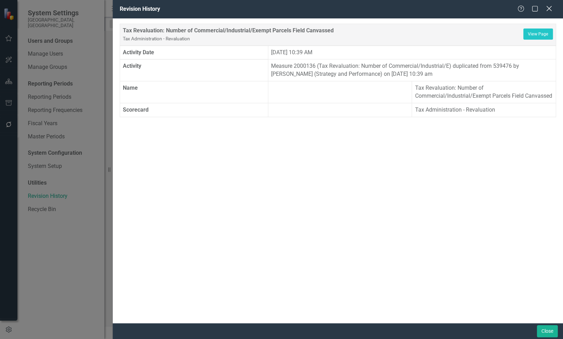
click at [551, 12] on icon "Close" at bounding box center [548, 8] width 9 height 7
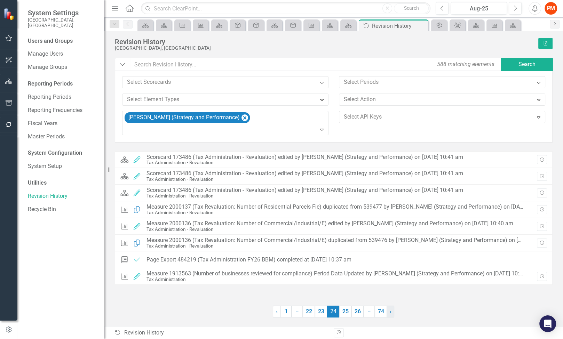
click at [388, 314] on link "› Next" at bounding box center [390, 312] width 8 height 12
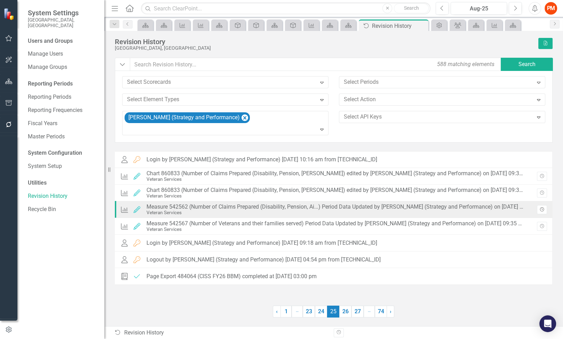
click at [541, 207] on button "Revision History" at bounding box center [542, 209] width 10 height 9
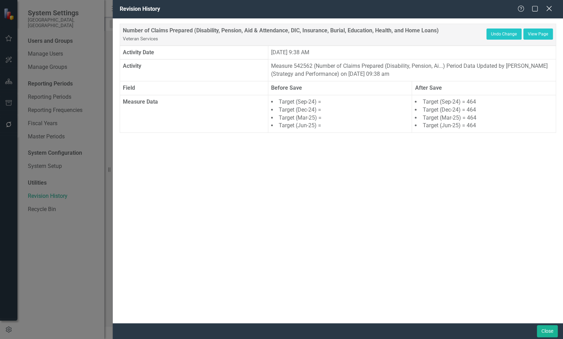
click at [550, 10] on icon at bounding box center [548, 8] width 5 height 5
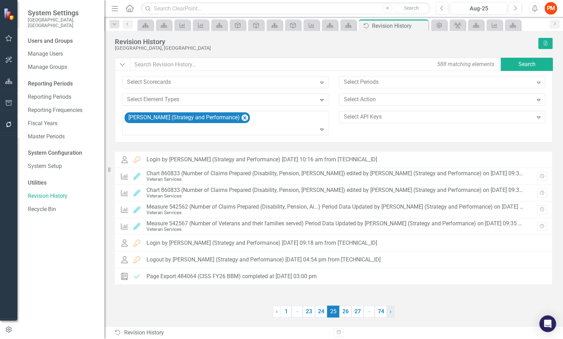
click at [391, 311] on link "› Next" at bounding box center [390, 312] width 8 height 12
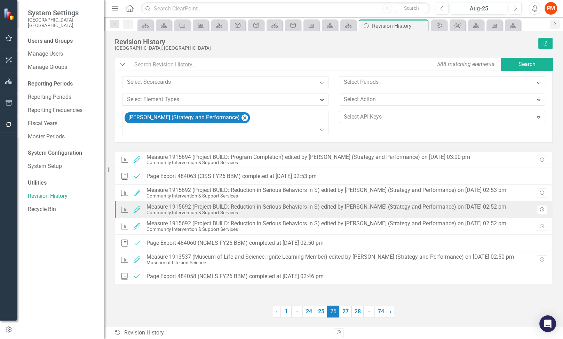
click at [542, 208] on icon "Revision History" at bounding box center [541, 210] width 5 height 4
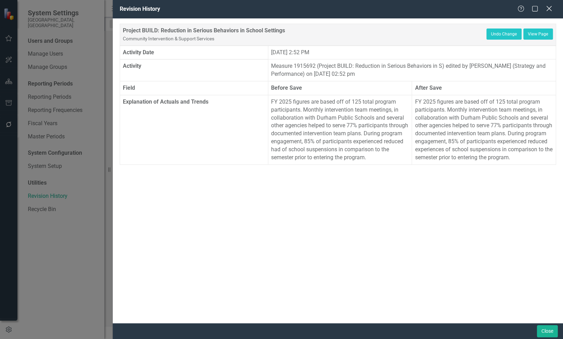
click at [550, 10] on icon at bounding box center [548, 8] width 5 height 5
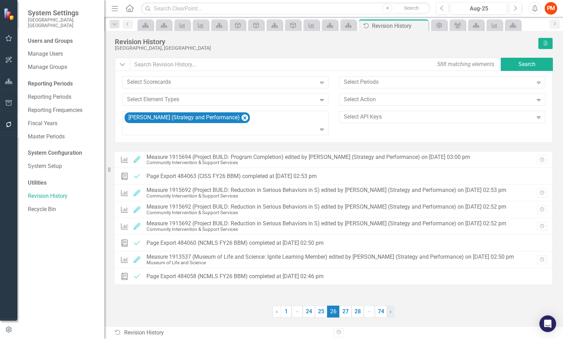
click at [388, 313] on link "› Next" at bounding box center [390, 312] width 8 height 12
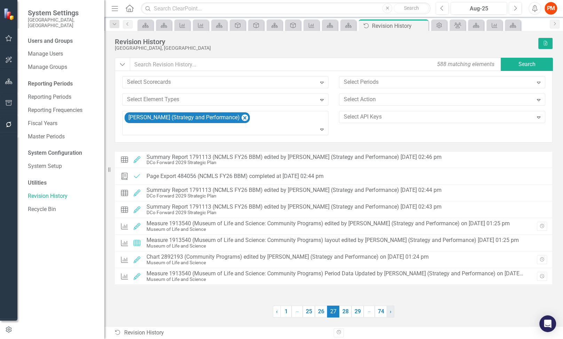
click at [388, 313] on link "› Next" at bounding box center [390, 312] width 8 height 12
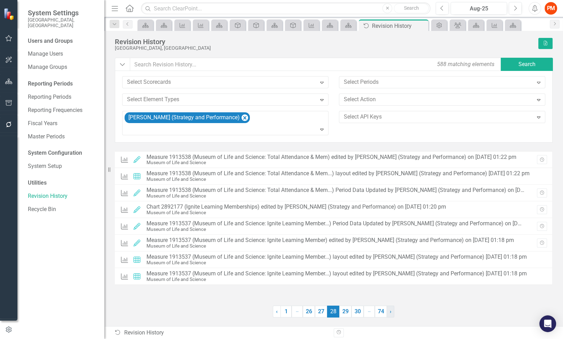
click at [390, 315] on link "› Next" at bounding box center [390, 312] width 8 height 12
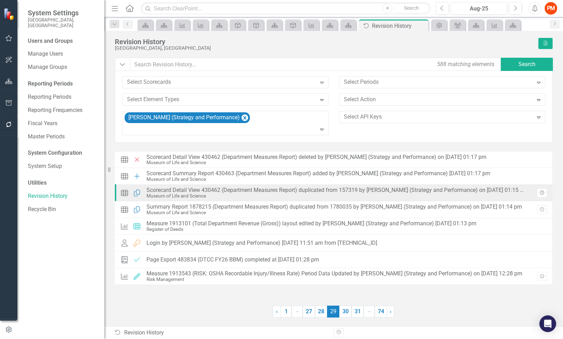
click at [542, 194] on icon "Revision History" at bounding box center [541, 193] width 5 height 4
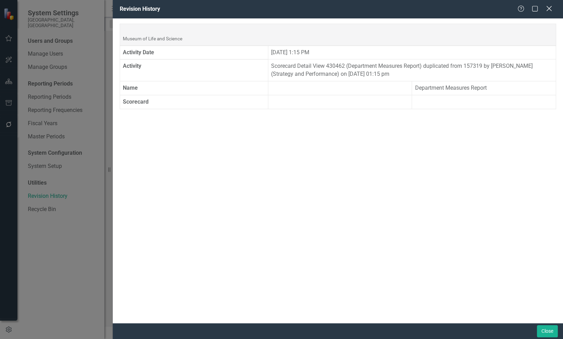
click at [549, 13] on div "Close" at bounding box center [548, 9] width 9 height 9
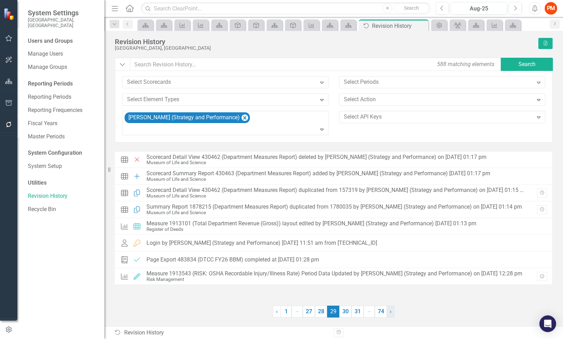
click at [392, 313] on link "› Next" at bounding box center [390, 312] width 8 height 12
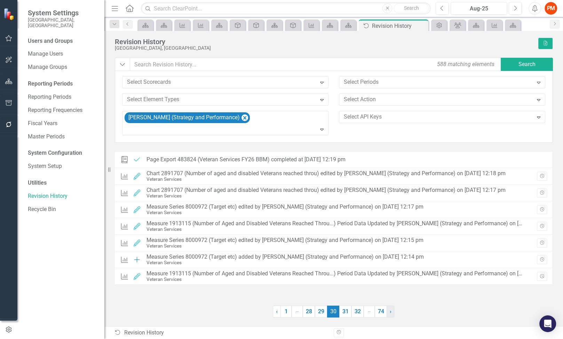
click at [392, 313] on link "› Next" at bounding box center [390, 312] width 8 height 12
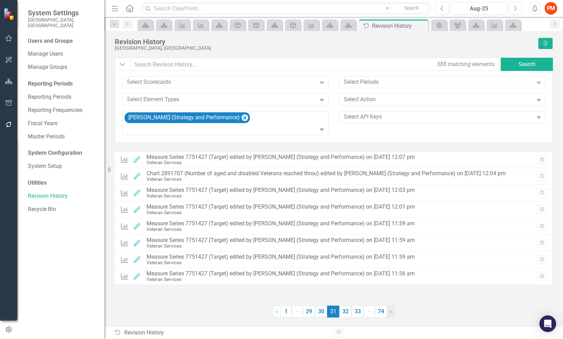
click at [392, 313] on link "› Next" at bounding box center [390, 312] width 8 height 12
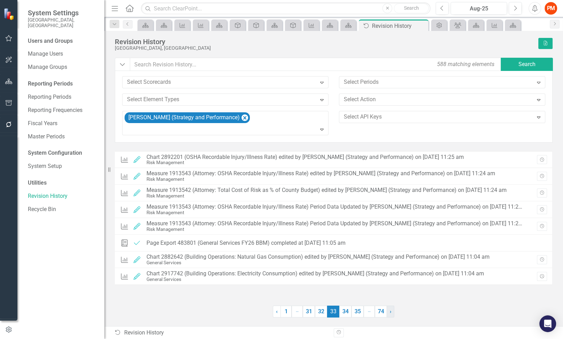
click at [392, 313] on link "› Next" at bounding box center [390, 312] width 8 height 12
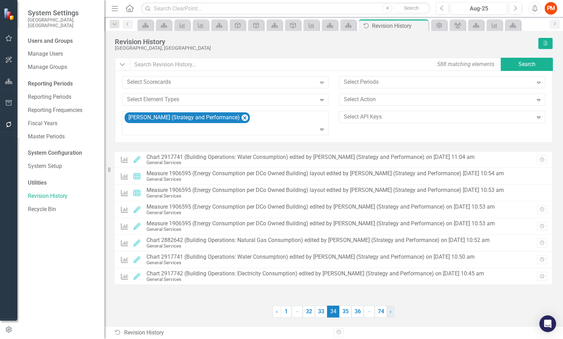
click at [392, 313] on link "› Next" at bounding box center [390, 312] width 8 height 12
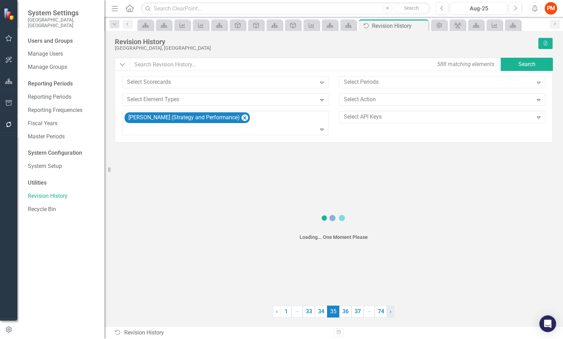
click at [392, 313] on link "› Next" at bounding box center [390, 312] width 8 height 12
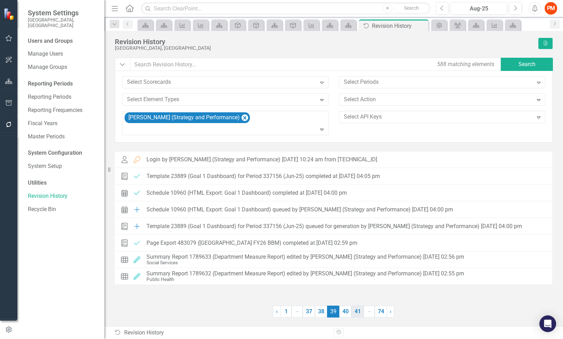
click at [361, 314] on link "41" at bounding box center [357, 312] width 12 height 12
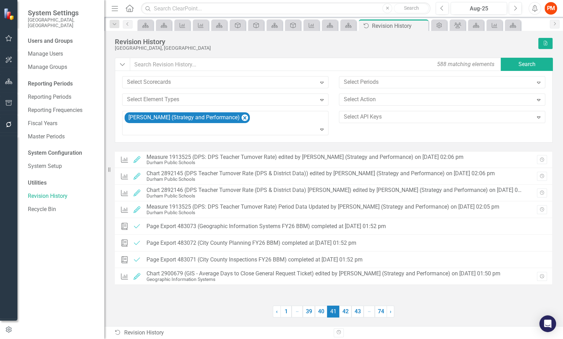
click at [361, 314] on link "43" at bounding box center [357, 312] width 12 height 12
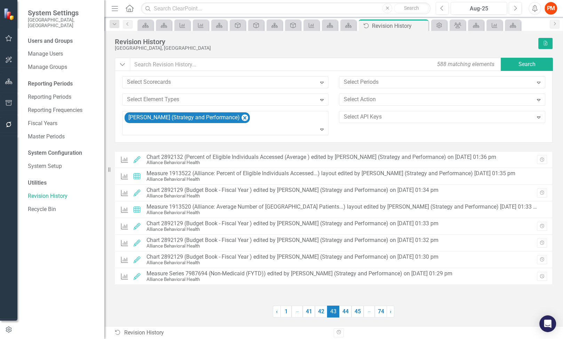
click at [361, 314] on link "45" at bounding box center [357, 312] width 12 height 12
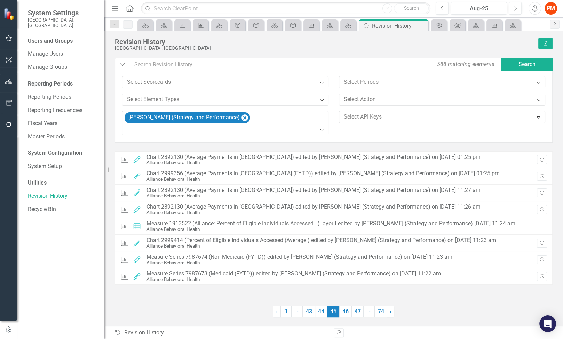
click at [361, 314] on link "47" at bounding box center [357, 312] width 12 height 12
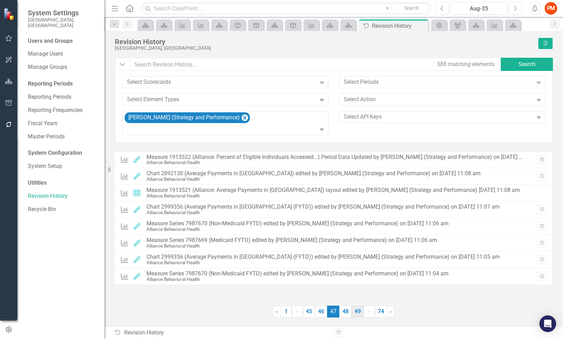
click at [356, 313] on link "49" at bounding box center [357, 312] width 12 height 12
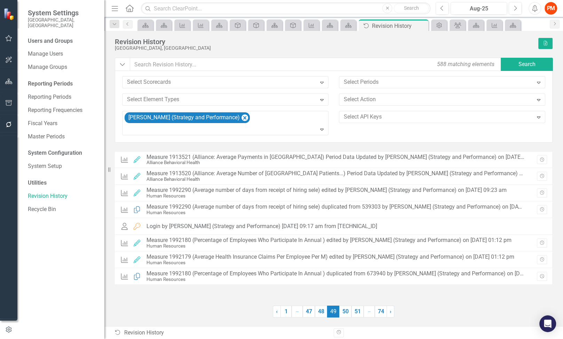
click at [356, 313] on link "51" at bounding box center [357, 312] width 12 height 12
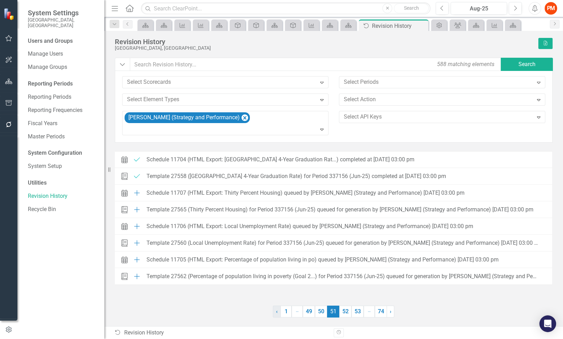
click at [278, 311] on link "‹ Previous" at bounding box center [277, 312] width 8 height 12
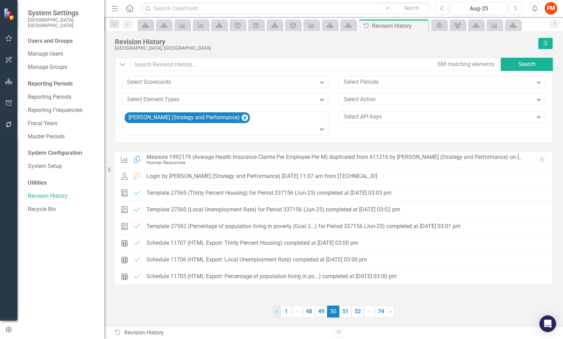
click at [278, 311] on link "‹ Previous" at bounding box center [277, 312] width 8 height 12
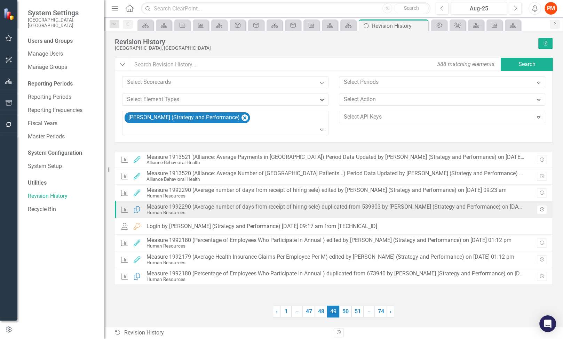
click at [540, 209] on icon "Revision History" at bounding box center [541, 210] width 5 height 4
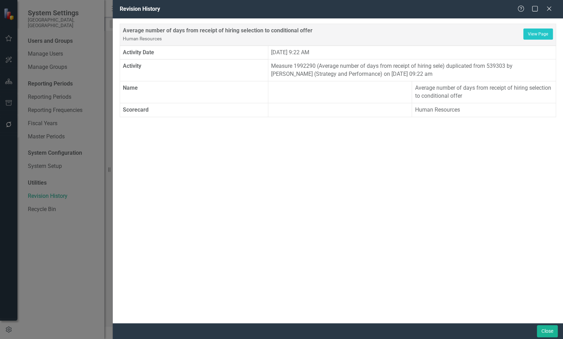
click at [516, 92] on td "Average number of days from receipt of hiring selection to conditional offer" at bounding box center [484, 92] width 144 height 22
click at [550, 15] on div "Revision History Help Maximize Close" at bounding box center [338, 9] width 450 height 18
click at [550, 8] on icon at bounding box center [548, 8] width 5 height 5
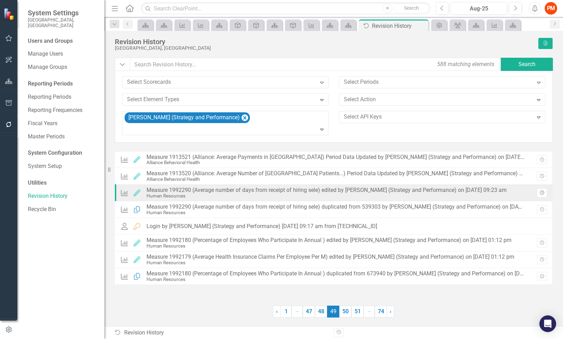
click at [543, 194] on icon "Revision History" at bounding box center [541, 193] width 5 height 4
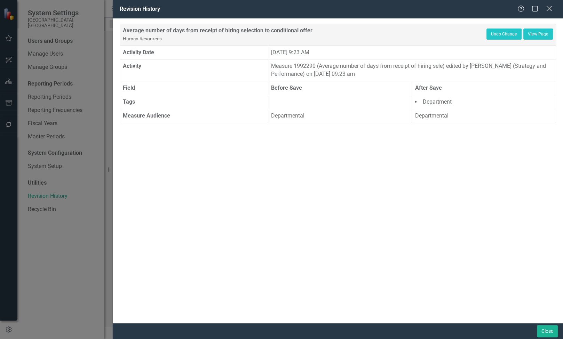
click at [551, 8] on icon "Close" at bounding box center [548, 8] width 9 height 7
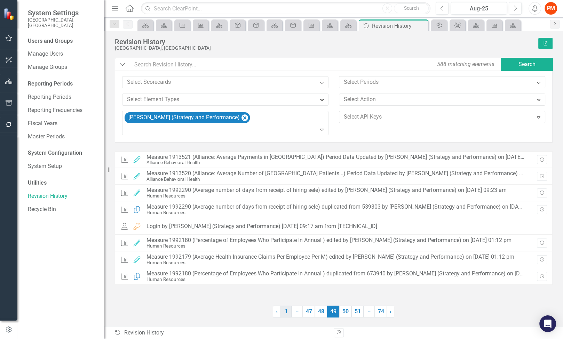
click at [288, 315] on link "1" at bounding box center [285, 312] width 11 height 12
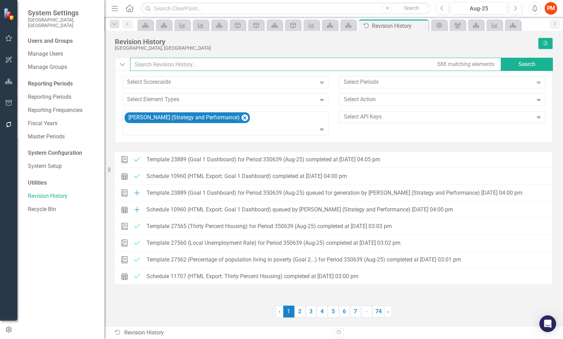
click at [235, 66] on input "text" at bounding box center [316, 64] width 372 height 13
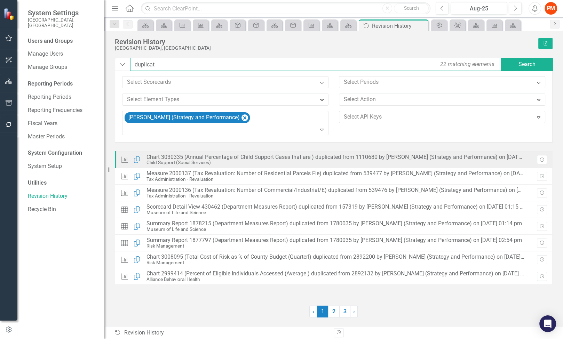
type input "duplicat"
click at [345, 158] on div "Chart 3030335 (Annual Percentage of Child Support Cases that are ) duplicated f…" at bounding box center [335, 157] width 378 height 6
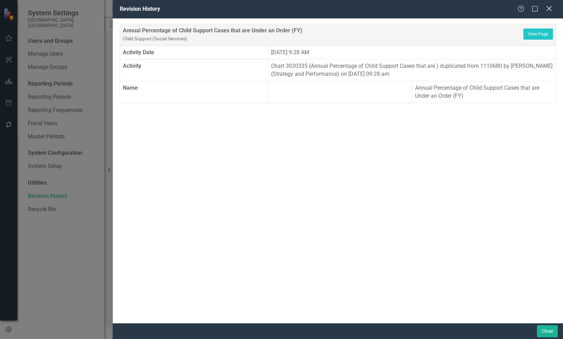
click at [546, 13] on div "Help Maximize Close" at bounding box center [536, 9] width 39 height 8
click at [549, 10] on icon "Close" at bounding box center [548, 8] width 9 height 7
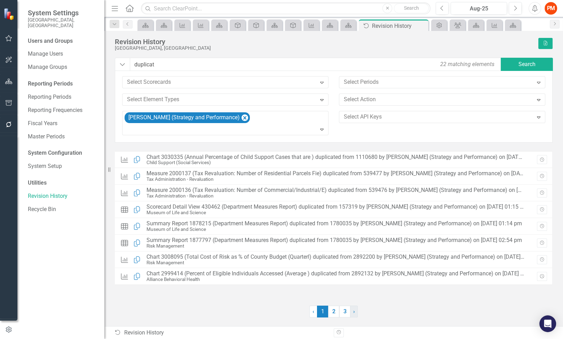
click at [353, 313] on span "›" at bounding box center [354, 311] width 2 height 7
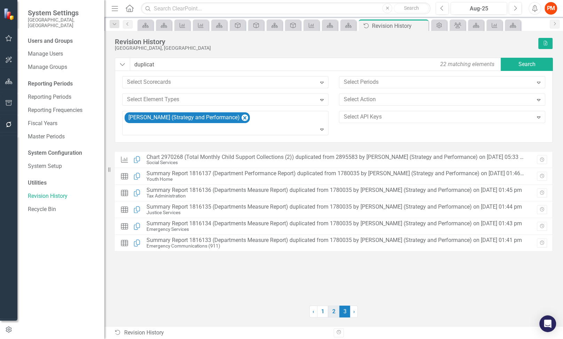
click at [334, 312] on link "2" at bounding box center [333, 312] width 11 height 12
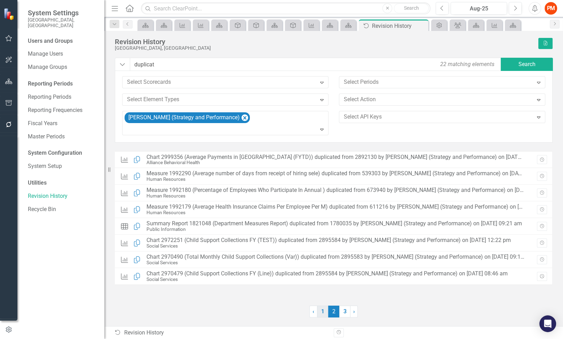
click at [325, 314] on link "1" at bounding box center [322, 312] width 11 height 12
click at [342, 313] on link "3" at bounding box center [344, 312] width 11 height 12
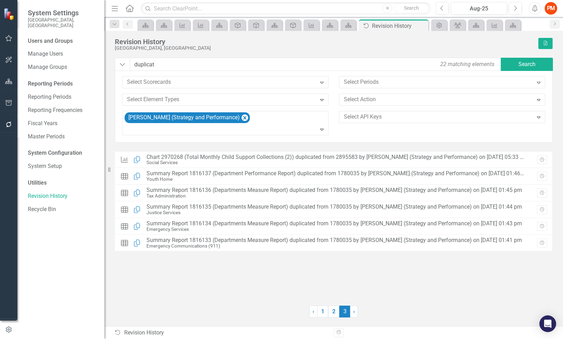
click at [342, 313] on span "3 (current)" at bounding box center [344, 312] width 11 height 12
click at [335, 313] on link "2" at bounding box center [333, 312] width 11 height 12
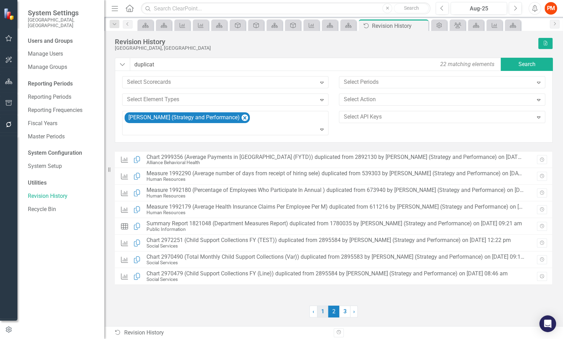
click at [322, 310] on link "1" at bounding box center [322, 312] width 11 height 12
click at [330, 54] on div "Revision History Durham County, NC Excel" at bounding box center [334, 48] width 438 height 20
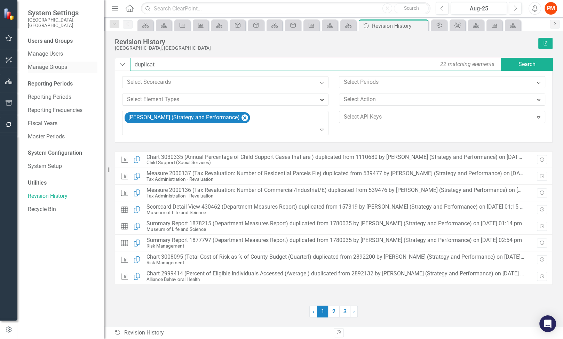
drag, startPoint x: 253, startPoint y: 66, endPoint x: 97, endPoint y: 62, distance: 155.9
click at [97, 62] on div "System Settings Durham County, NC Users and Groups Manage Users Manage Groups R…" at bounding box center [281, 169] width 563 height 339
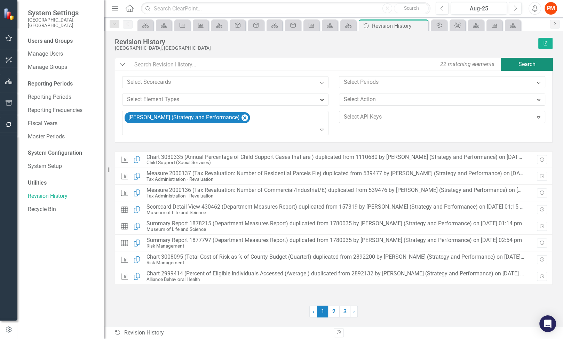
click at [543, 60] on button "Search" at bounding box center [527, 64] width 52 height 13
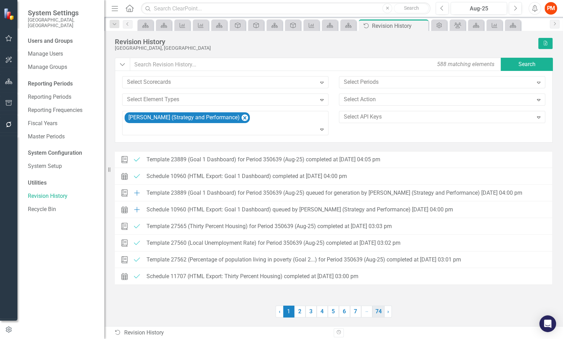
click at [382, 311] on link "74" at bounding box center [378, 312] width 12 height 12
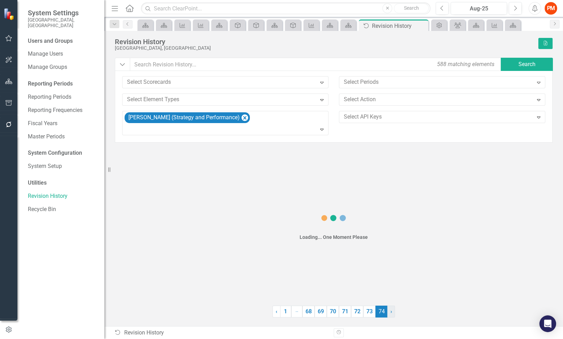
click at [387, 311] on link "› Next" at bounding box center [391, 312] width 8 height 12
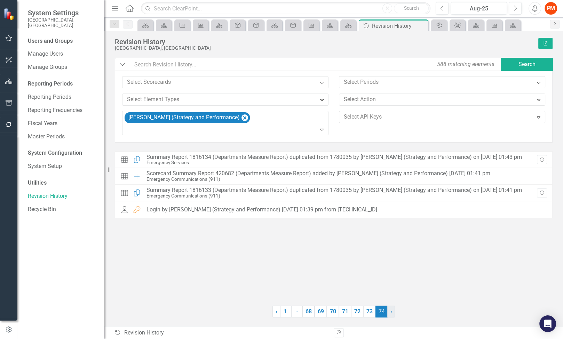
click at [388, 311] on link "› Next" at bounding box center [391, 312] width 8 height 12
click at [367, 312] on link "73" at bounding box center [369, 312] width 12 height 12
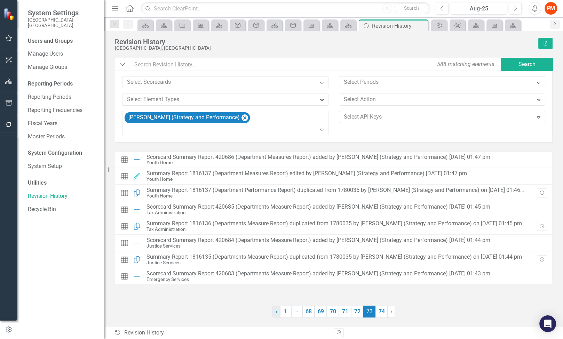
click at [279, 313] on link "‹ Previous" at bounding box center [276, 312] width 8 height 12
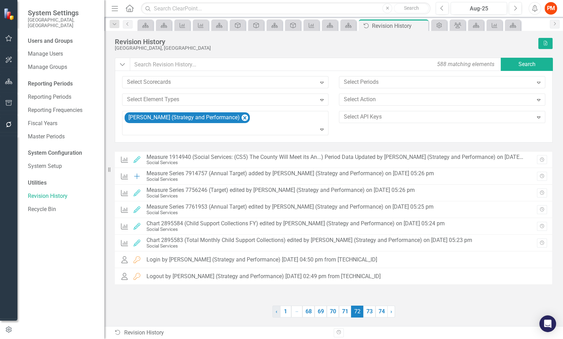
click at [279, 313] on link "‹ Previous" at bounding box center [276, 312] width 8 height 12
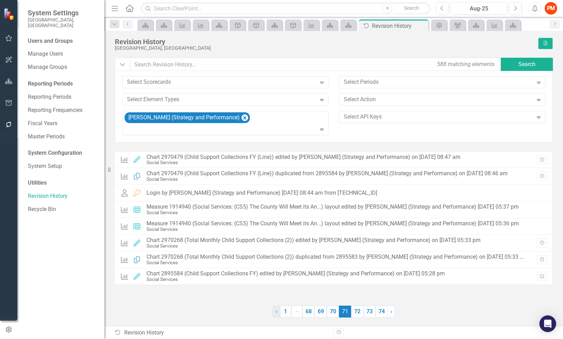
click at [279, 313] on link "‹ Previous" at bounding box center [276, 312] width 8 height 12
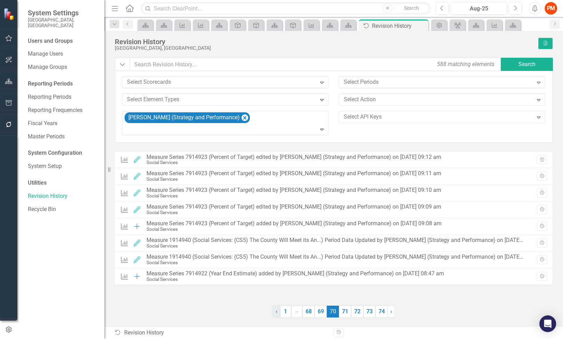
click at [276, 312] on span "‹" at bounding box center [277, 311] width 2 height 7
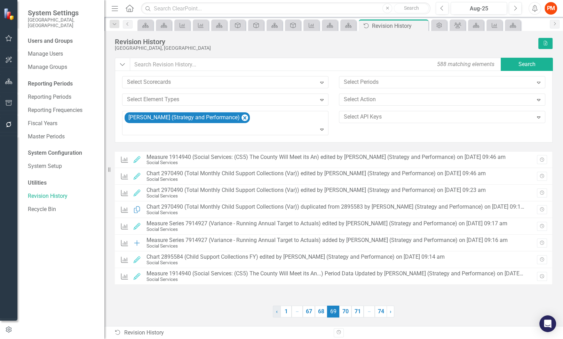
click at [276, 312] on span "‹" at bounding box center [277, 311] width 2 height 7
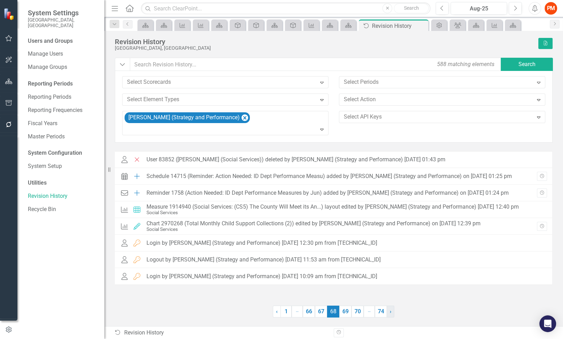
click at [391, 313] on link "› Next" at bounding box center [390, 312] width 8 height 12
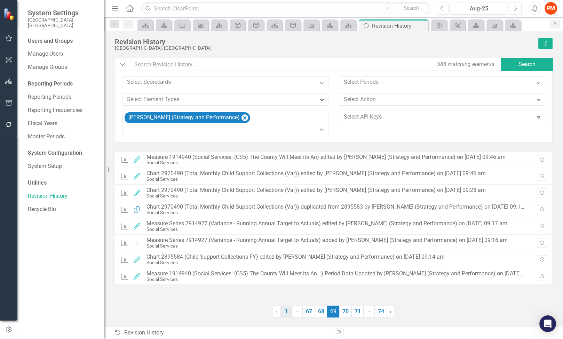
click at [286, 315] on link "1" at bounding box center [285, 312] width 11 height 12
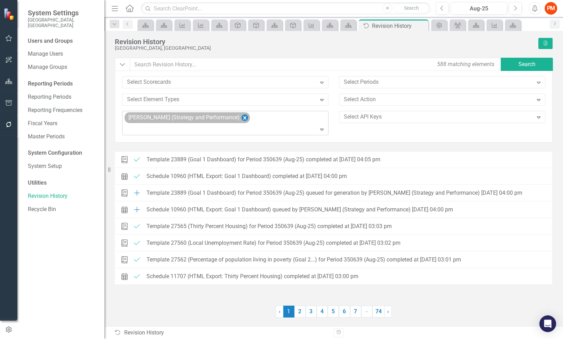
click at [241, 118] on icon "Remove Josh Edwards (Strategy and Performance)" at bounding box center [244, 118] width 7 height 9
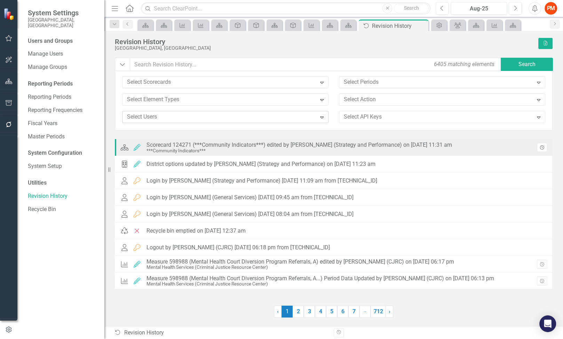
click at [543, 146] on icon "Revision History" at bounding box center [541, 148] width 5 height 4
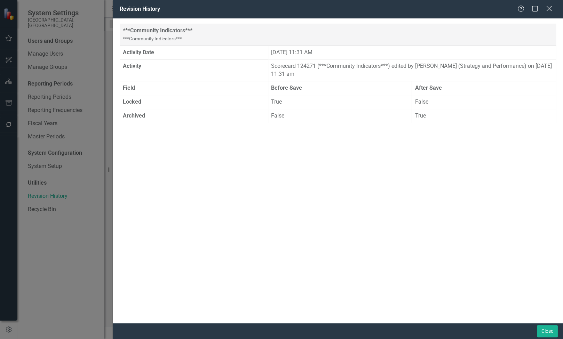
click at [548, 11] on icon "Close" at bounding box center [548, 8] width 9 height 7
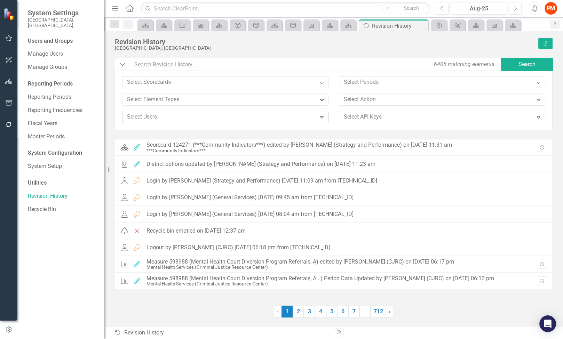
click at [192, 307] on div at bounding box center [194, 312] width 159 height 12
click at [215, 63] on input "text" at bounding box center [316, 64] width 372 height 13
type input "a"
click at [201, 117] on div at bounding box center [220, 116] width 192 height 9
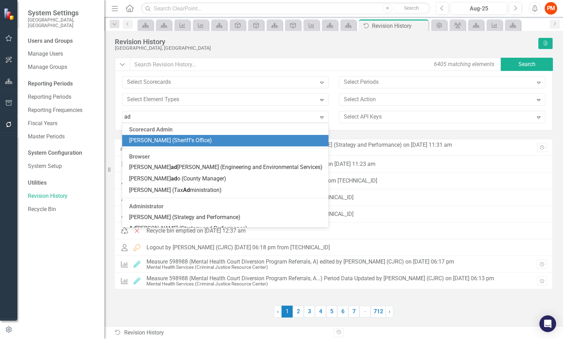
type input "adr"
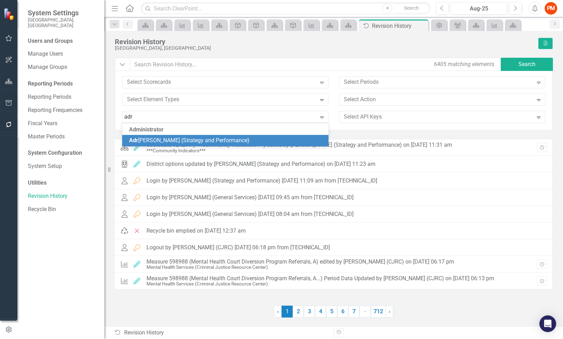
click at [184, 142] on span "Adr eanna Johnson (Strategy and Performance)" at bounding box center [189, 140] width 120 height 7
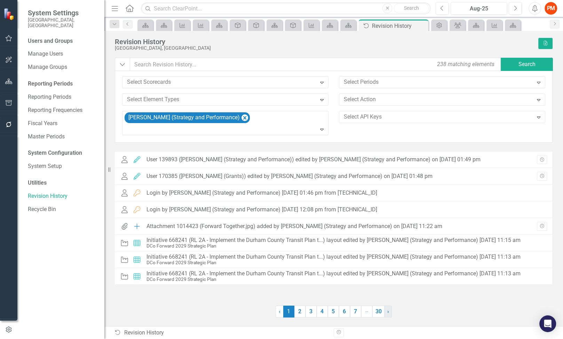
click at [387, 311] on span "›" at bounding box center [388, 311] width 2 height 7
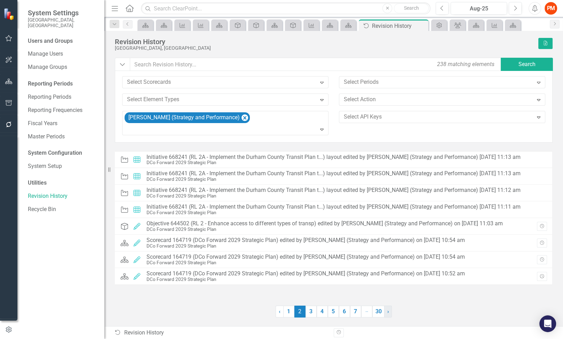
click at [387, 311] on span "›" at bounding box center [388, 311] width 2 height 7
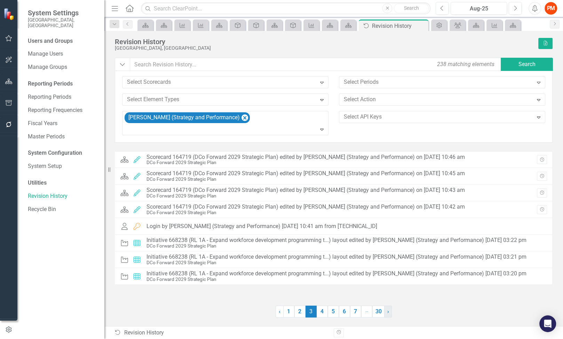
click at [387, 311] on span "›" at bounding box center [388, 311] width 2 height 7
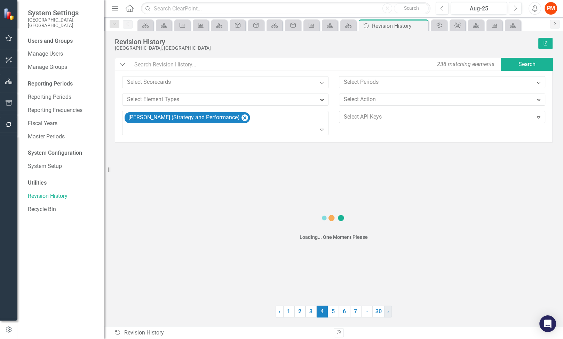
click at [387, 311] on span "›" at bounding box center [388, 311] width 2 height 7
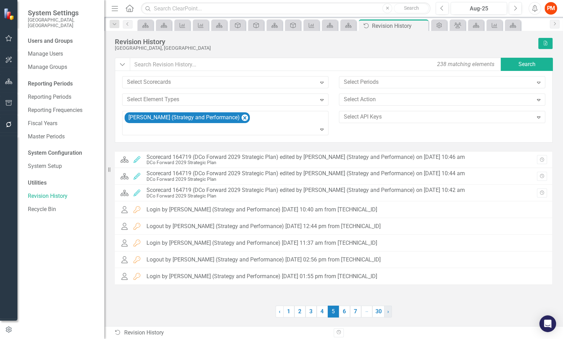
click at [387, 311] on span "›" at bounding box center [388, 311] width 2 height 7
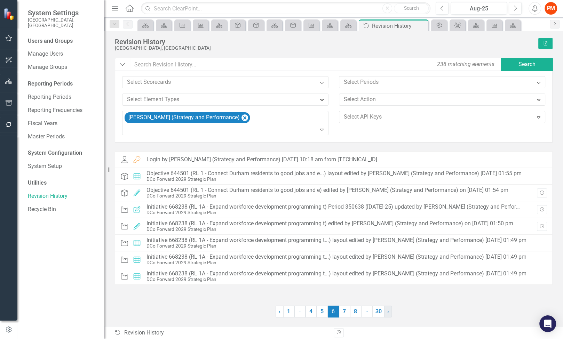
click at [387, 311] on span "›" at bounding box center [388, 311] width 2 height 7
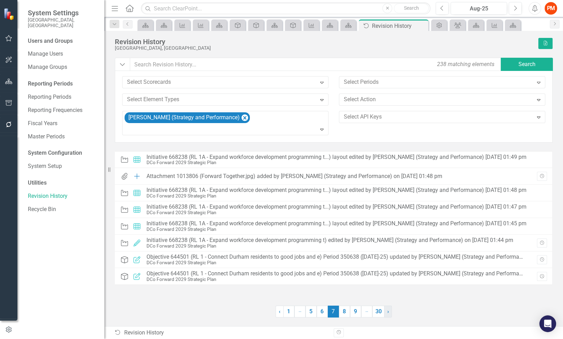
click at [387, 311] on span "›" at bounding box center [388, 311] width 2 height 7
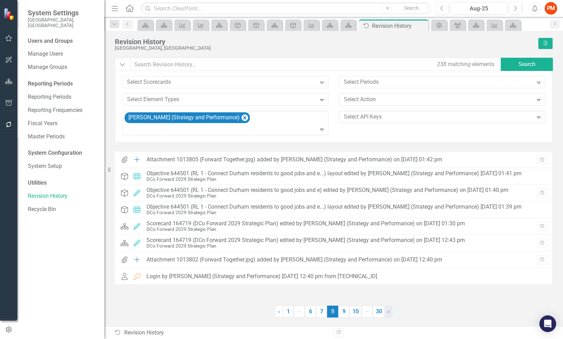
click at [387, 311] on link "› Next" at bounding box center [388, 312] width 8 height 12
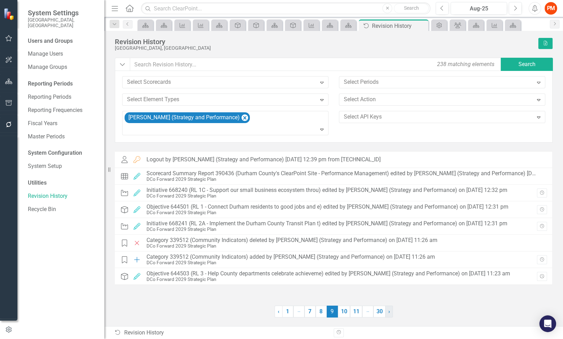
click at [387, 311] on link "› Next" at bounding box center [389, 312] width 8 height 12
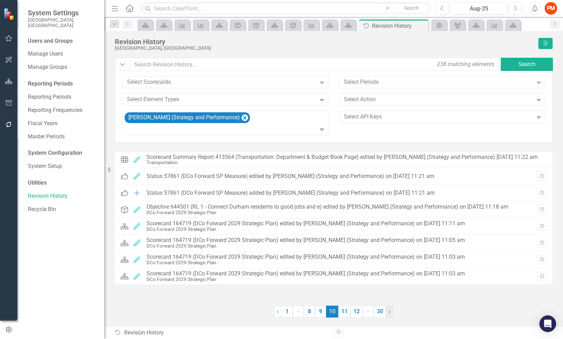
click at [387, 311] on link "› Next" at bounding box center [389, 312] width 8 height 12
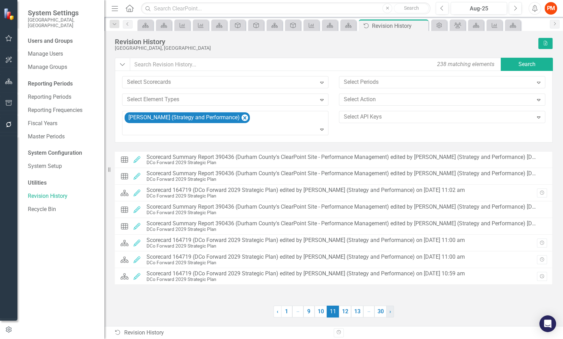
click at [387, 311] on link "› Next" at bounding box center [390, 312] width 8 height 12
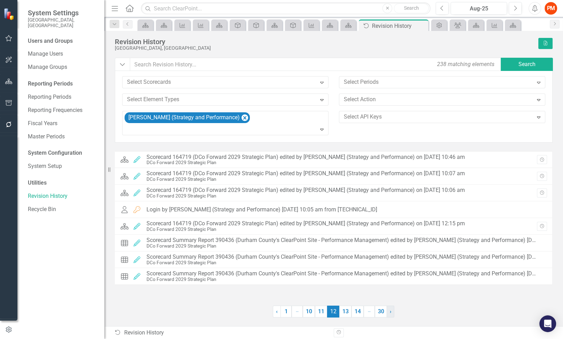
click at [387, 311] on link "› Next" at bounding box center [390, 312] width 8 height 12
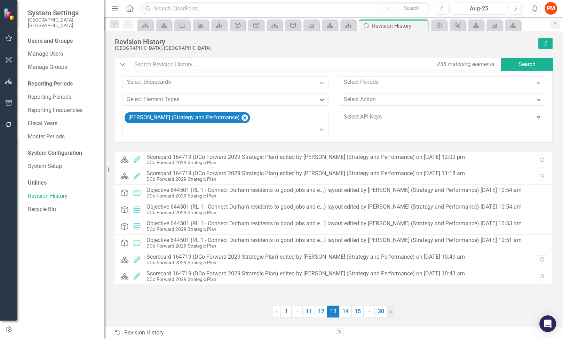
click at [387, 311] on link "› Next" at bounding box center [390, 312] width 8 height 12
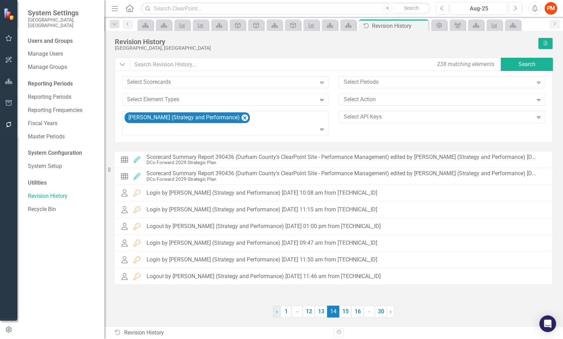
click at [274, 313] on link "‹ Previous" at bounding box center [277, 312] width 8 height 12
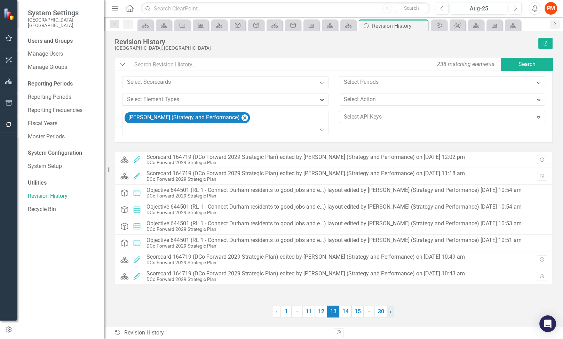
click at [388, 314] on link "› Next" at bounding box center [390, 312] width 8 height 12
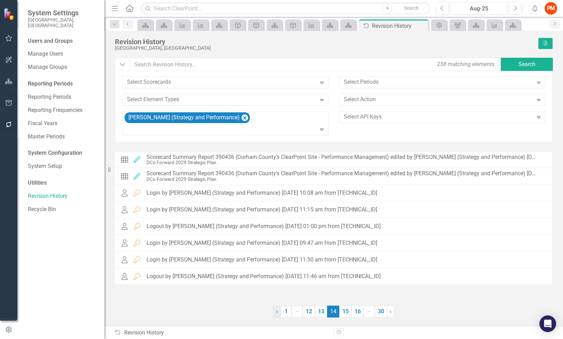
click at [274, 314] on link "‹ Previous" at bounding box center [277, 312] width 8 height 12
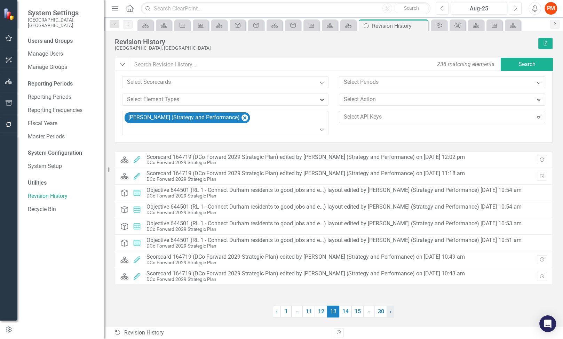
click at [391, 313] on link "› Next" at bounding box center [390, 312] width 8 height 12
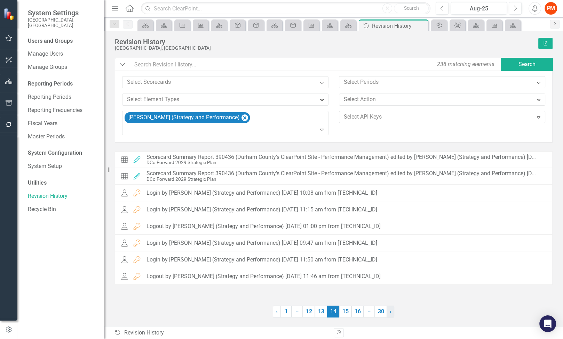
click at [391, 313] on link "› Next" at bounding box center [390, 312] width 8 height 12
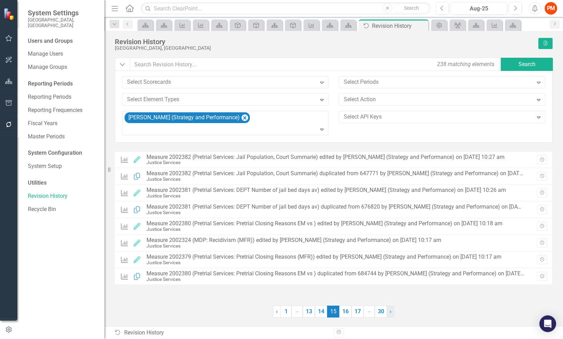
click at [393, 312] on link "› Next" at bounding box center [390, 312] width 8 height 12
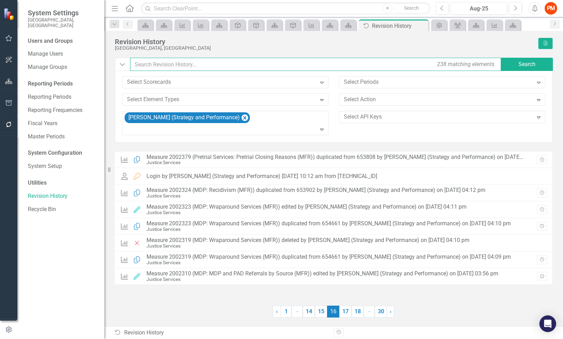
click at [268, 62] on input "text" at bounding box center [316, 64] width 372 height 13
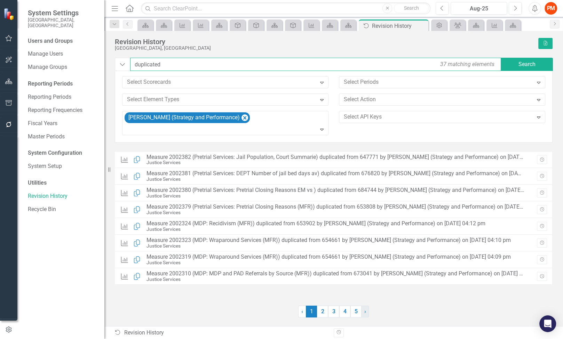
type input "duplicated"
click at [362, 311] on link "› Next" at bounding box center [365, 312] width 8 height 12
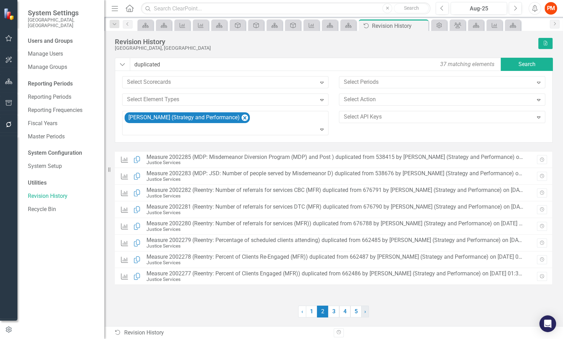
click at [367, 313] on link "› Next" at bounding box center [365, 312] width 8 height 12
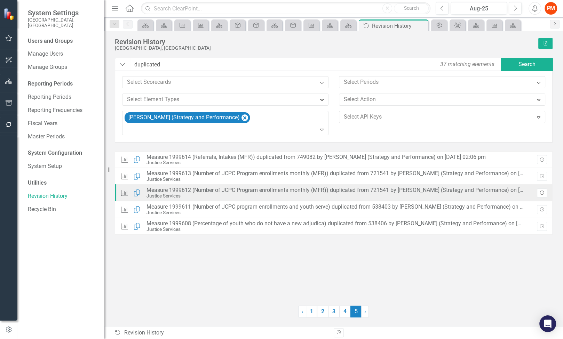
click at [544, 192] on icon "Revision History" at bounding box center [541, 193] width 5 height 4
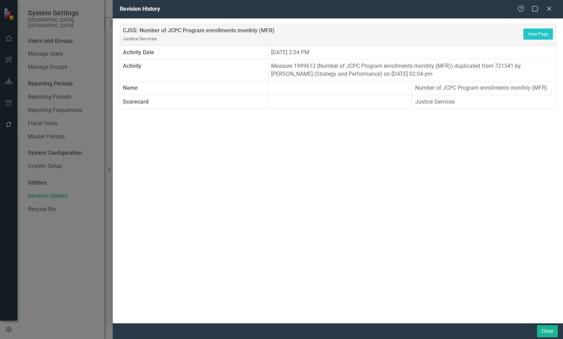
click at [553, 7] on div "Help Maximize Close" at bounding box center [536, 9] width 39 height 8
click at [552, 8] on div "Help Maximize Close" at bounding box center [536, 9] width 39 height 8
click at [550, 9] on icon "Close" at bounding box center [548, 8] width 9 height 7
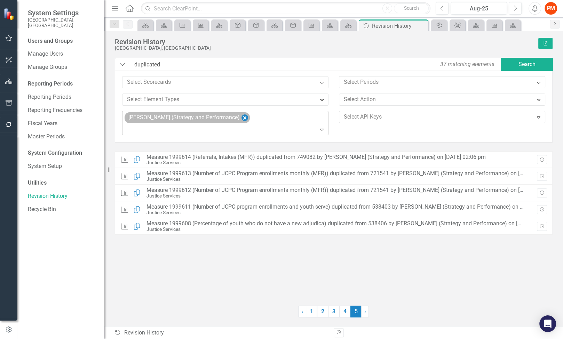
click at [247, 118] on icon "Remove Adreanna Johnson (Strategy and Performance)" at bounding box center [244, 118] width 7 height 9
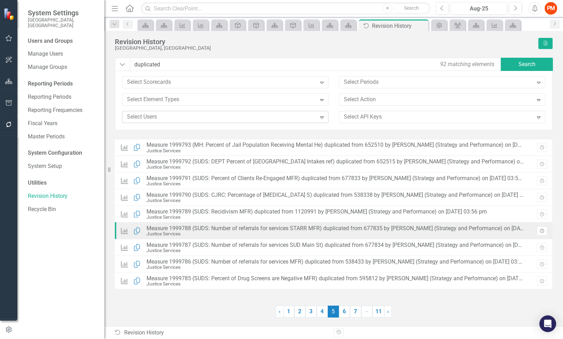
click at [544, 230] on icon "Revision History" at bounding box center [541, 231] width 5 height 4
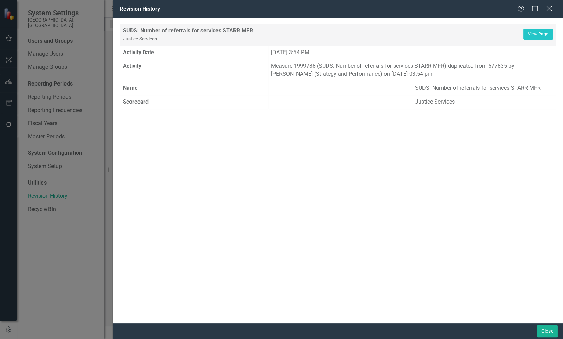
click at [549, 12] on icon "Close" at bounding box center [548, 8] width 9 height 7
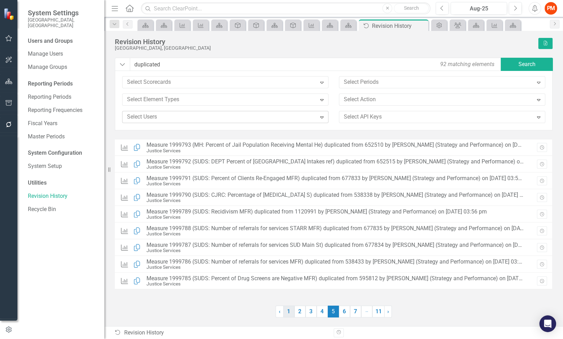
click at [287, 313] on link "1" at bounding box center [288, 312] width 11 height 12
click at [387, 314] on span "›" at bounding box center [388, 311] width 2 height 7
click at [287, 314] on link "1" at bounding box center [288, 312] width 11 height 12
click at [249, 319] on div "Revision History Durham County, NC Excel Dropdown duplicated 92 matching elemen…" at bounding box center [333, 178] width 458 height 295
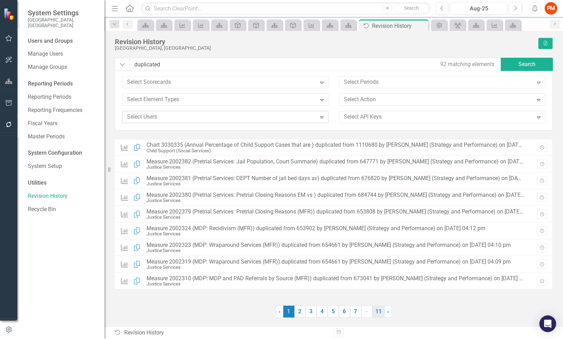
click at [376, 311] on link "11" at bounding box center [378, 312] width 12 height 12
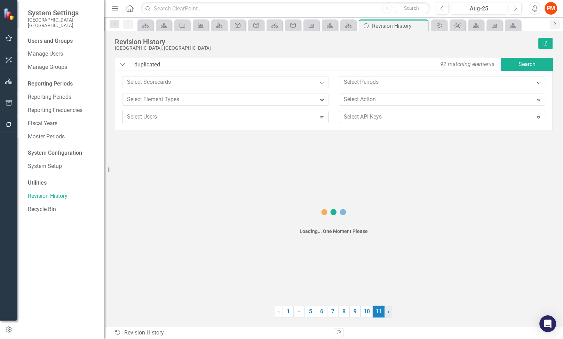
click at [388, 310] on span "›" at bounding box center [389, 311] width 2 height 7
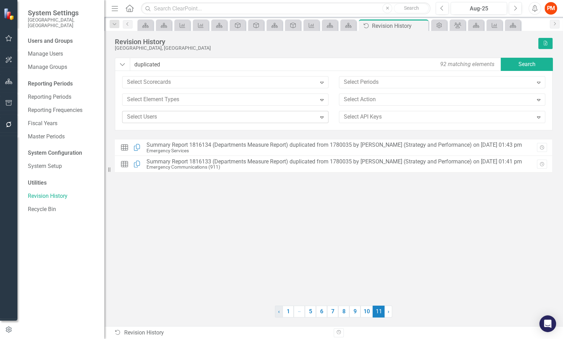
click at [282, 311] on link "‹ Previous" at bounding box center [279, 312] width 8 height 12
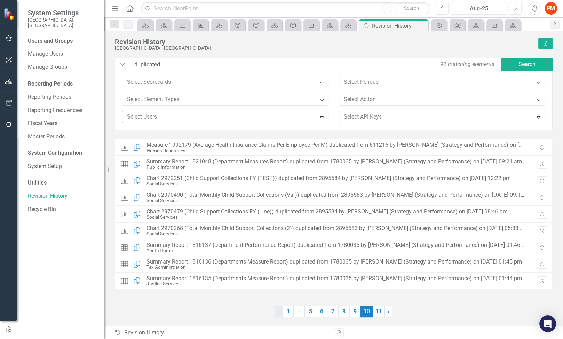
click at [282, 311] on link "‹ Previous" at bounding box center [279, 312] width 8 height 12
click at [278, 313] on span "‹" at bounding box center [279, 311] width 2 height 7
click at [278, 313] on link "‹ Previous" at bounding box center [280, 312] width 8 height 12
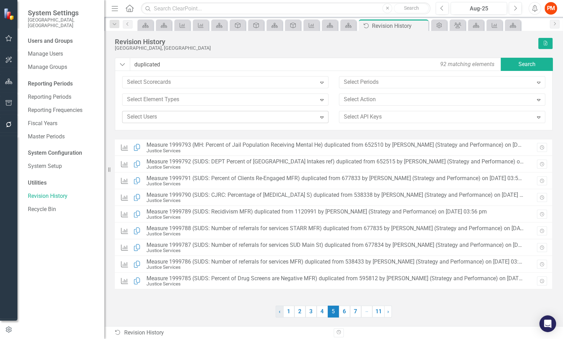
click at [278, 313] on link "‹ Previous" at bounding box center [280, 312] width 8 height 12
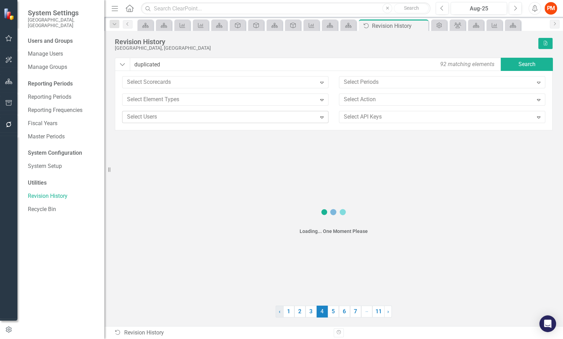
click at [278, 313] on link "‹ Previous" at bounding box center [280, 312] width 8 height 12
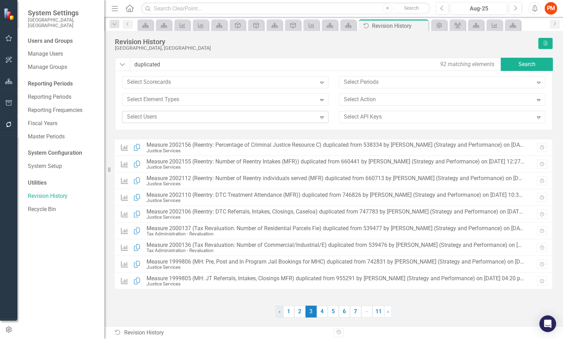
click at [278, 313] on link "‹ Previous" at bounding box center [280, 312] width 8 height 12
click at [130, 11] on icon at bounding box center [130, 8] width 8 height 7
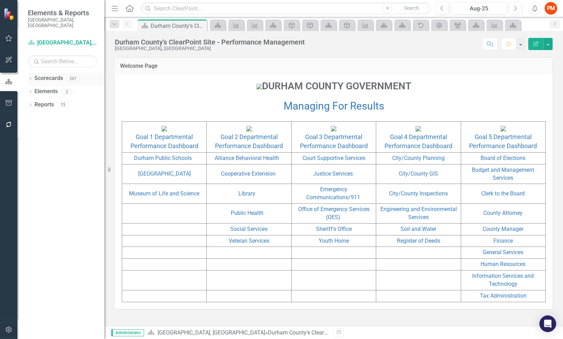
click at [31, 73] on div "Dropdown Scorecards 201" at bounding box center [66, 79] width 77 height 13
click at [31, 77] on icon "Dropdown" at bounding box center [30, 79] width 5 height 4
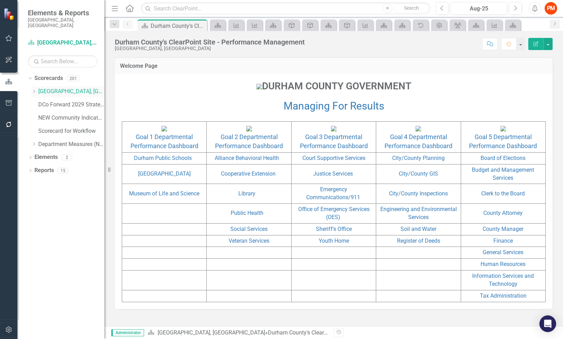
click at [35, 89] on icon "Dropdown" at bounding box center [33, 91] width 5 height 4
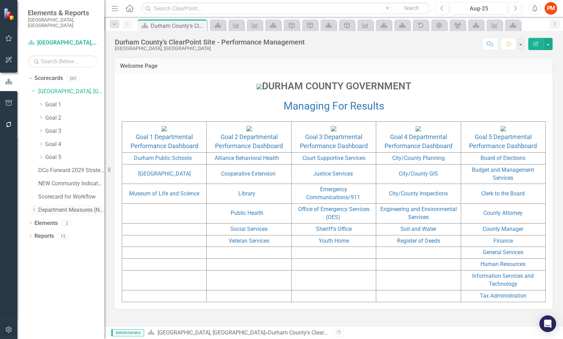
click at [57, 206] on link "Department Measures (New)" at bounding box center [71, 210] width 66 height 8
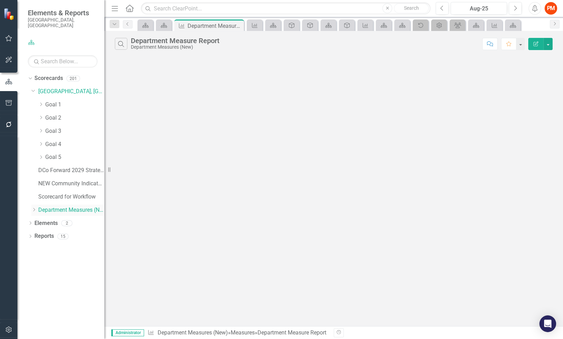
click at [32, 208] on icon "Dropdown" at bounding box center [33, 210] width 5 height 4
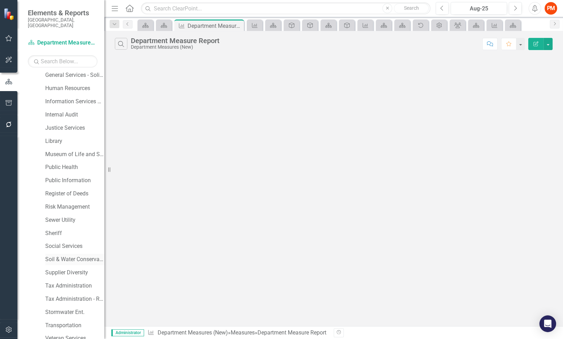
scroll to position [451, 0]
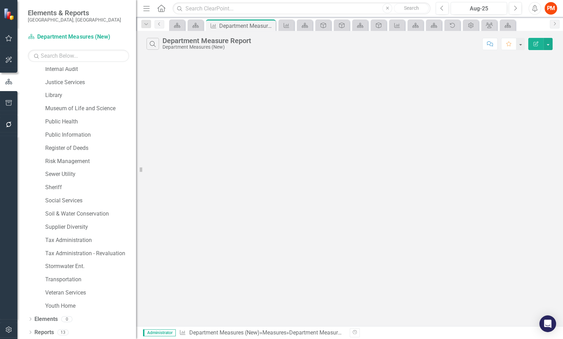
drag, startPoint x: 106, startPoint y: 232, endPoint x: 136, endPoint y: 237, distance: 30.3
click at [136, 237] on div "Resize" at bounding box center [139, 169] width 6 height 339
click at [95, 248] on div "Tax Administration - Revaluation" at bounding box center [90, 253] width 91 height 11
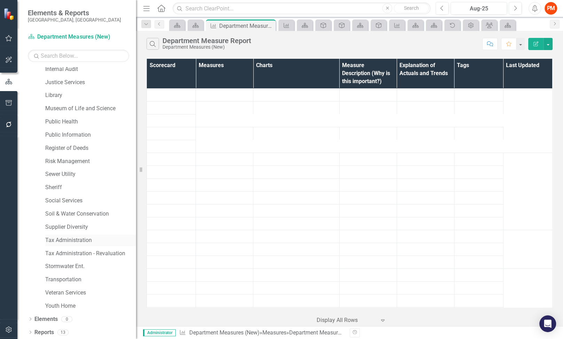
click at [90, 240] on link "Tax Administration" at bounding box center [90, 241] width 91 height 8
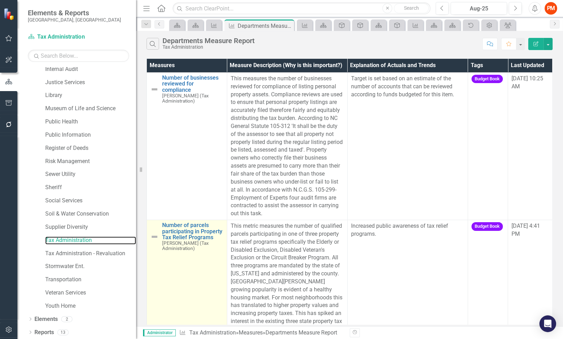
scroll to position [42, 0]
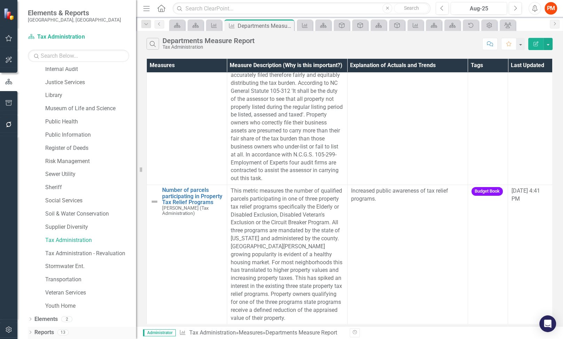
click at [30, 329] on div "Dropdown Reports 13" at bounding box center [82, 333] width 108 height 13
click at [31, 321] on icon "Dropdown" at bounding box center [30, 320] width 5 height 4
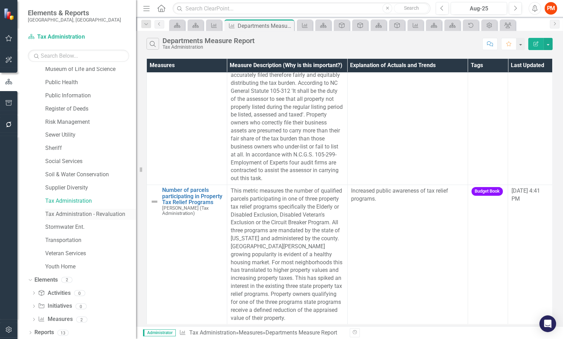
click at [82, 210] on link "Tax Administration - Revaluation" at bounding box center [90, 214] width 91 height 8
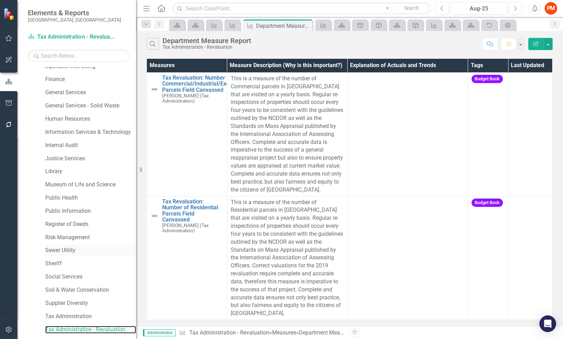
scroll to position [375, 0]
click at [72, 155] on link "Justice Services" at bounding box center [90, 159] width 91 height 8
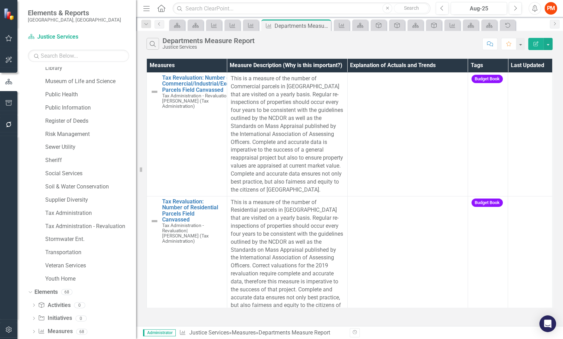
scroll to position [490, 0]
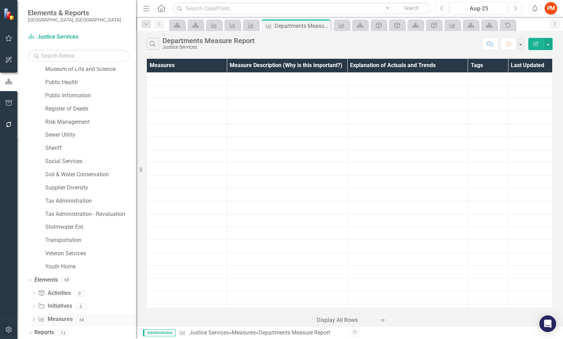
click at [35, 320] on icon "Dropdown" at bounding box center [33, 320] width 5 height 4
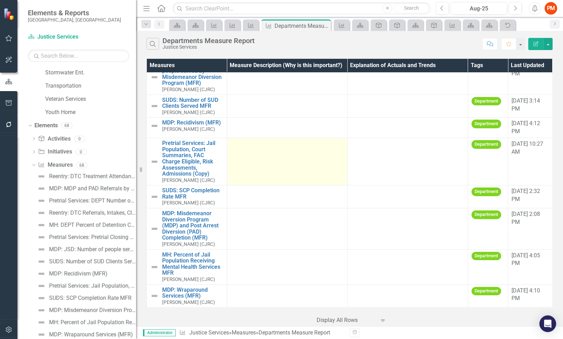
scroll to position [0, 0]
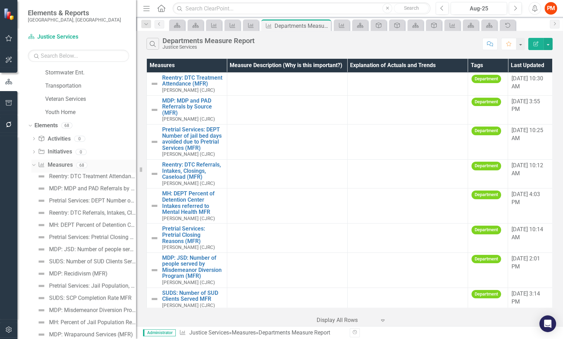
click at [33, 165] on icon "Dropdown" at bounding box center [33, 164] width 4 height 5
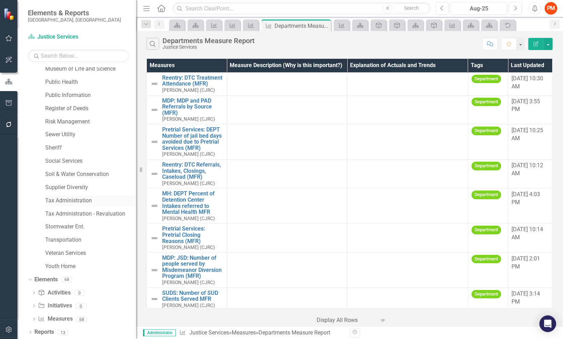
scroll to position [490, 0]
click at [69, 265] on link "Youth Home" at bounding box center [90, 267] width 91 height 8
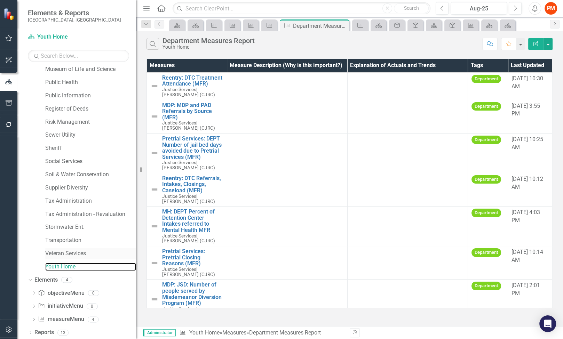
scroll to position [490, 0]
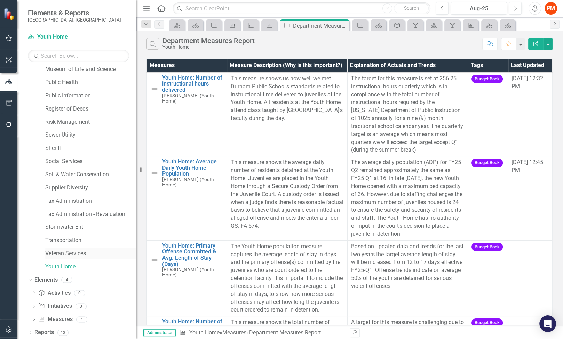
click at [87, 250] on link "Veteran Services" at bounding box center [90, 254] width 91 height 8
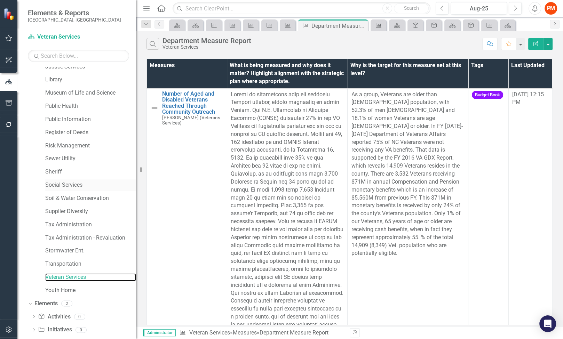
scroll to position [490, 0]
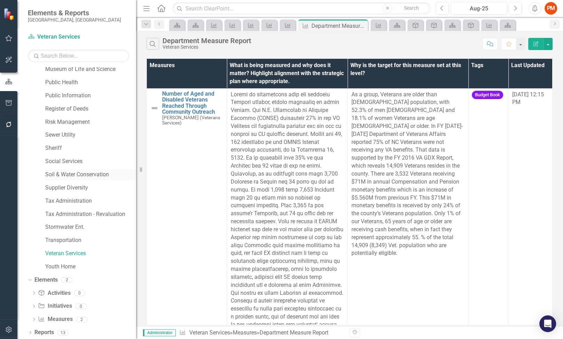
click at [84, 175] on link "Soil & Water Conservation" at bounding box center [90, 175] width 91 height 8
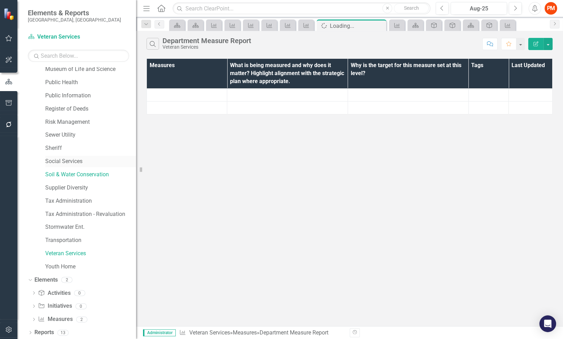
click at [82, 163] on link "Social Services" at bounding box center [90, 162] width 91 height 8
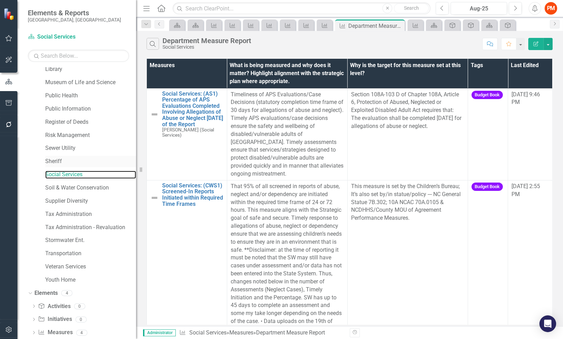
scroll to position [490, 0]
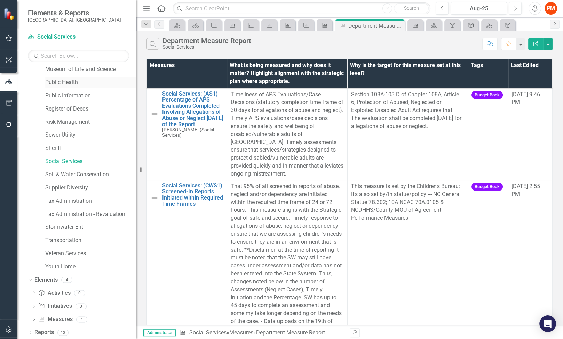
click at [86, 84] on link "Public Health" at bounding box center [90, 83] width 91 height 8
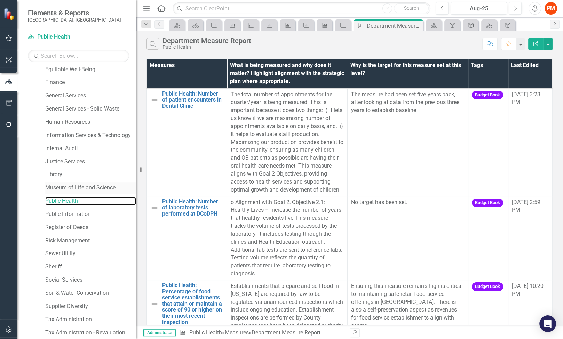
scroll to position [336, 0]
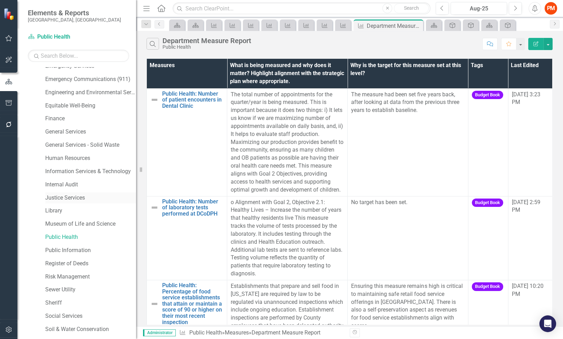
click at [91, 192] on div "Justice Services" at bounding box center [90, 197] width 91 height 11
click at [90, 192] on div "Justice Services" at bounding box center [90, 197] width 91 height 11
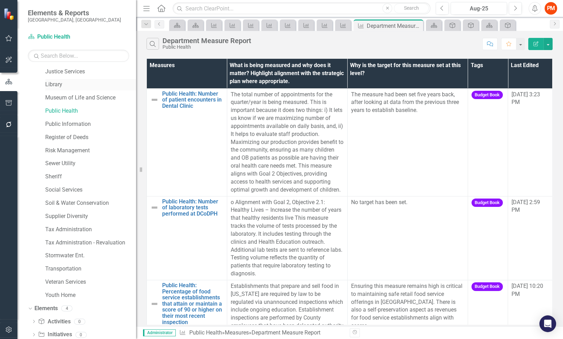
scroll to position [452, 0]
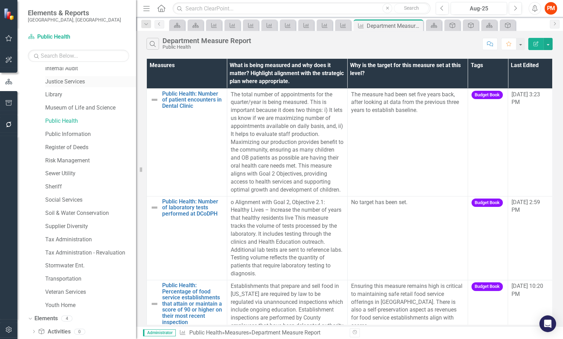
click at [79, 82] on link "Justice Services" at bounding box center [90, 82] width 91 height 8
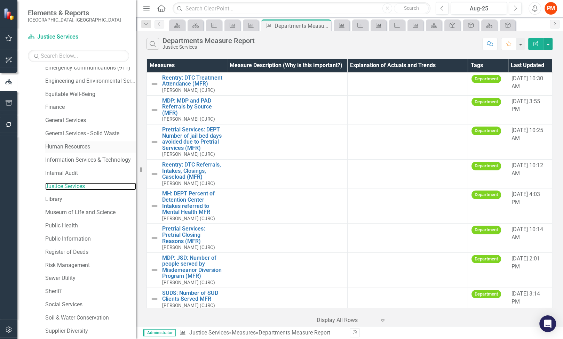
scroll to position [336, 0]
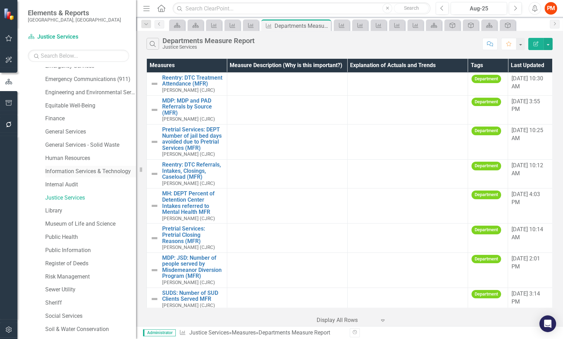
click at [95, 169] on link "Information Services & Technology" at bounding box center [90, 172] width 91 height 8
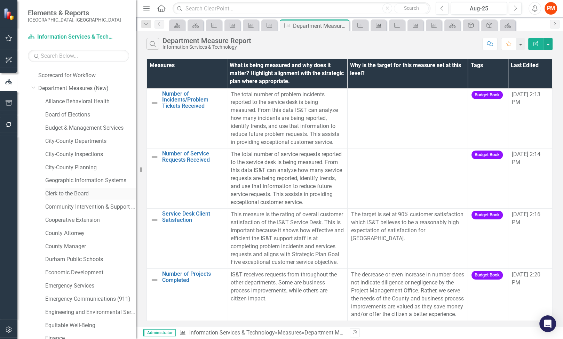
scroll to position [104, 0]
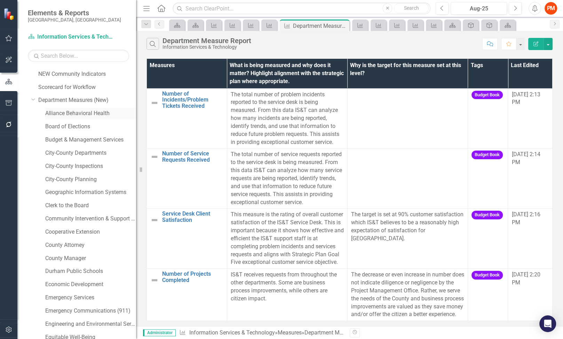
click at [112, 114] on link "Alliance Behavioral Health" at bounding box center [90, 114] width 91 height 8
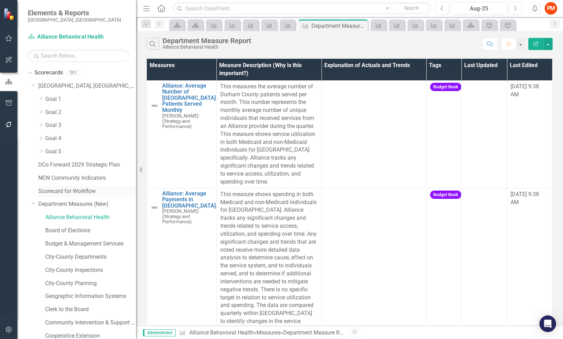
click at [75, 190] on link "Scorecard for Workflow" at bounding box center [87, 191] width 98 height 8
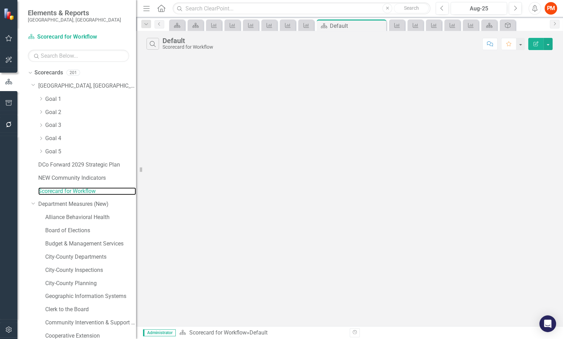
scroll to position [490, 0]
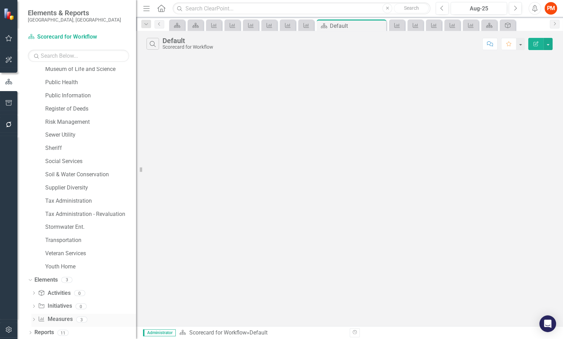
click at [62, 318] on link "Measure Measures" at bounding box center [55, 320] width 34 height 8
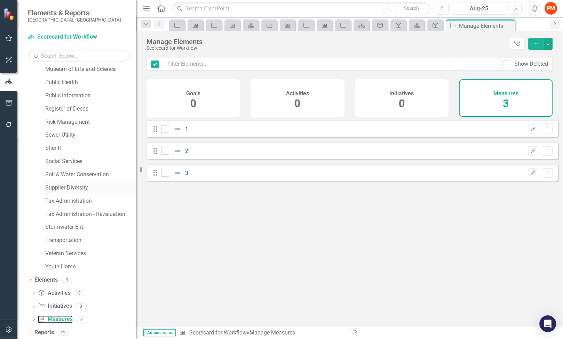
checkbox input "false"
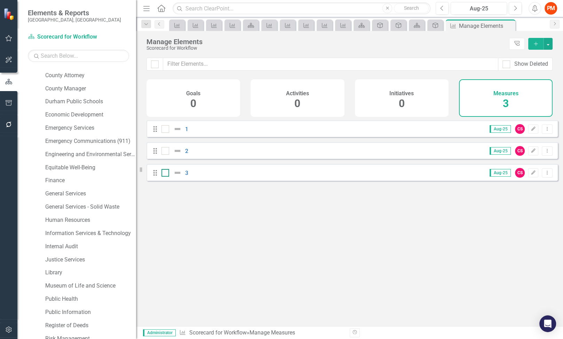
scroll to position [258, 0]
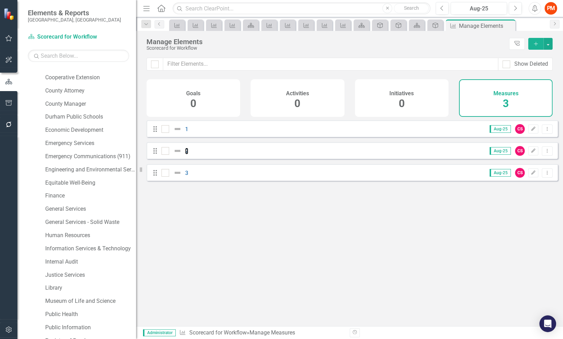
click at [188, 154] on link "2" at bounding box center [186, 151] width 3 height 7
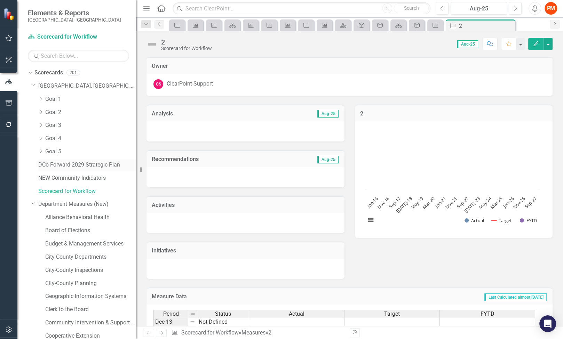
click at [95, 166] on link "DCo Forward 2029 Strategic Plan" at bounding box center [87, 165] width 98 height 8
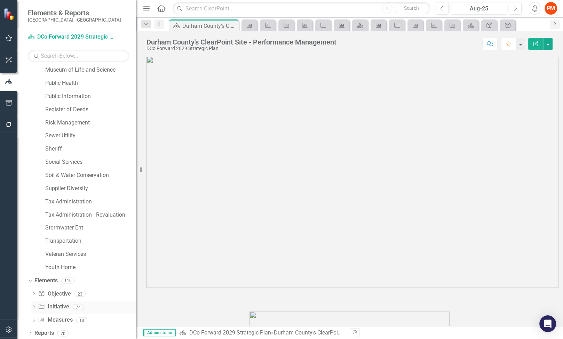
scroll to position [490, 0]
click at [106, 322] on div "Measure Measures 13" at bounding box center [87, 320] width 98 height 13
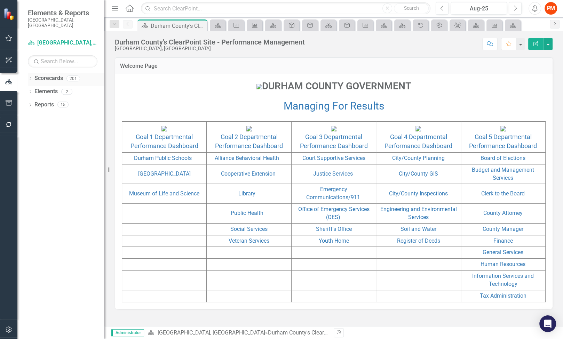
click at [30, 77] on icon "Dropdown" at bounding box center [30, 79] width 5 height 4
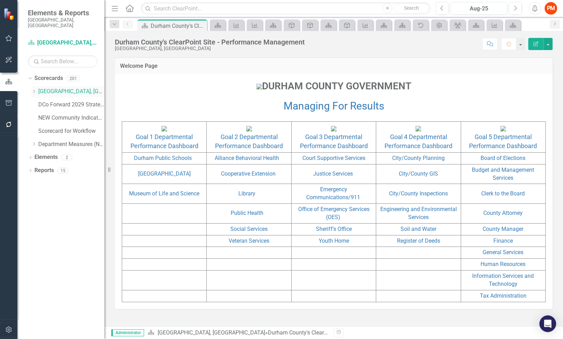
click at [35, 89] on icon "Dropdown" at bounding box center [33, 91] width 5 height 4
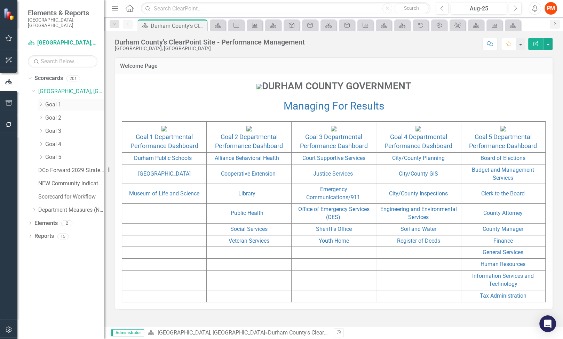
click at [40, 102] on icon "Dropdown" at bounding box center [40, 104] width 5 height 4
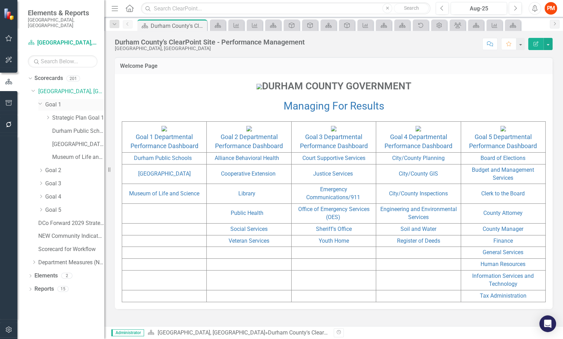
click at [40, 101] on icon "Dropdown" at bounding box center [40, 103] width 4 height 5
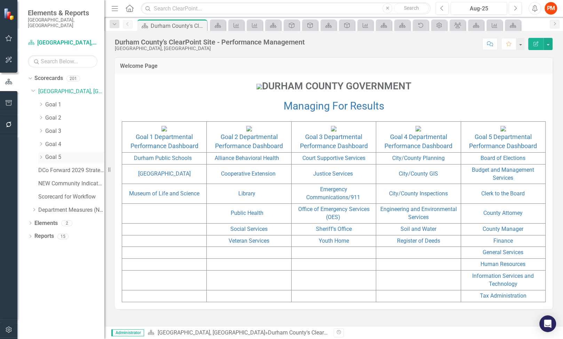
click at [41, 155] on icon "Dropdown" at bounding box center [40, 157] width 5 height 4
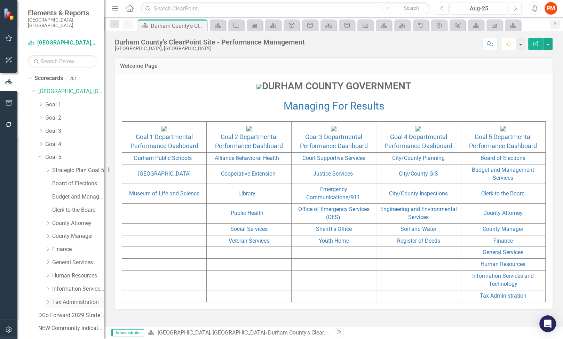
click at [69, 298] on link "Tax Administration" at bounding box center [78, 302] width 52 height 8
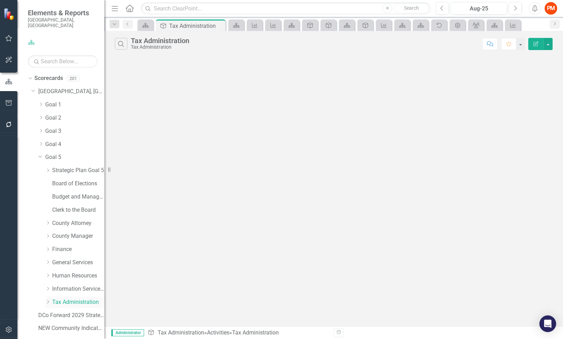
click at [48, 300] on icon "Dropdown" at bounding box center [47, 302] width 5 height 4
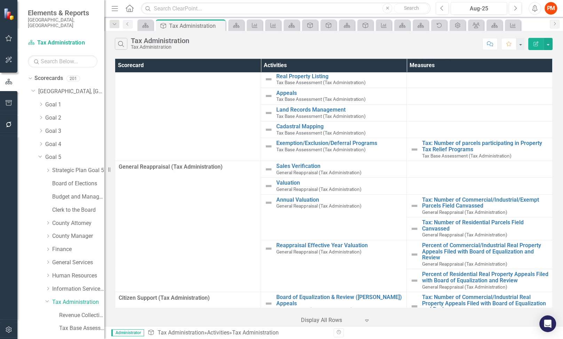
scroll to position [335, 0]
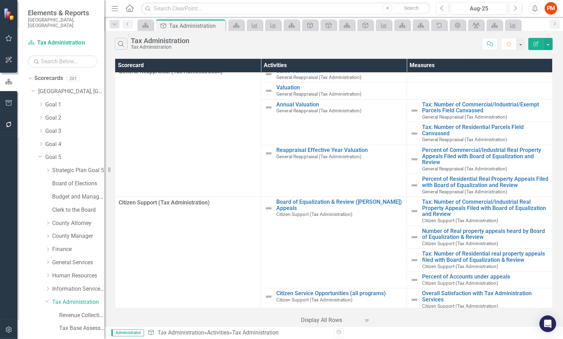
click at [358, 319] on div at bounding box center [330, 320] width 59 height 9
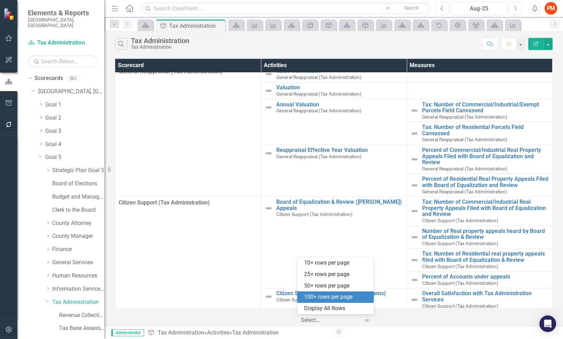
click at [330, 294] on div "100+ rows per page" at bounding box center [336, 297] width 65 height 8
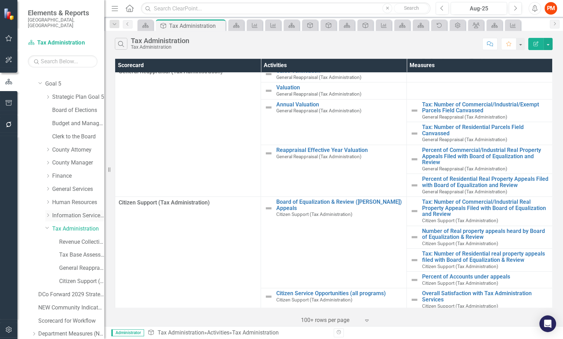
scroll to position [96, 0]
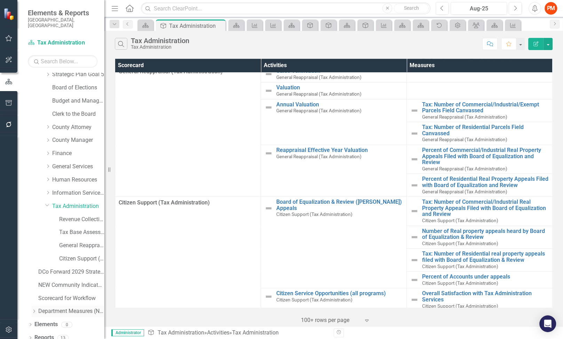
drag, startPoint x: 34, startPoint y: 308, endPoint x: 65, endPoint y: 308, distance: 31.0
click at [34, 308] on div "Dropdown Department Measures (New)" at bounding box center [67, 311] width 73 height 11
click at [33, 309] on icon "Dropdown" at bounding box center [33, 311] width 5 height 4
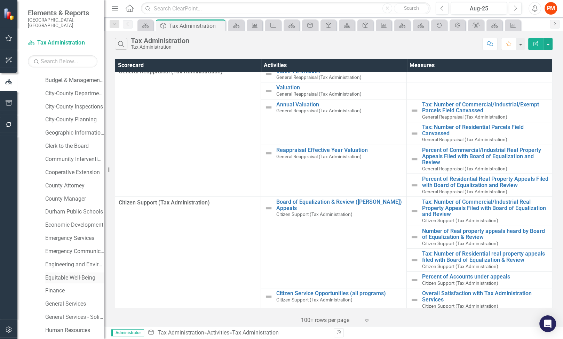
scroll to position [405, 0]
click at [61, 289] on link "Human Resources" at bounding box center [74, 292] width 59 height 8
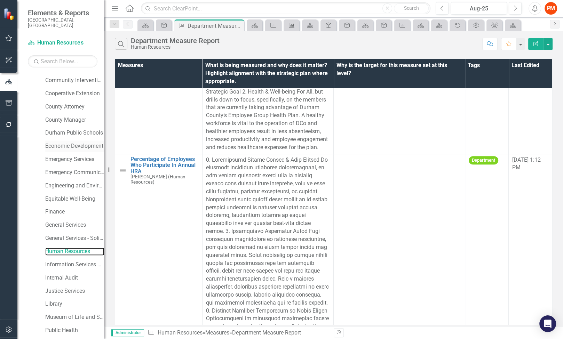
scroll to position [444, 0]
click at [79, 157] on link "Emergency Services" at bounding box center [74, 161] width 59 height 8
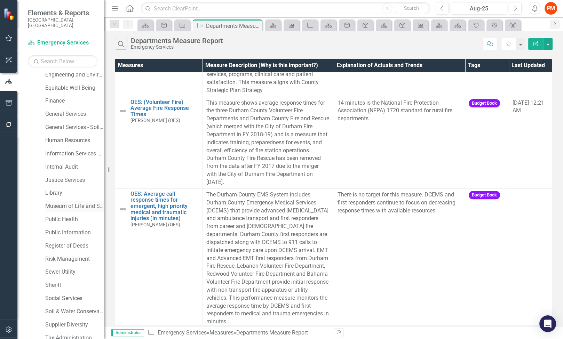
scroll to position [598, 0]
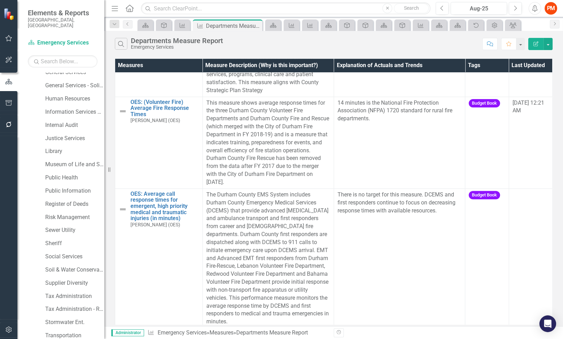
click at [74, 243] on div "Sheriff" at bounding box center [71, 244] width 66 height 13
click at [74, 253] on link "Social Services" at bounding box center [74, 257] width 59 height 8
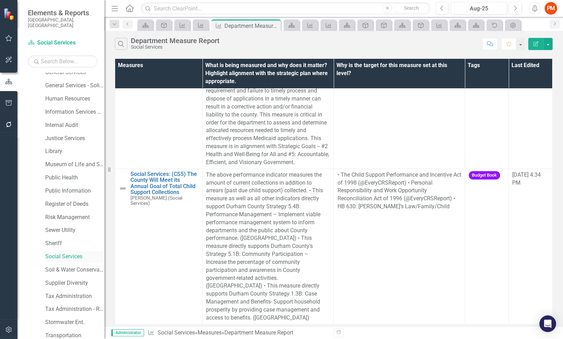
scroll to position [648, 0]
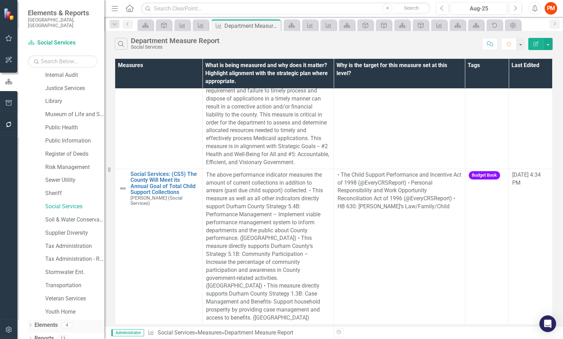
click at [30, 324] on icon "Dropdown" at bounding box center [30, 326] width 5 height 4
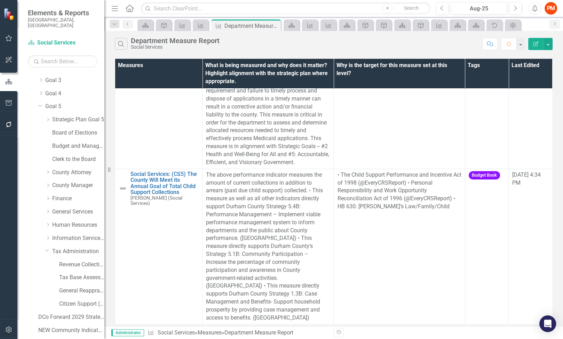
scroll to position [0, 0]
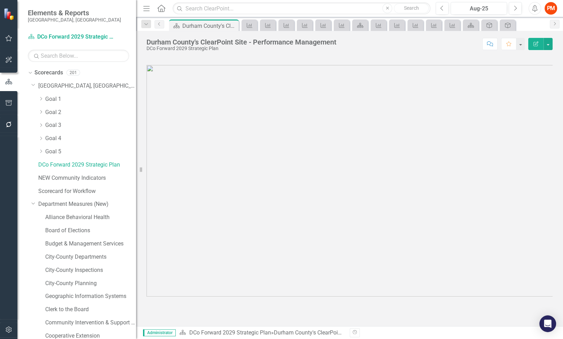
scroll to position [490, 0]
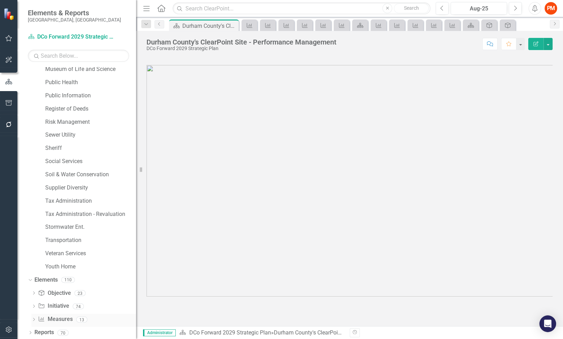
click at [104, 320] on div "Measure Measures 13" at bounding box center [87, 320] width 98 height 13
click at [89, 322] on div "Measure Measures 13" at bounding box center [87, 320] width 98 height 13
click at [57, 316] on link "Measure Measures" at bounding box center [55, 320] width 34 height 8
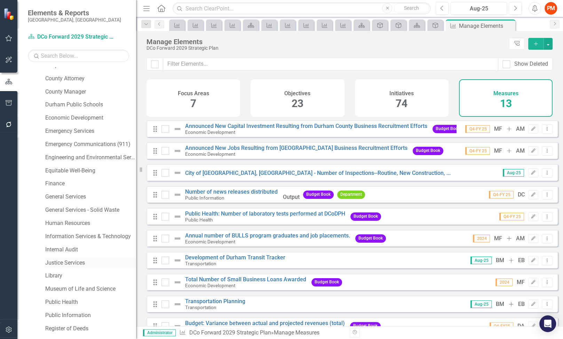
scroll to position [258, 0]
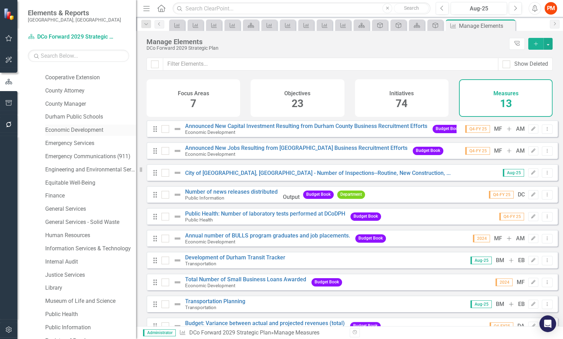
click at [84, 134] on div "Economic Development" at bounding box center [90, 130] width 91 height 11
click at [83, 130] on link "Economic Development" at bounding box center [90, 130] width 91 height 8
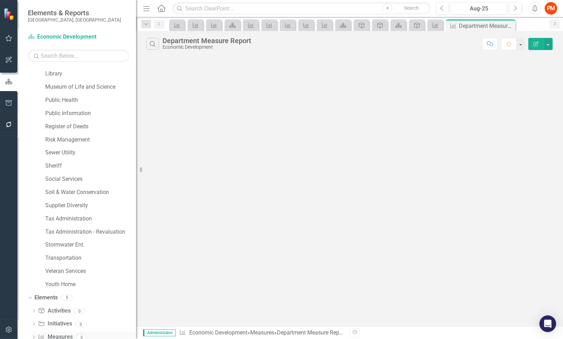
scroll to position [490, 0]
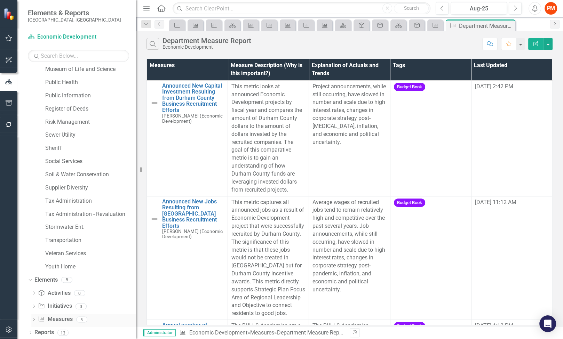
click at [86, 317] on div "5" at bounding box center [81, 320] width 11 height 6
click at [110, 316] on div "Measure Measures 5" at bounding box center [87, 320] width 98 height 13
click at [61, 316] on link "Measure Measures" at bounding box center [55, 320] width 34 height 8
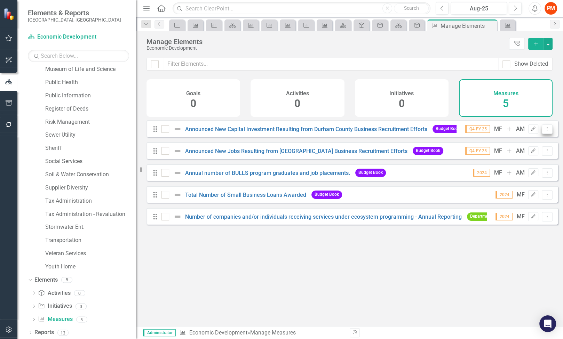
click at [544, 131] on icon "Dropdown Menu" at bounding box center [547, 129] width 6 height 5
click at [539, 144] on link "Edit Edit Measure" at bounding box center [515, 145] width 63 height 13
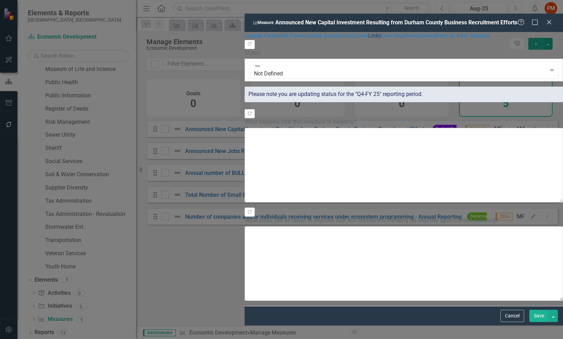
click at [368, 39] on link "Links" at bounding box center [374, 35] width 13 height 7
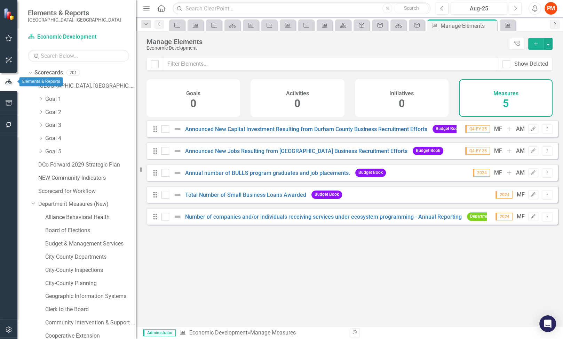
drag, startPoint x: 251, startPoint y: 274, endPoint x: 254, endPoint y: 260, distance: 14.6
click at [251, 272] on div "Looks like you don't have any Measures set up yet. Why don't you add a Measure …" at bounding box center [351, 214] width 411 height 189
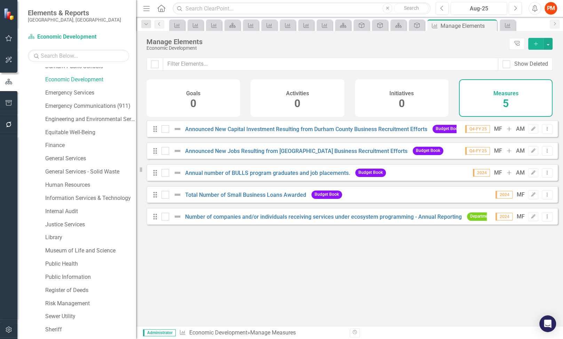
scroll to position [490, 0]
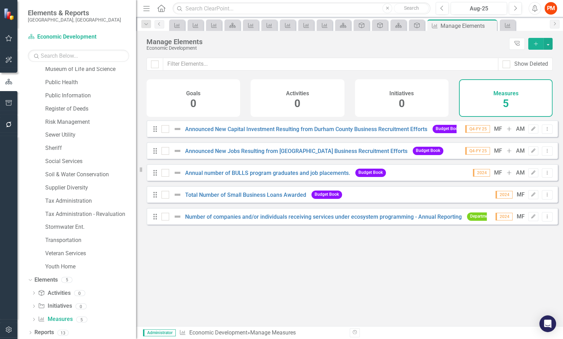
click at [14, 327] on button "button" at bounding box center [9, 330] width 16 height 15
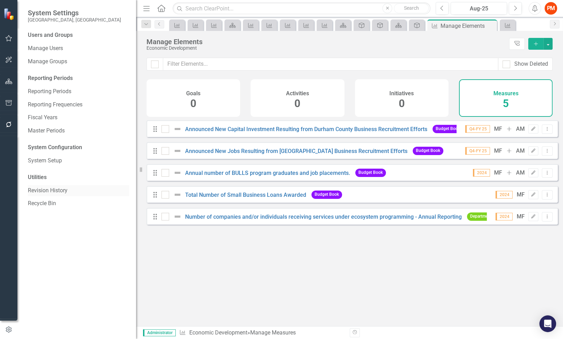
click at [73, 193] on link "Revision History" at bounding box center [78, 191] width 101 height 8
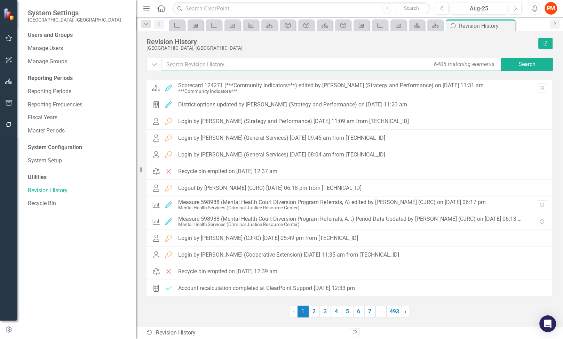
click at [281, 69] on input "text" at bounding box center [332, 64] width 340 height 13
type input "deletd"
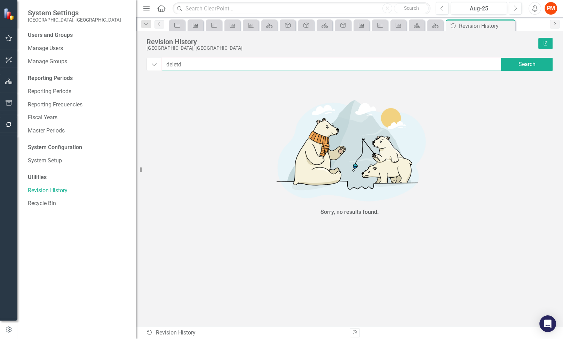
click at [281, 69] on input "deletd" at bounding box center [332, 64] width 340 height 13
type input "deleted"
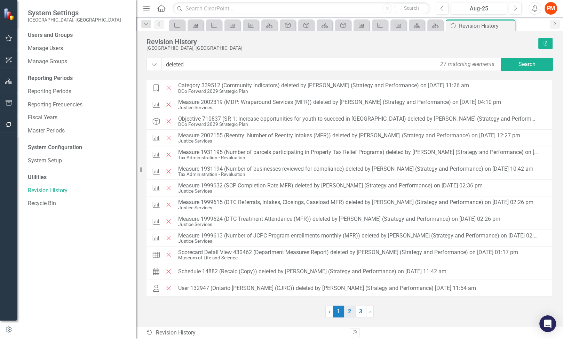
click at [352, 312] on link "2" at bounding box center [349, 312] width 11 height 12
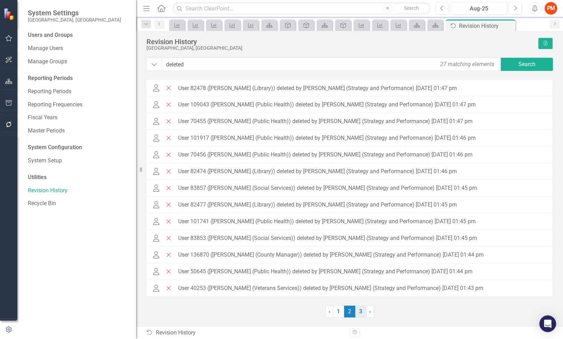
click at [361, 312] on link "3" at bounding box center [360, 312] width 11 height 12
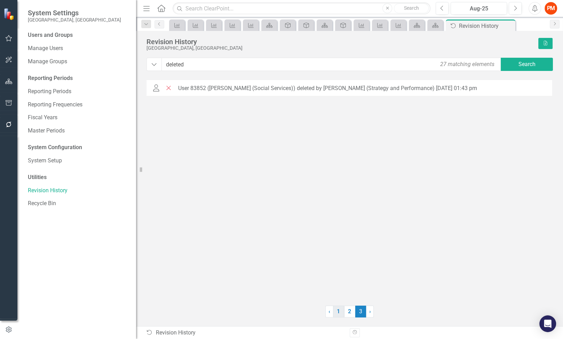
click at [340, 311] on link "1" at bounding box center [338, 312] width 11 height 12
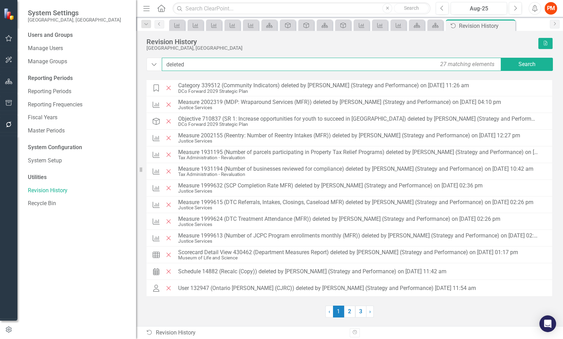
click at [251, 66] on input "deleted" at bounding box center [332, 64] width 340 height 13
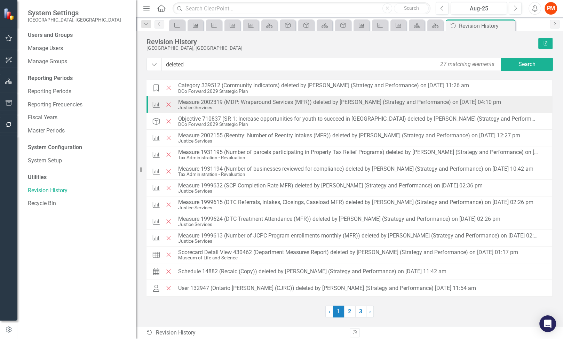
click at [196, 102] on div "Measure 2002319 (MDP: Wraparound Services (MFR)) deleted by [PERSON_NAME] (Stra…" at bounding box center [339, 102] width 323 height 6
